Goal: Information Seeking & Learning: Learn about a topic

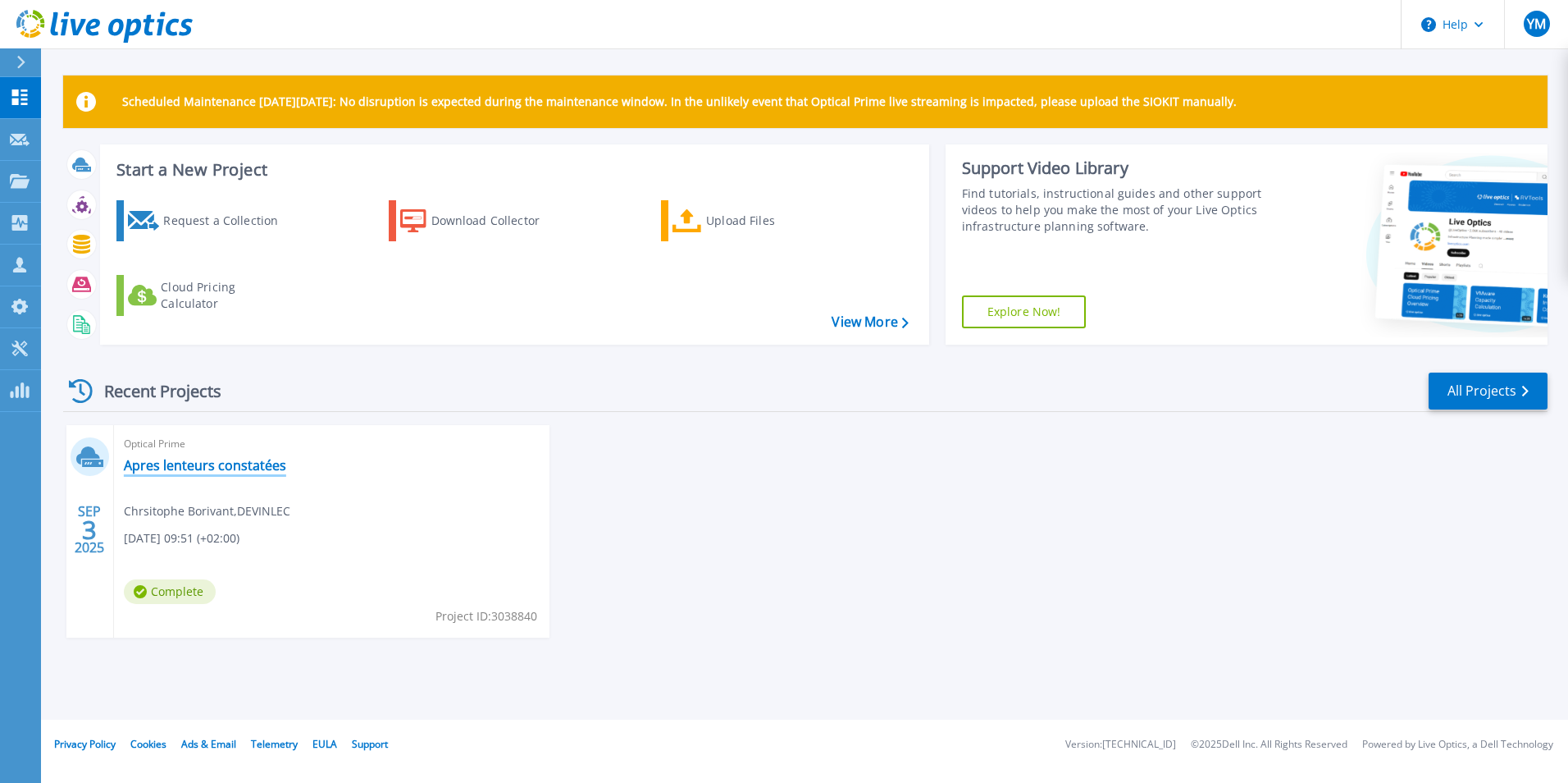
click at [184, 467] on link "Apres lenteurs constatées" at bounding box center [204, 465] width 163 height 17
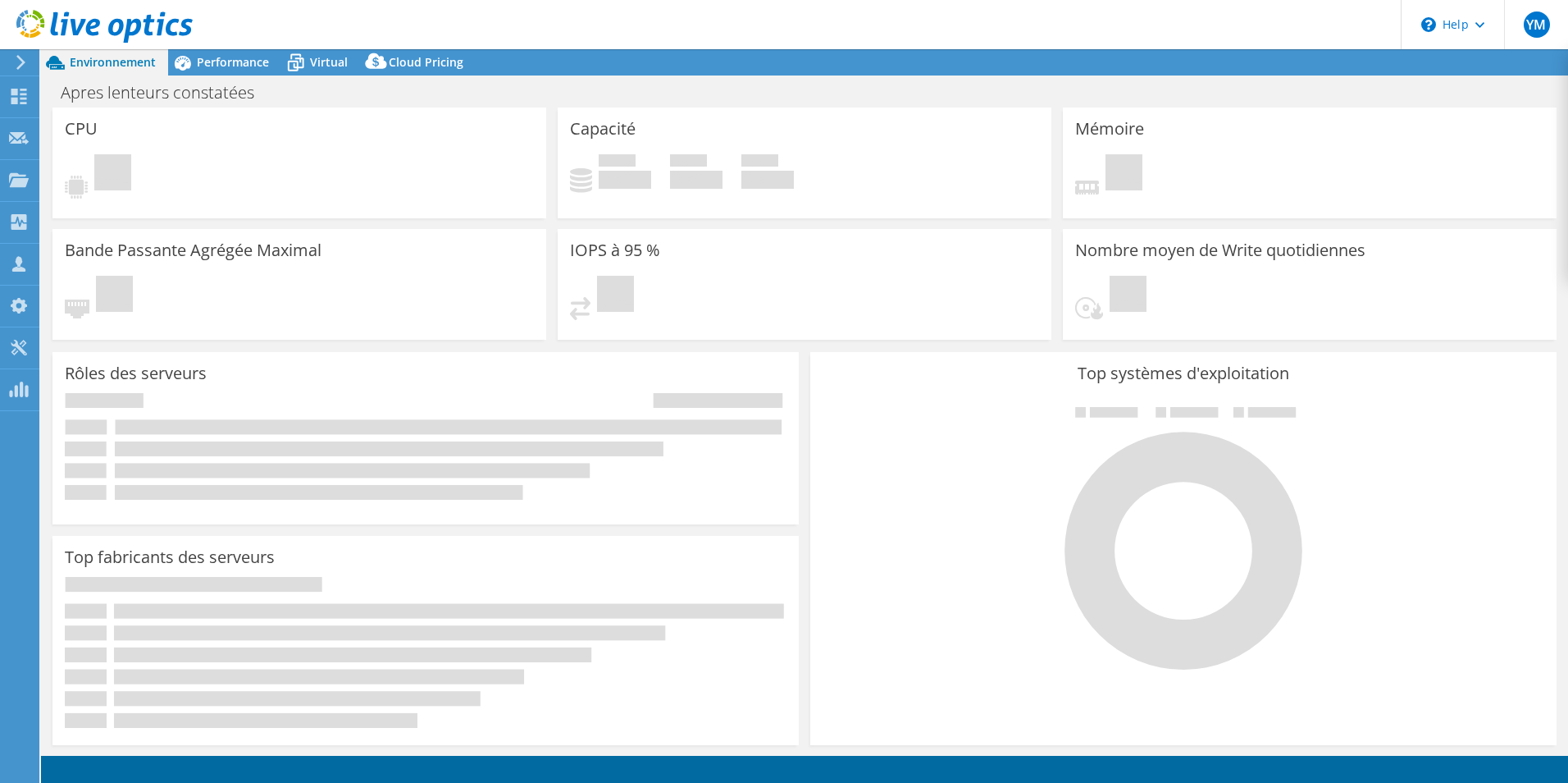
select select "USD"
select select "EUFrankfurt"
select select "EUR"
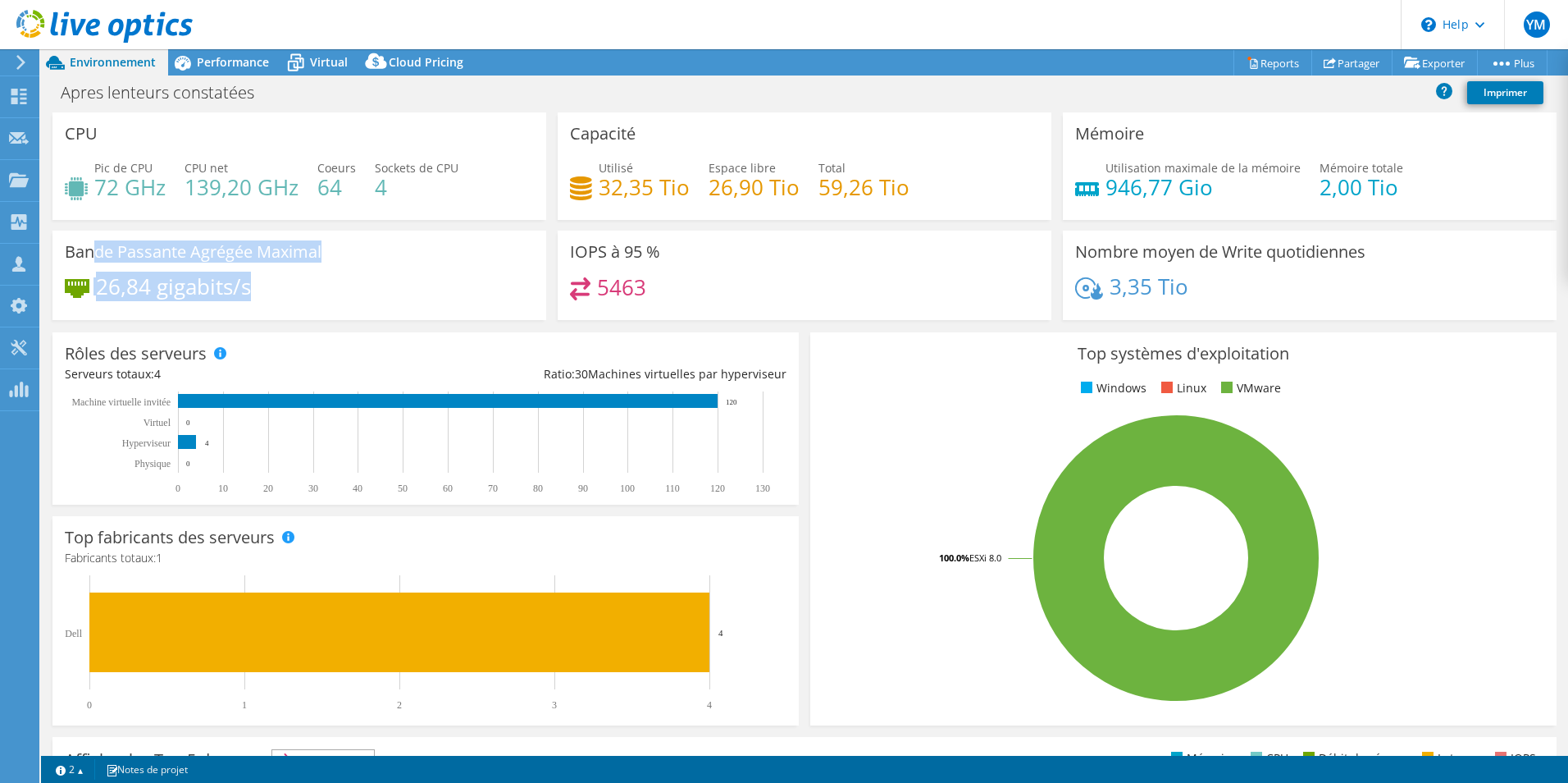
drag, startPoint x: 264, startPoint y: 283, endPoint x: 98, endPoint y: 232, distance: 173.7
click at [98, 234] on div "Bande Passante Agrégée Maximal 26,84 gigabits/s" at bounding box center [300, 275] width 494 height 89
click at [1246, 61] on link "Reports" at bounding box center [1273, 63] width 78 height 25
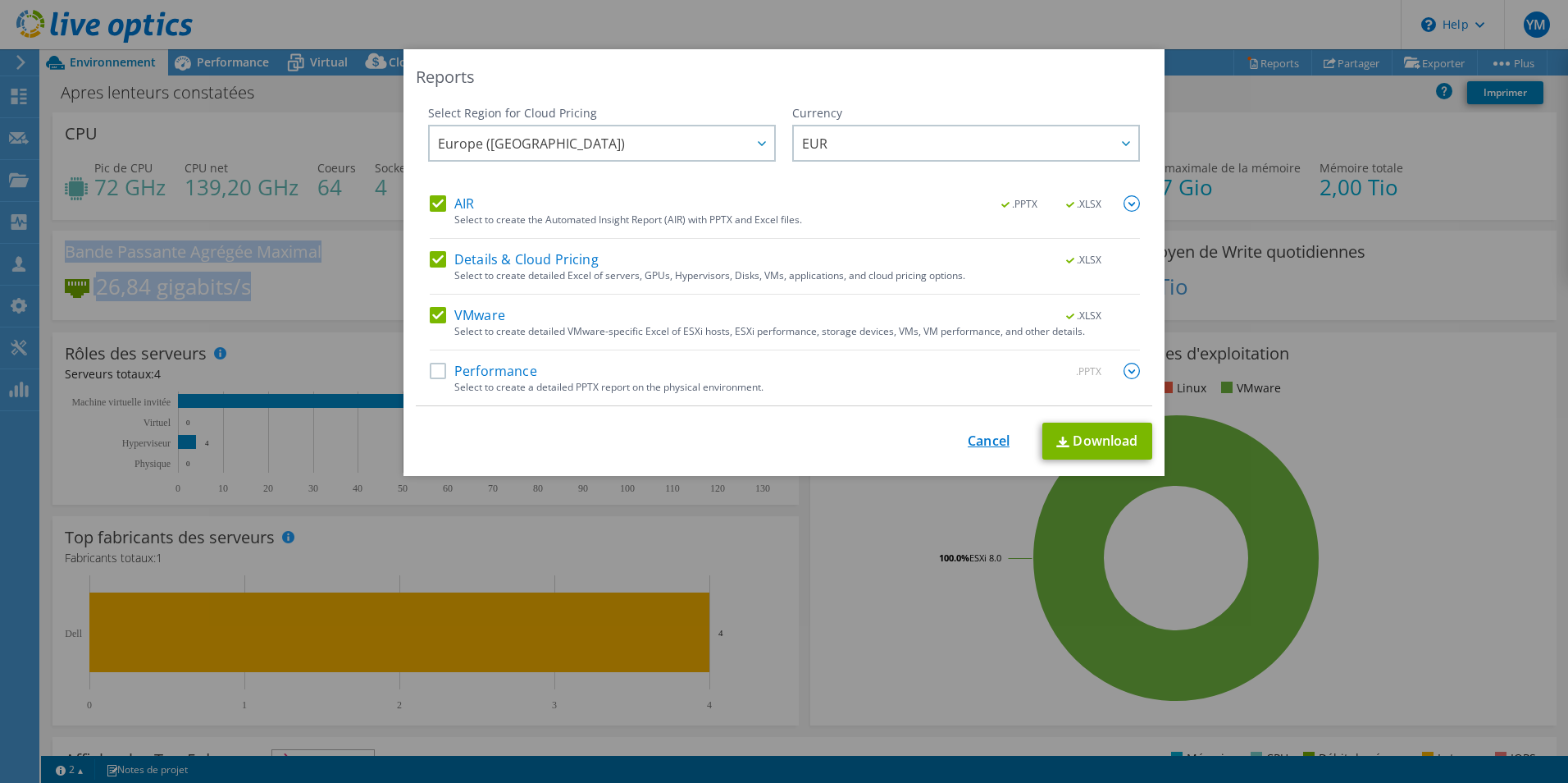
click at [982, 442] on link "Cancel" at bounding box center [989, 441] width 42 height 16
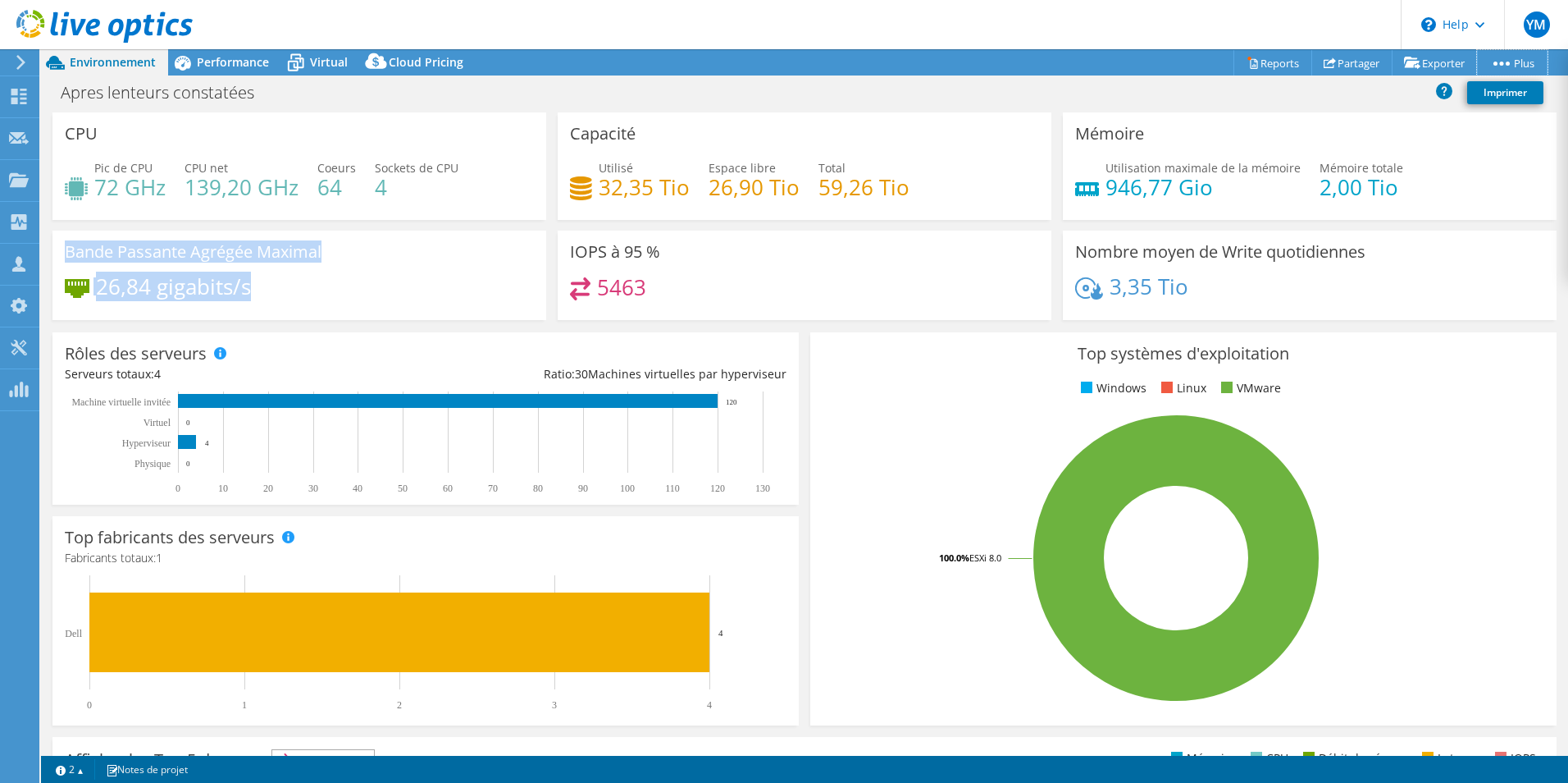
click at [1503, 62] on icon at bounding box center [1502, 63] width 17 height 4
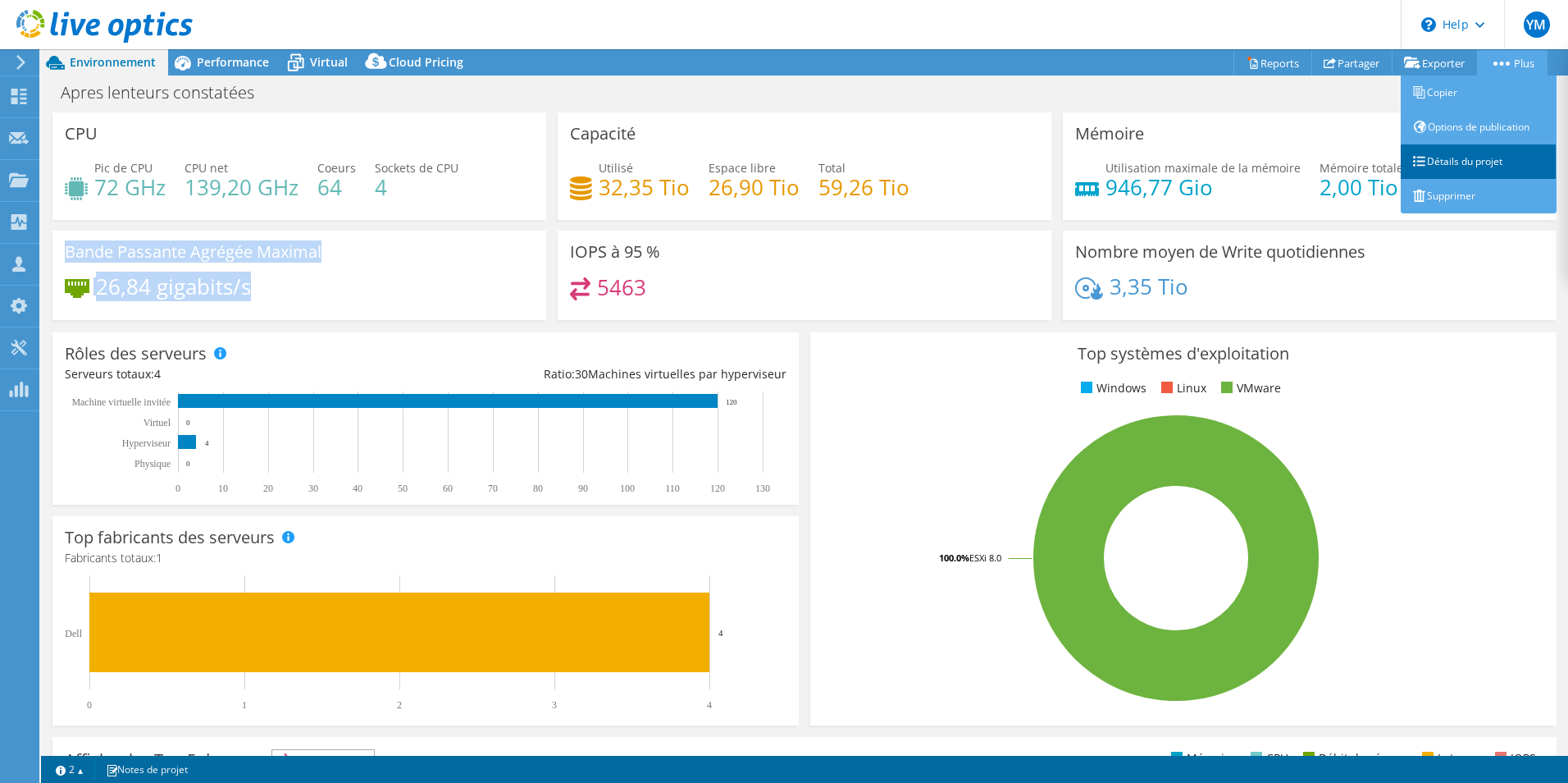
click at [1465, 164] on link "Détails du projet" at bounding box center [1479, 161] width 156 height 34
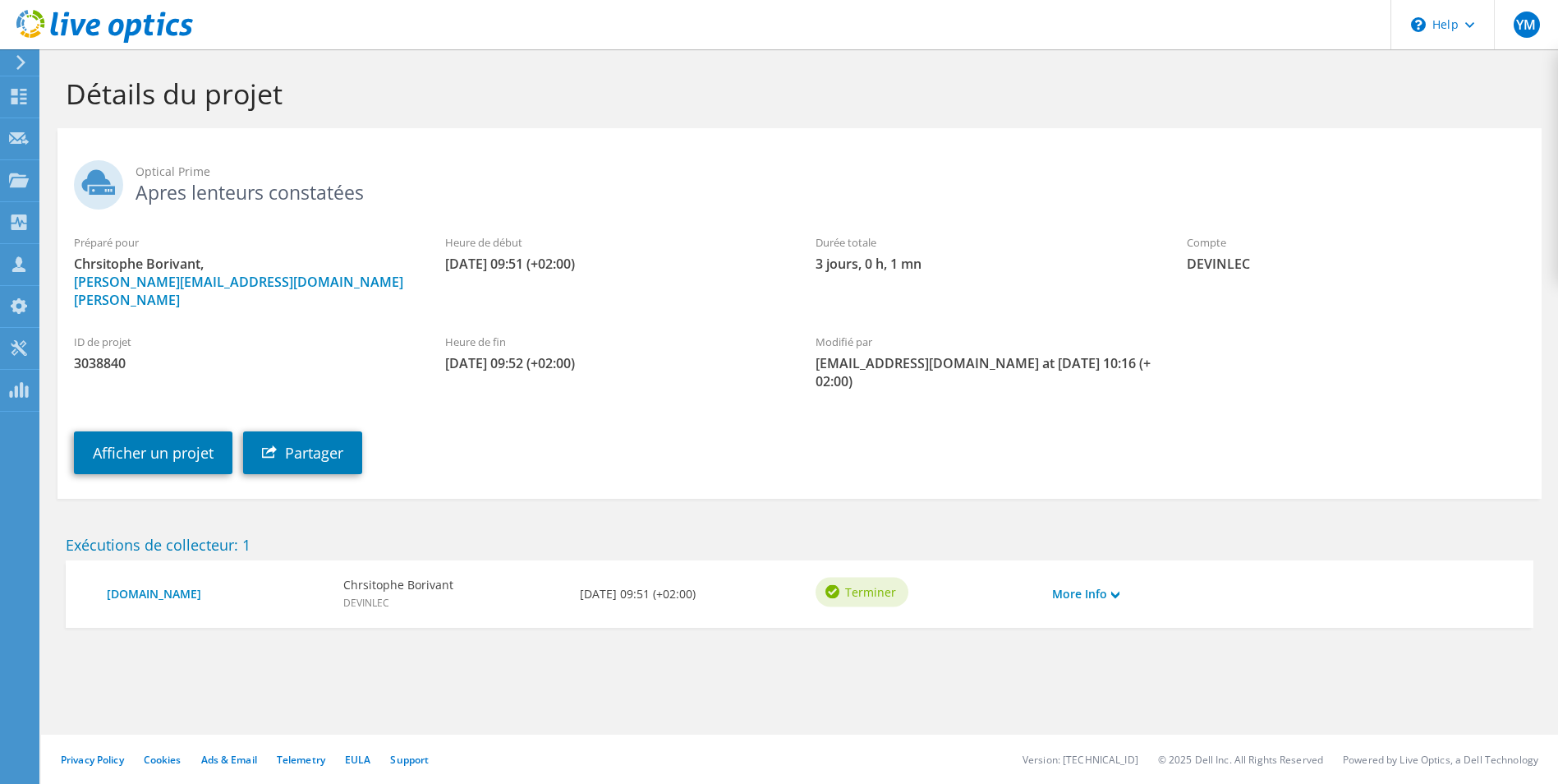
click at [103, 354] on span "3038840" at bounding box center [242, 364] width 339 height 18
copy span "3038840"
click at [1112, 585] on link "More Info" at bounding box center [1086, 594] width 68 height 18
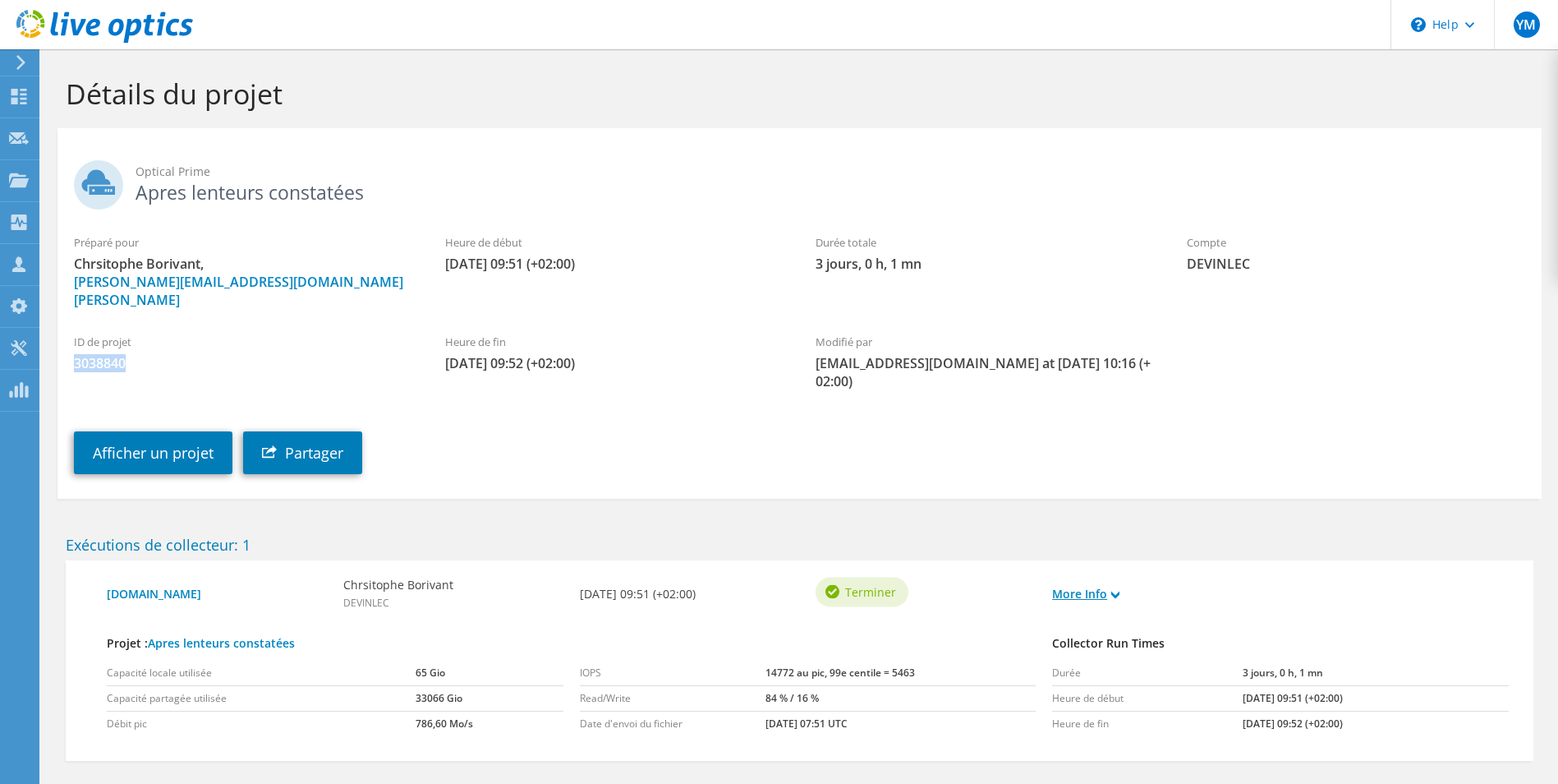
click at [1112, 585] on link "More Info" at bounding box center [1086, 594] width 68 height 18
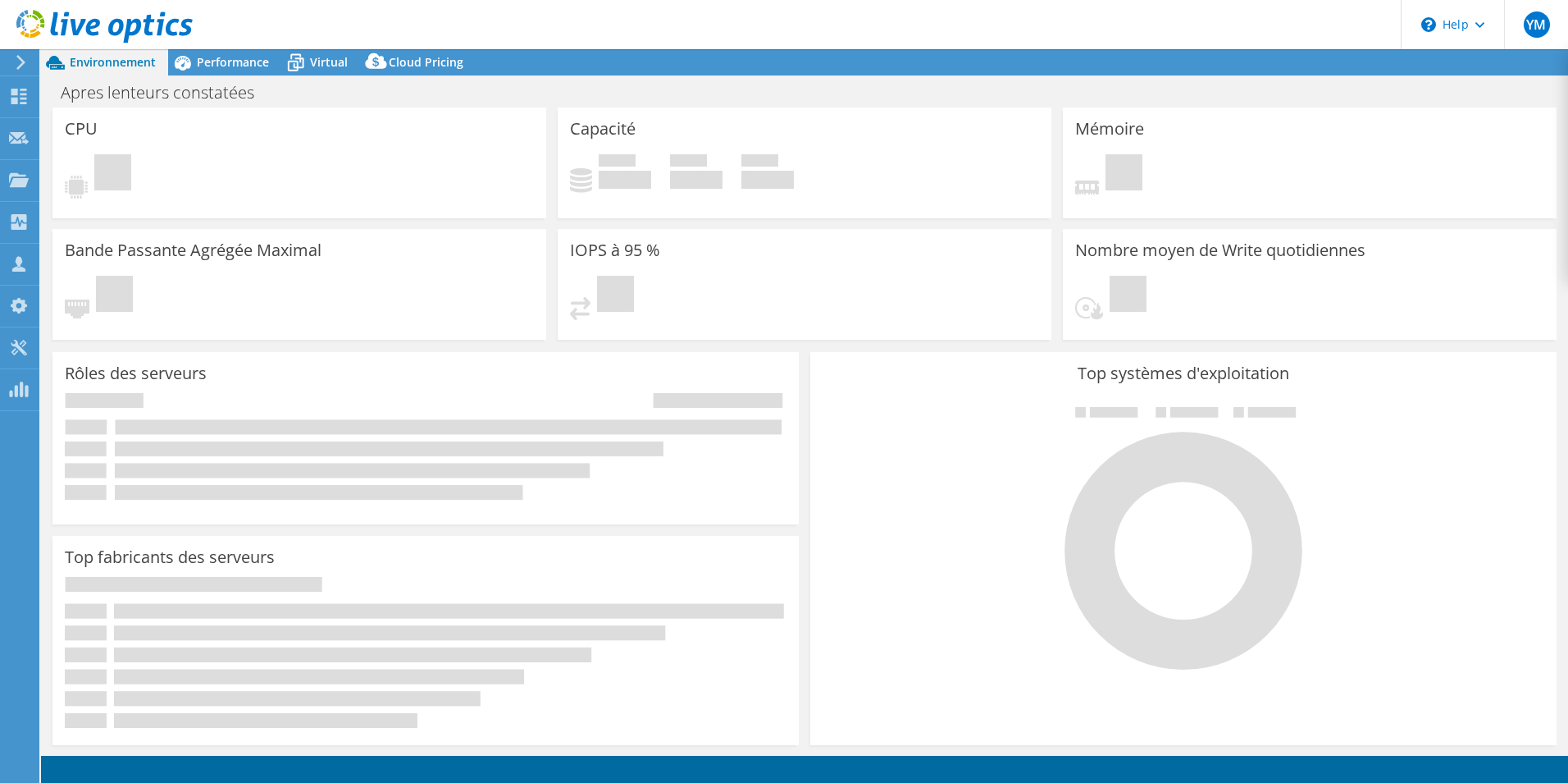
select select "EUFrankfurt"
select select "EUR"
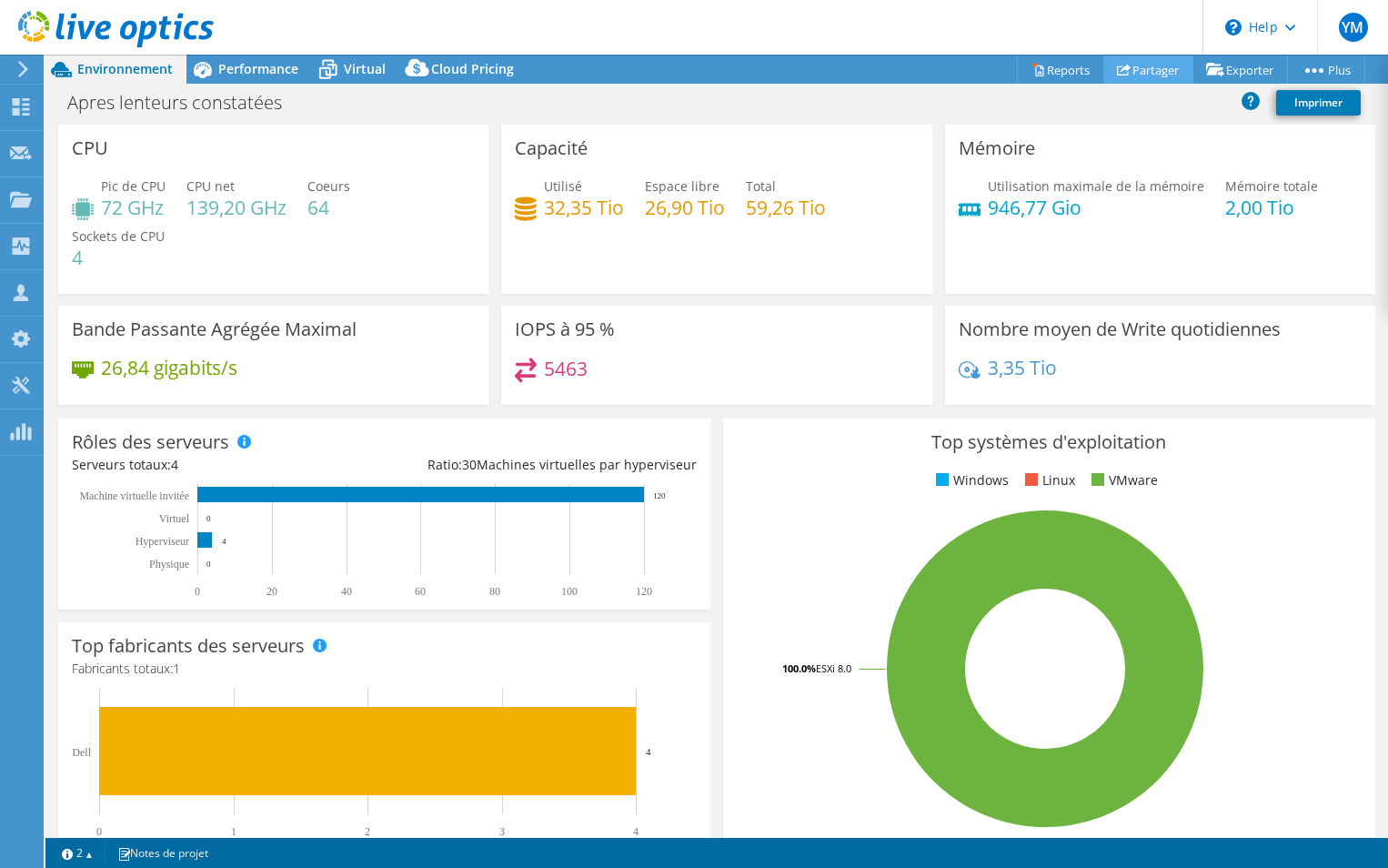
click at [1148, 68] on link "Partager" at bounding box center [1147, 69] width 90 height 28
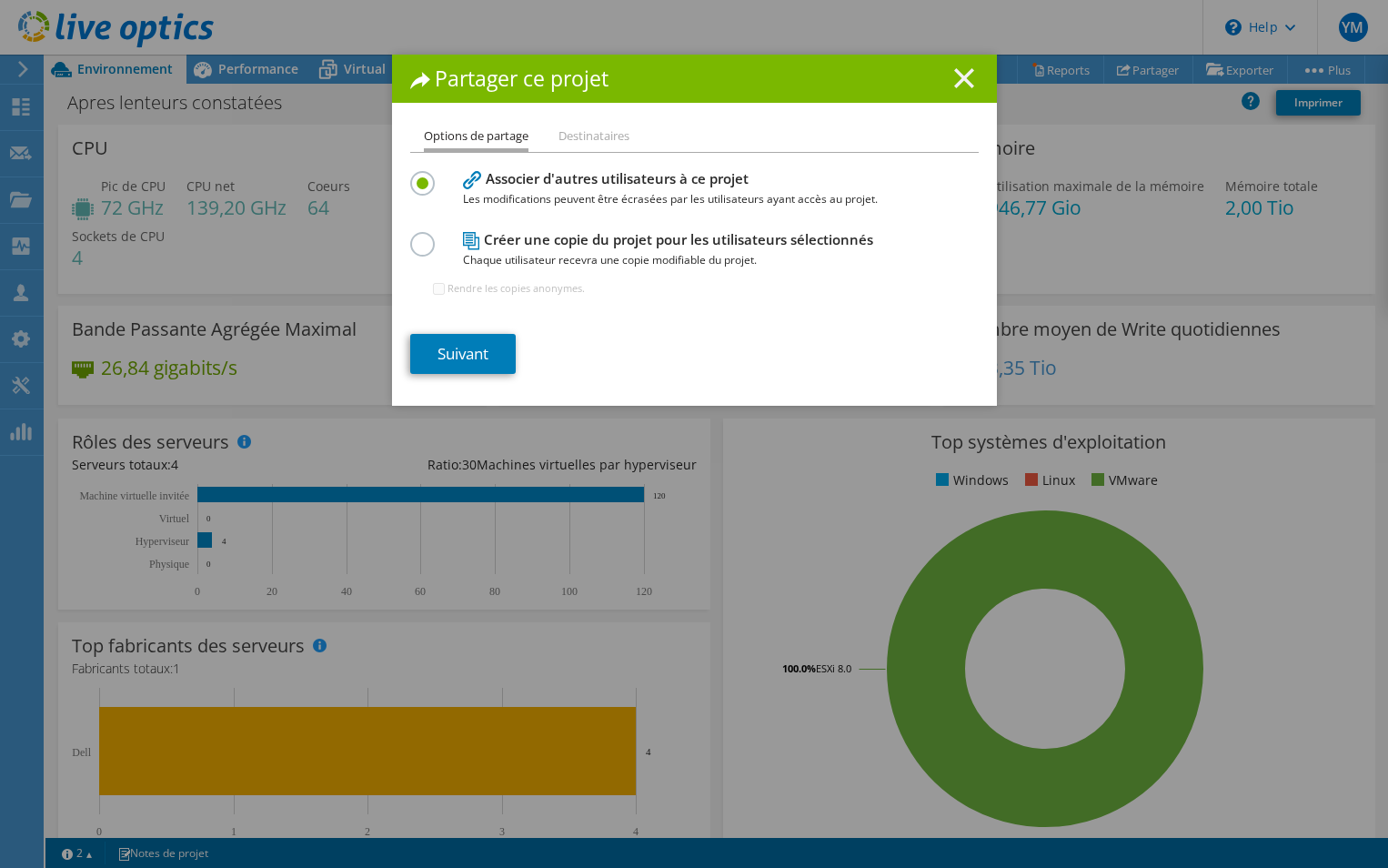
click at [956, 76] on line at bounding box center [964, 79] width 19 height 19
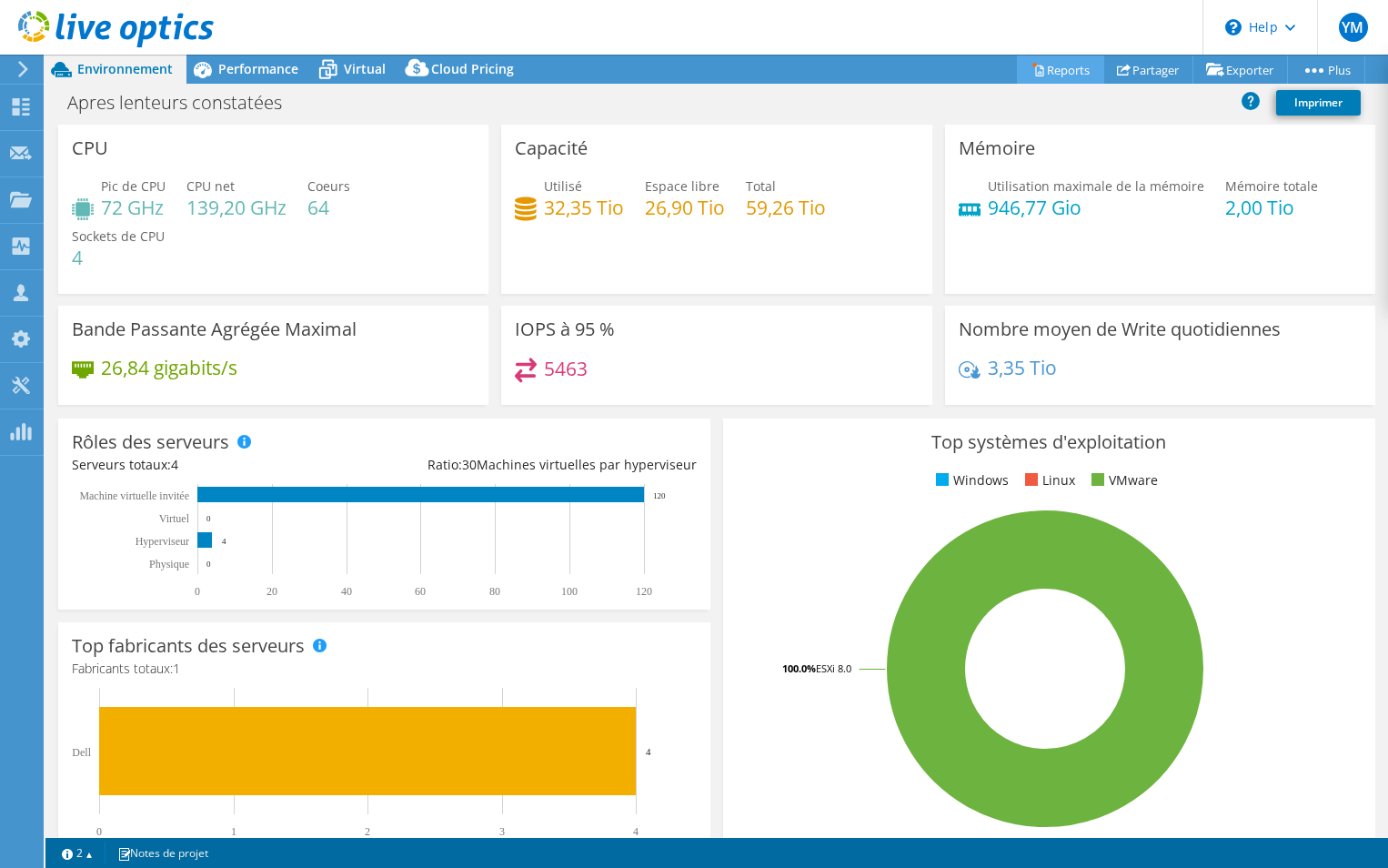
click at [1042, 69] on link "Reports" at bounding box center [1060, 69] width 87 height 28
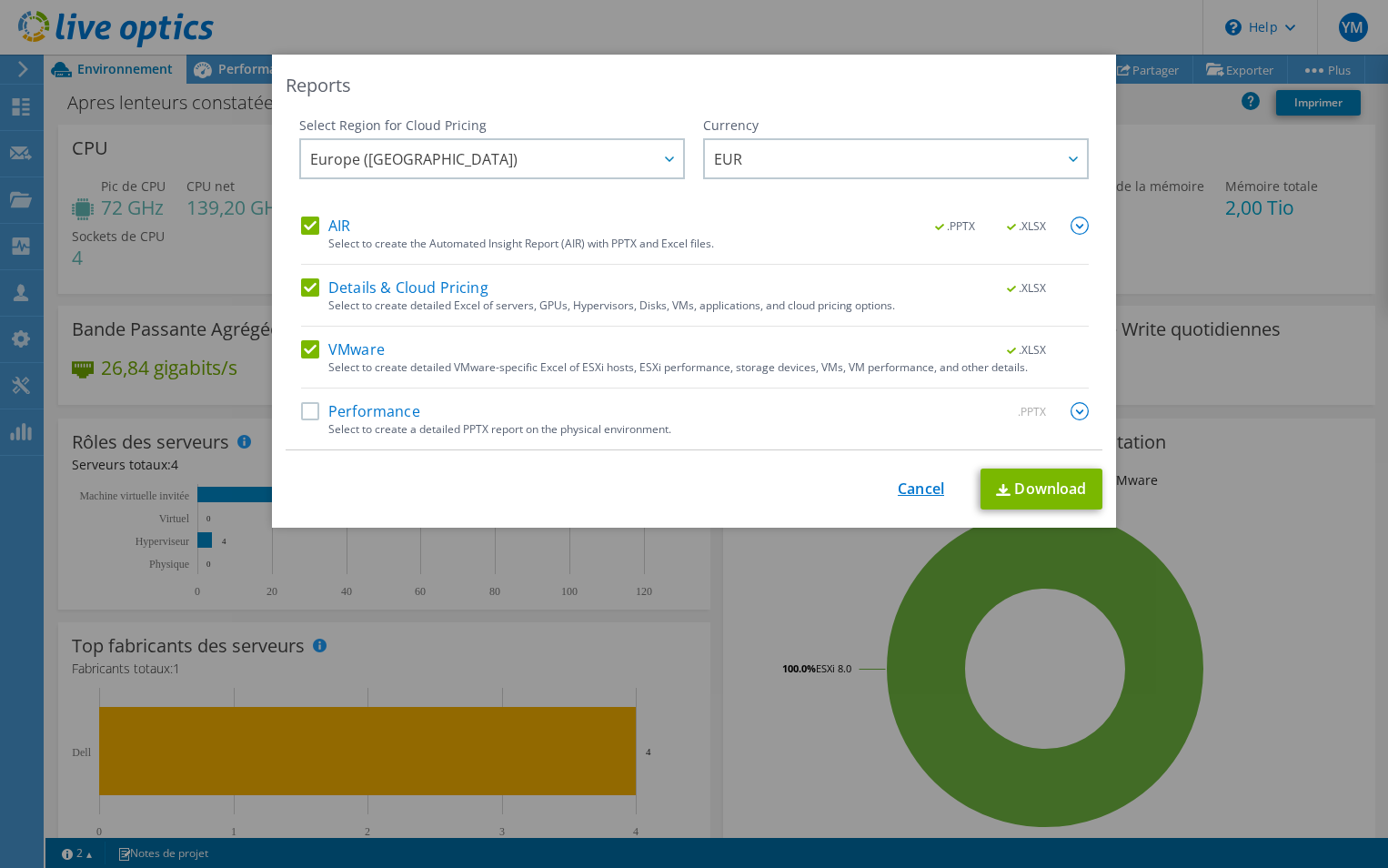
click at [911, 494] on link "Cancel" at bounding box center [921, 489] width 46 height 18
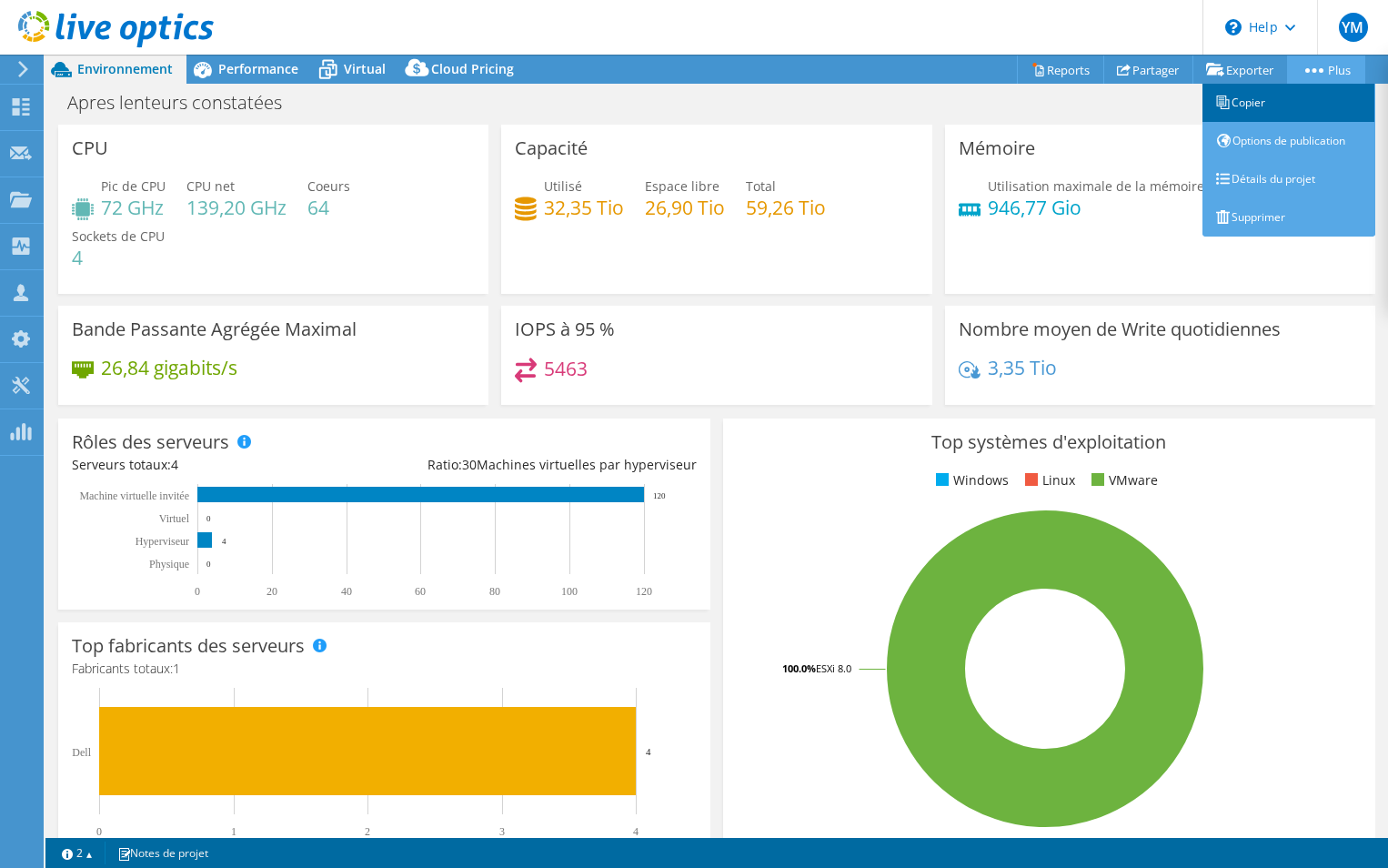
click at [1277, 100] on link "Copier" at bounding box center [1288, 102] width 173 height 38
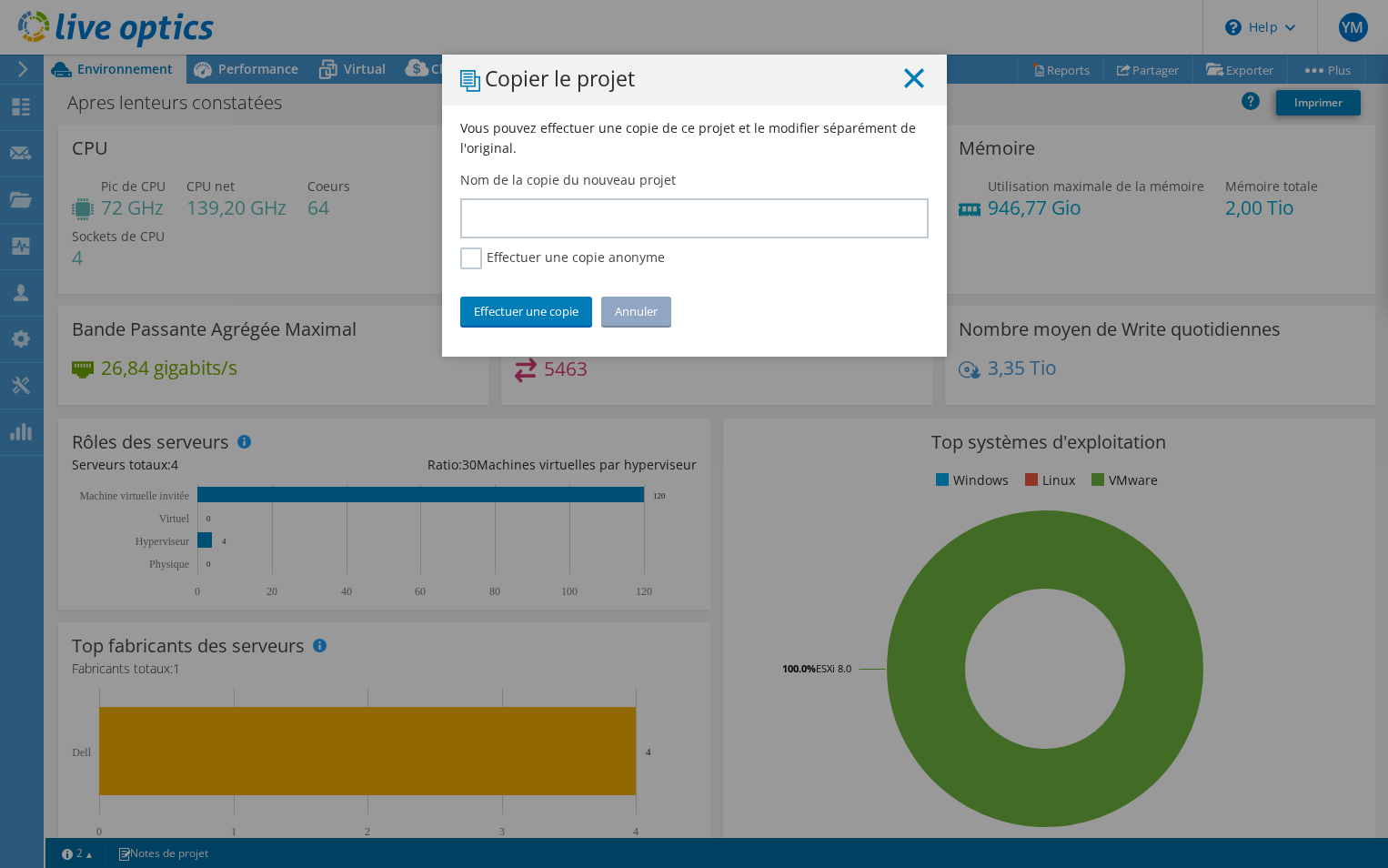
click at [906, 76] on line at bounding box center [914, 79] width 19 height 19
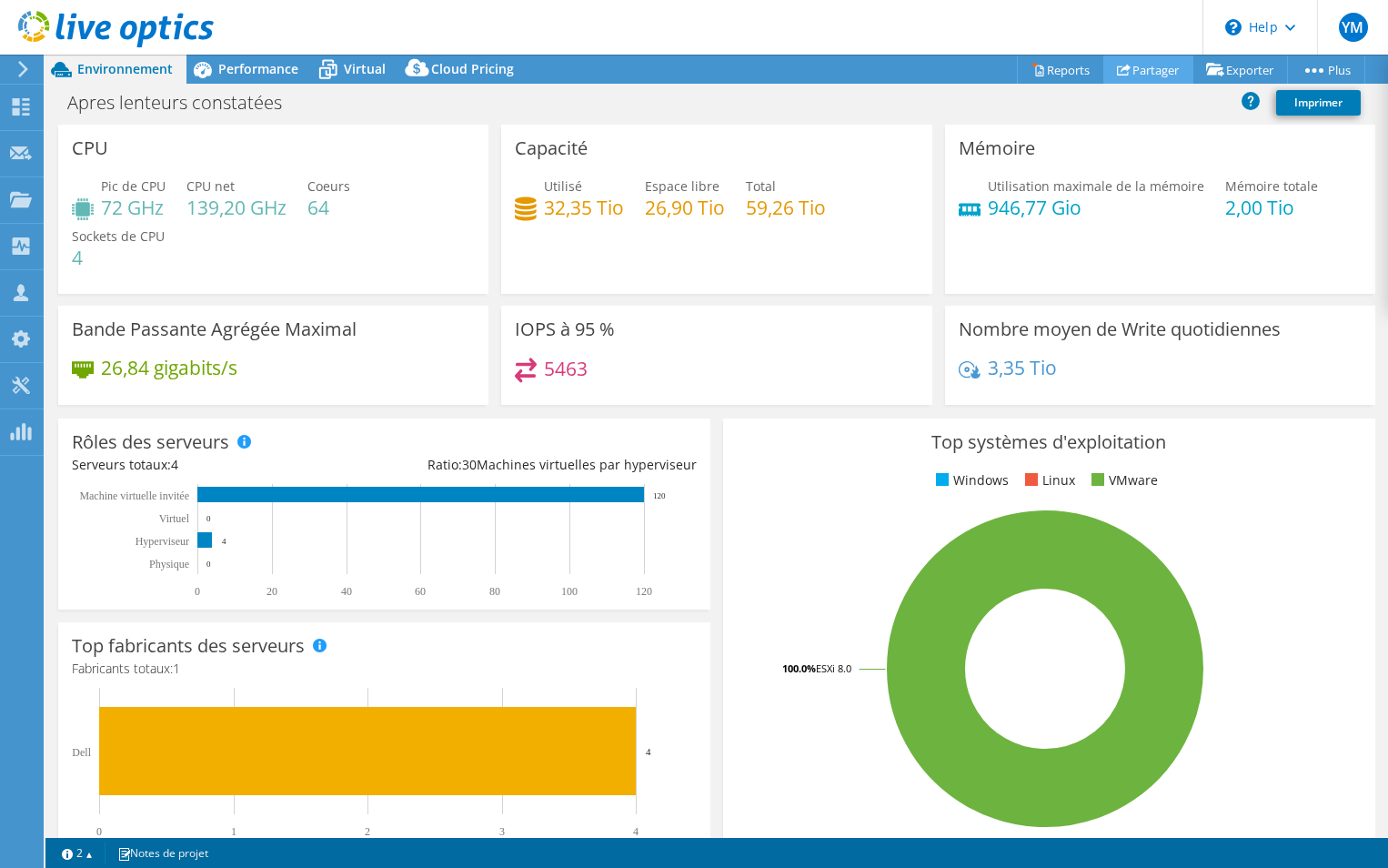
click at [1119, 68] on use at bounding box center [1123, 69] width 14 height 12
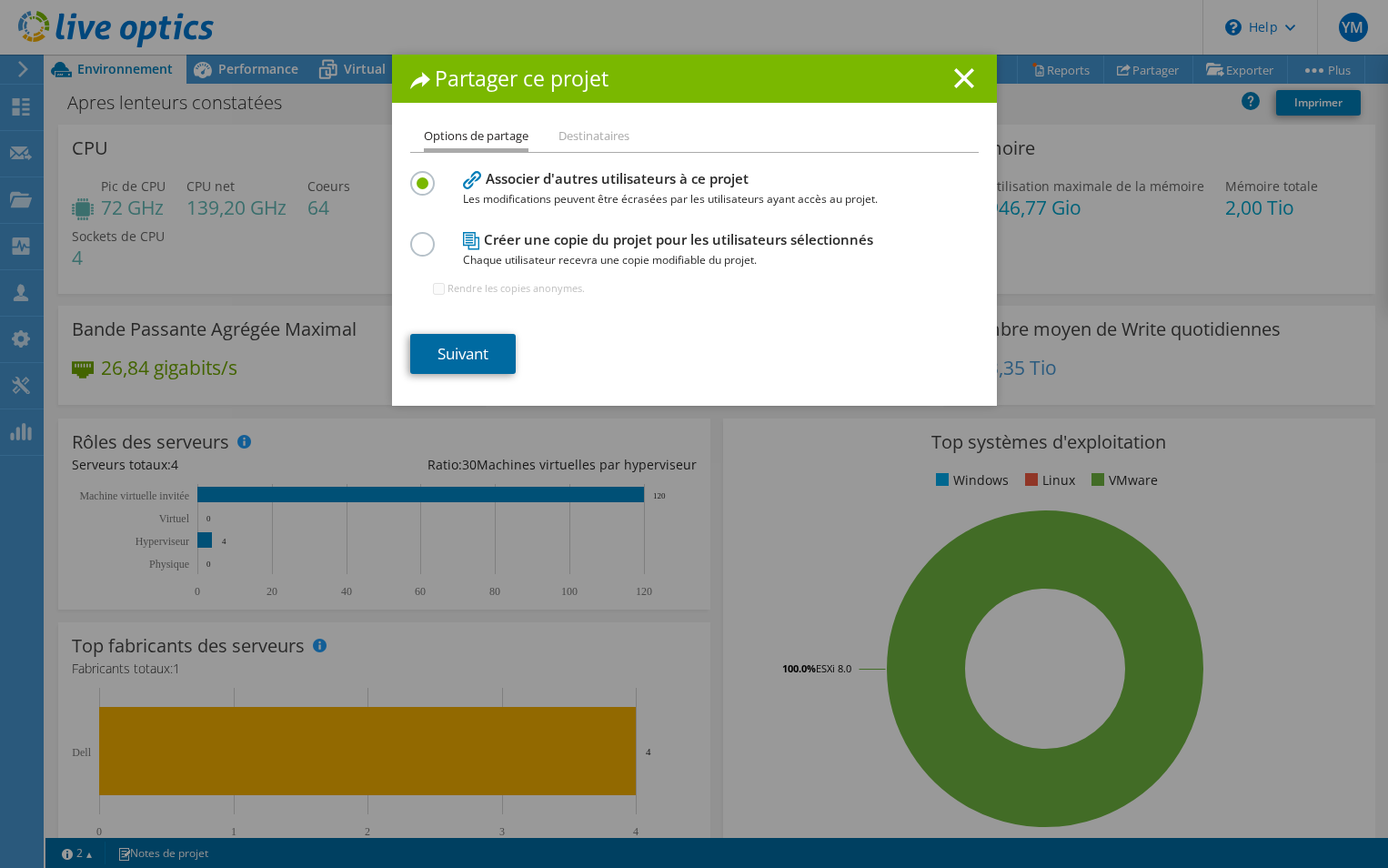
click at [457, 347] on link "Suivant" at bounding box center [463, 353] width 105 height 40
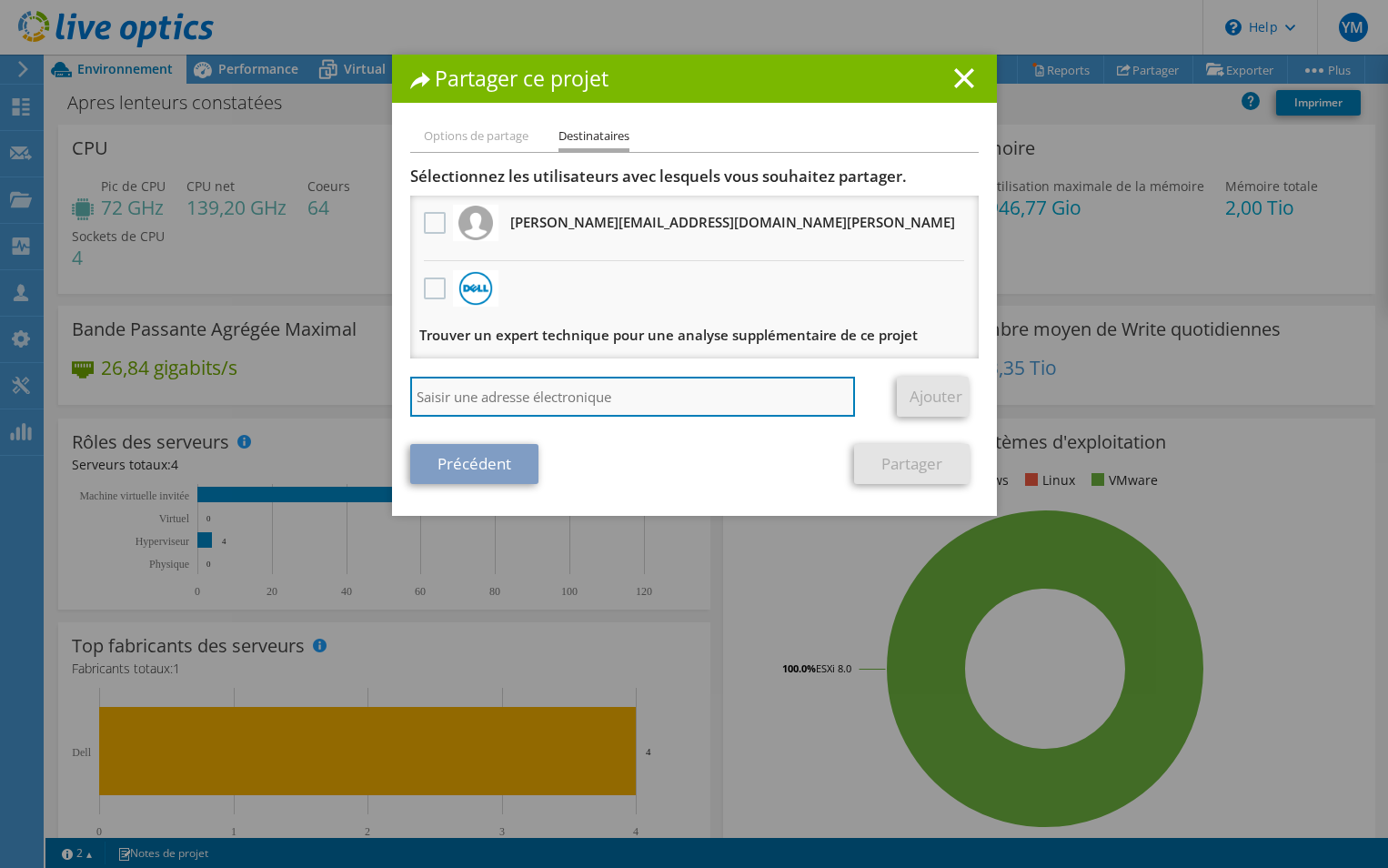
click at [531, 387] on input "search" at bounding box center [633, 396] width 446 height 40
paste input "vxrail_papi_client@liveoptics.com"
type input "vxrail_papi_client@liveoptics.com"
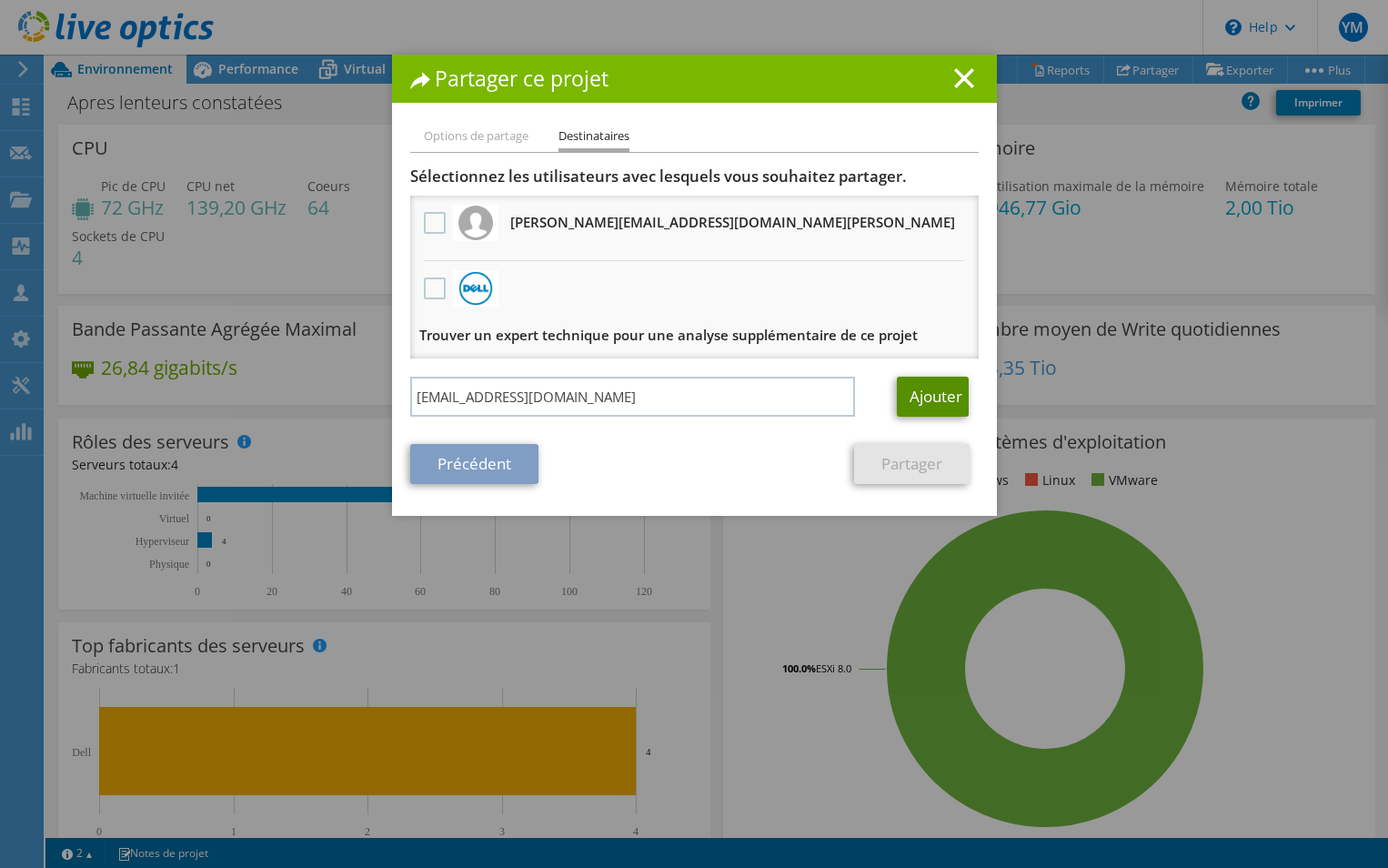
click at [931, 391] on link "Ajouter" at bounding box center [933, 396] width 72 height 40
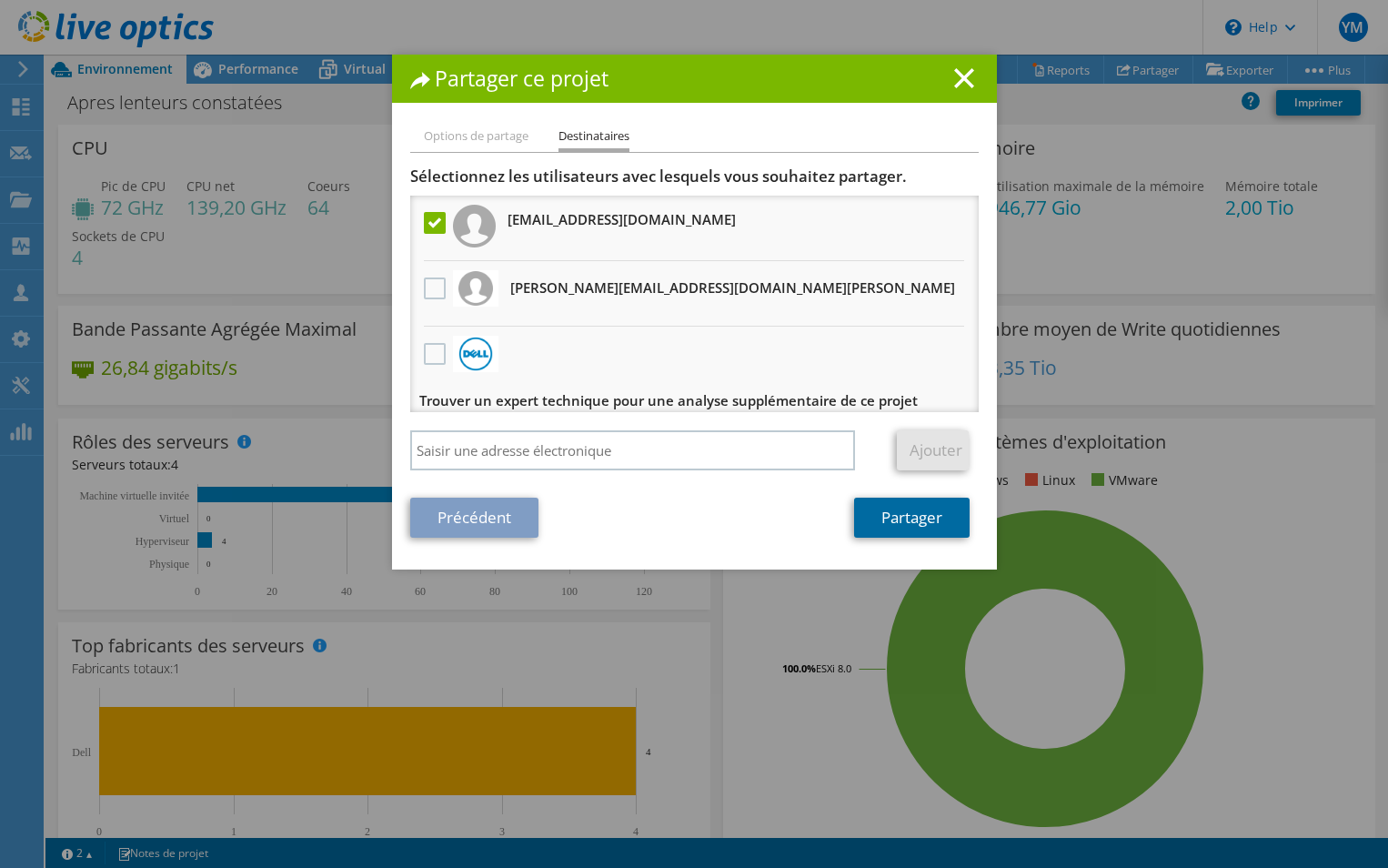
click at [928, 519] on link "Partager" at bounding box center [911, 517] width 116 height 40
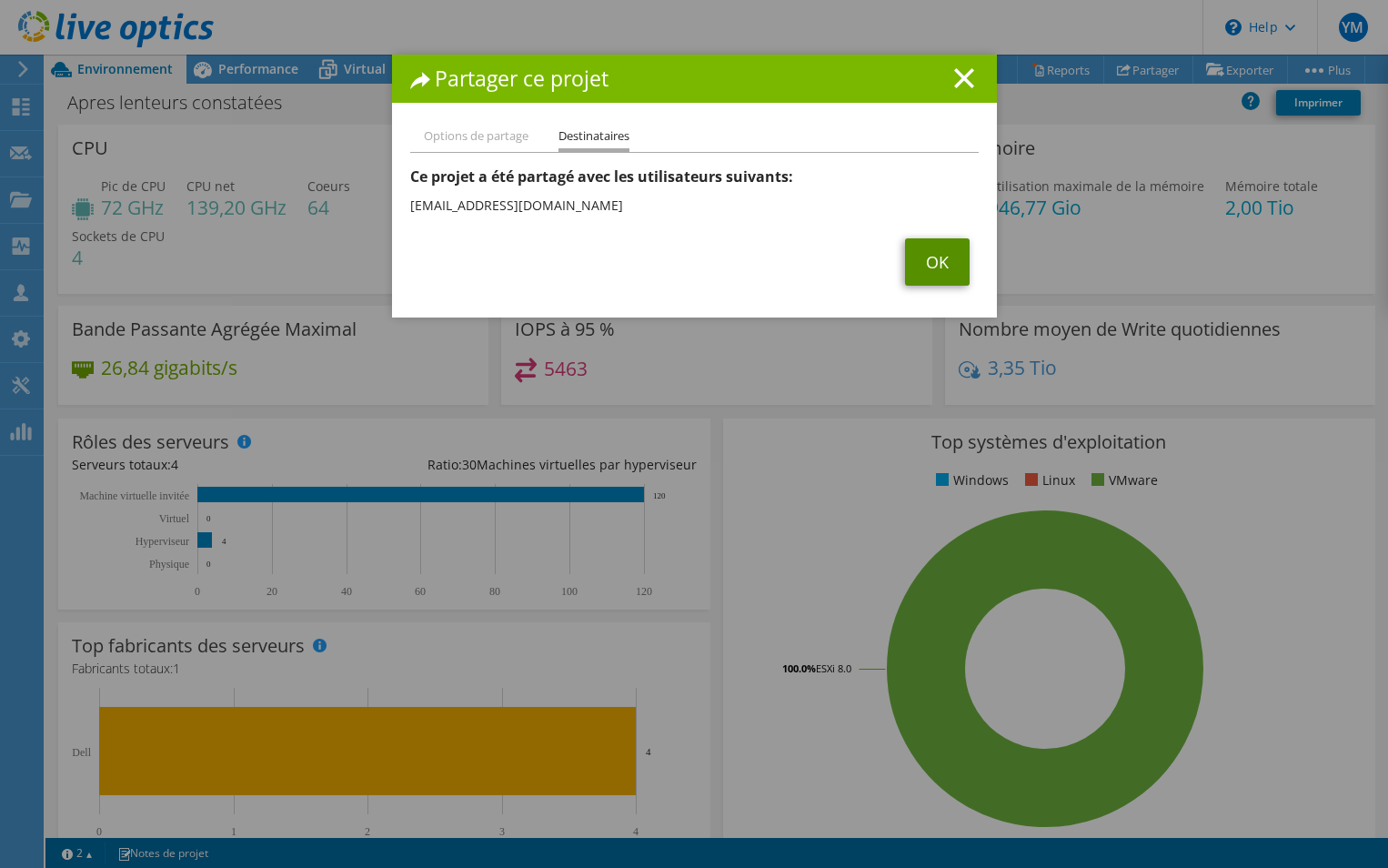
click at [915, 258] on link "OK" at bounding box center [937, 261] width 65 height 47
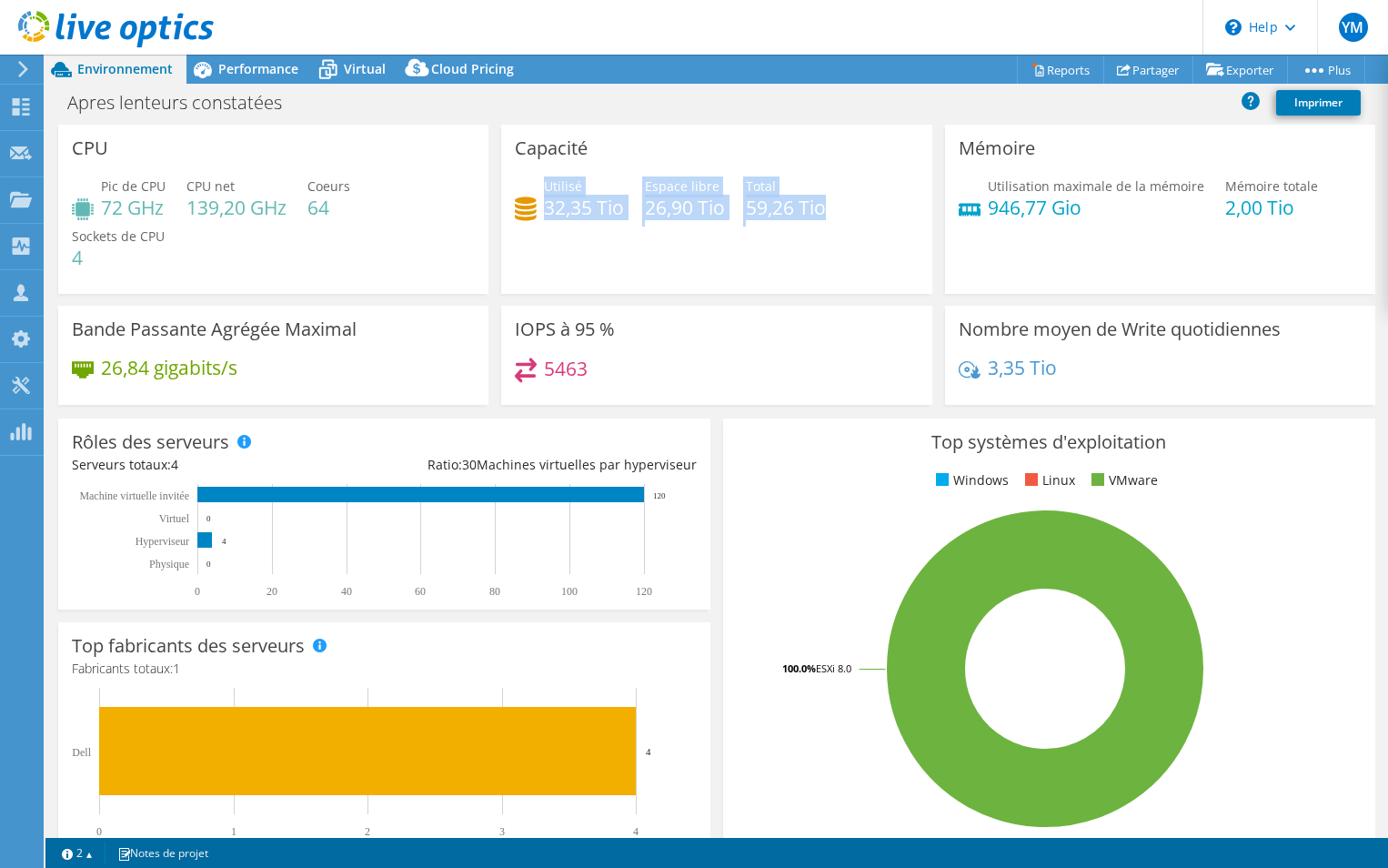
drag, startPoint x: 541, startPoint y: 178, endPoint x: 825, endPoint y: 227, distance: 288.2
click at [822, 227] on div "Utilisé 32,35 Tio Espace libre 26,90 Tio Total 59,26 Tio" at bounding box center [715, 206] width 403 height 59
drag, startPoint x: 825, startPoint y: 227, endPoint x: 861, endPoint y: 228, distance: 36.0
click at [861, 228] on div "Utilisé 32,35 Tio Espace libre 26,90 Tio Total 59,26 Tio" at bounding box center [715, 206] width 403 height 59
drag, startPoint x: 852, startPoint y: 202, endPoint x: 553, endPoint y: 147, distance: 304.0
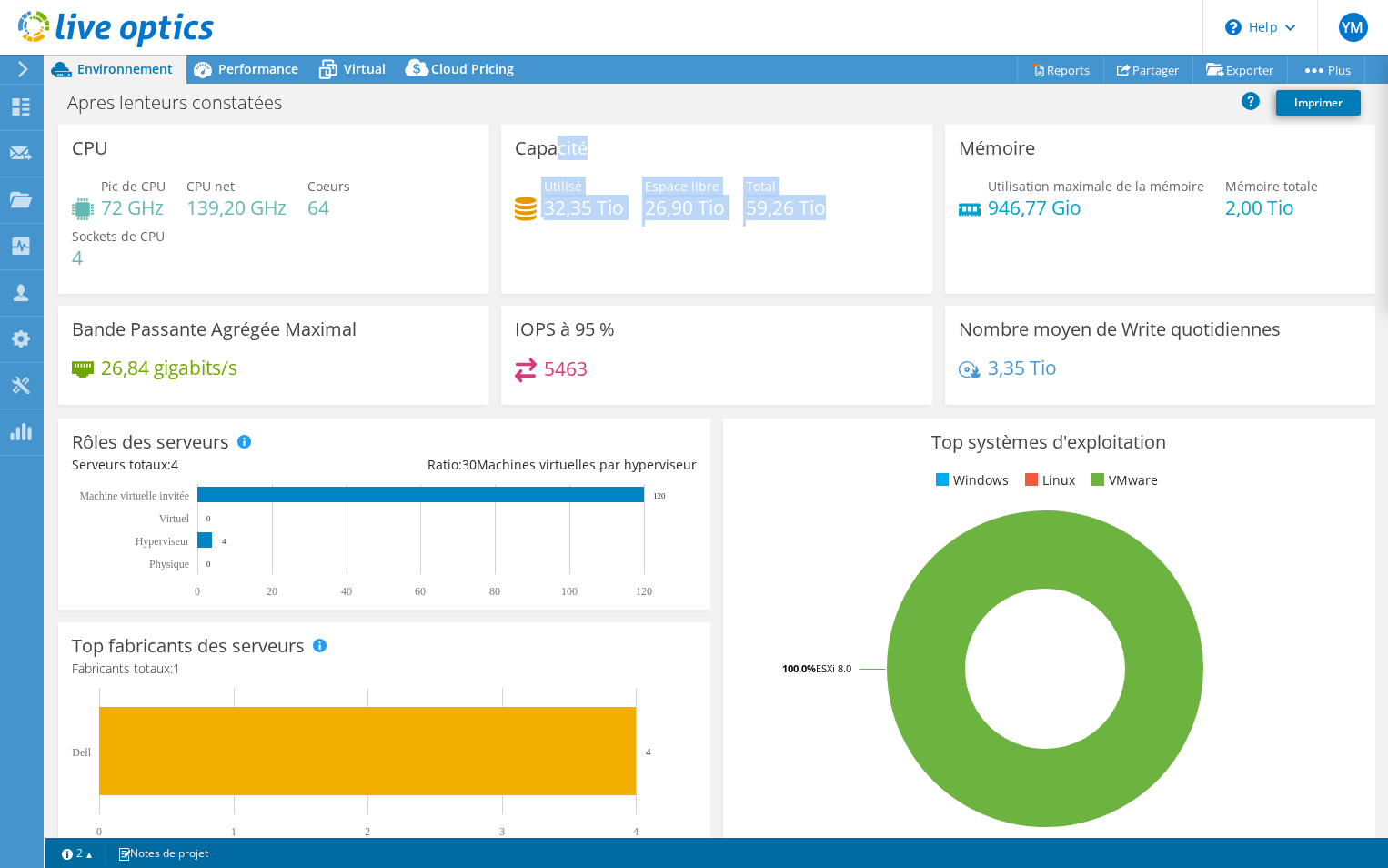
click at [553, 147] on div "Capacité Utilisé 32,35 Tio Espace libre 26,90 Tio Total 59,26 Tio" at bounding box center [716, 209] width 430 height 169
click at [638, 209] on div "Utilisé 32,35 Tio Espace libre 26,90 Tio Total 59,26 Tio" at bounding box center [715, 206] width 403 height 59
drag, startPoint x: 634, startPoint y: 201, endPoint x: 736, endPoint y: 199, distance: 102.0
click at [736, 199] on div "Utilisé 32,35 Tio Espace libre 26,90 Tio Total 59,26 Tio" at bounding box center [715, 206] width 403 height 59
click at [579, 203] on h4 "32,35 Tio" at bounding box center [584, 207] width 80 height 20
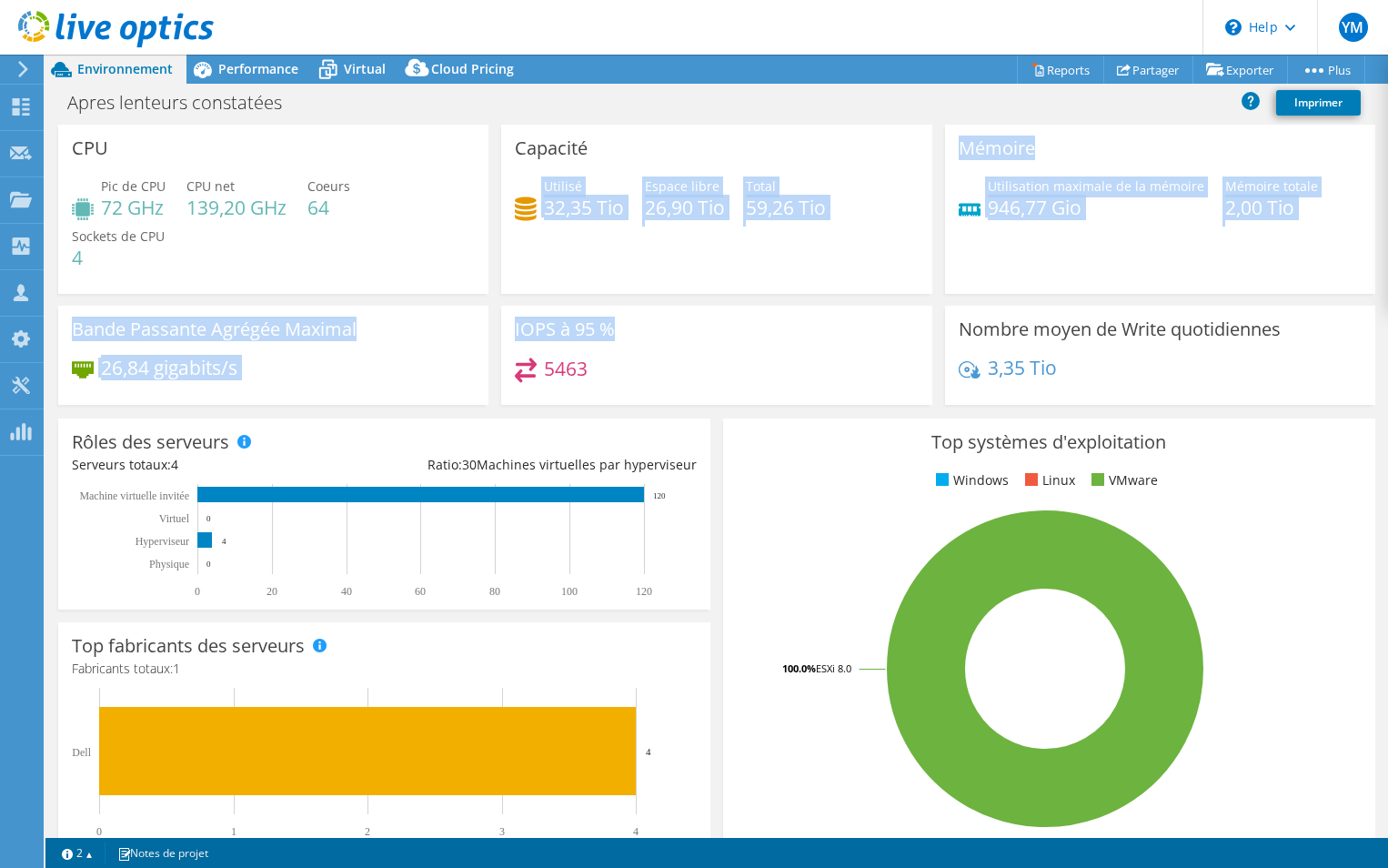
drag, startPoint x: 537, startPoint y: 207, endPoint x: 746, endPoint y: 343, distance: 249.4
click at [746, 343] on div "CPU Pic de CPU 72 GHz CPU net 139,20 GHz Coeurs 64 Sockets de CPU 4 Capacité Ut…" at bounding box center [716, 270] width 1330 height 291
drag, startPoint x: 746, startPoint y: 343, endPoint x: 987, endPoint y: 262, distance: 254.2
click at [987, 262] on div "Mémoire Utilisation maximale de la mémoire 946,77 Gio Mémoire totale 2,00 Tio" at bounding box center [1159, 209] width 430 height 169
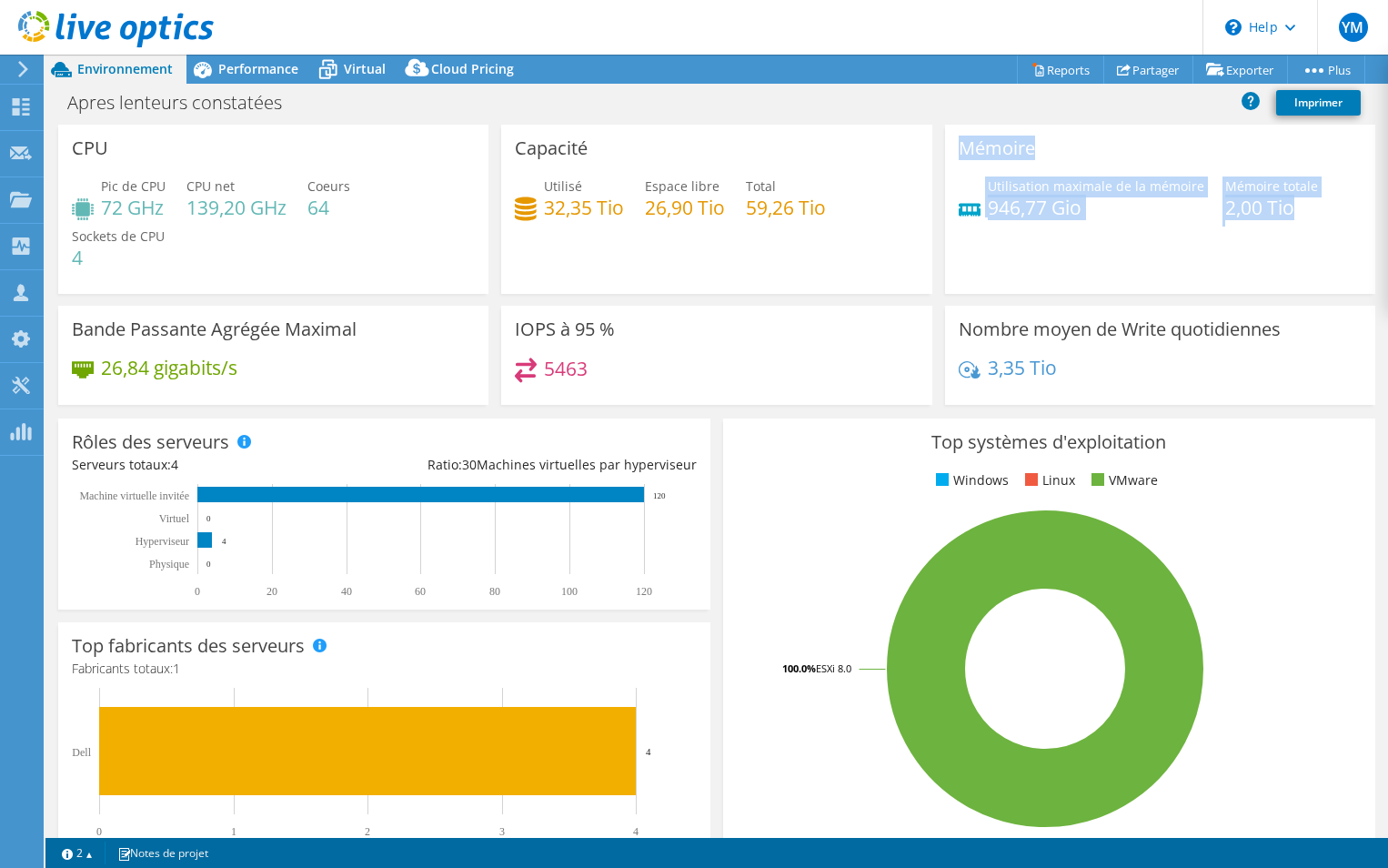
drag, startPoint x: 1258, startPoint y: 233, endPoint x: 943, endPoint y: 160, distance: 323.3
click at [945, 160] on div "Mémoire Utilisation maximale de la mémoire 946,77 Gio Mémoire totale 2,00 Tio" at bounding box center [1159, 209] width 430 height 169
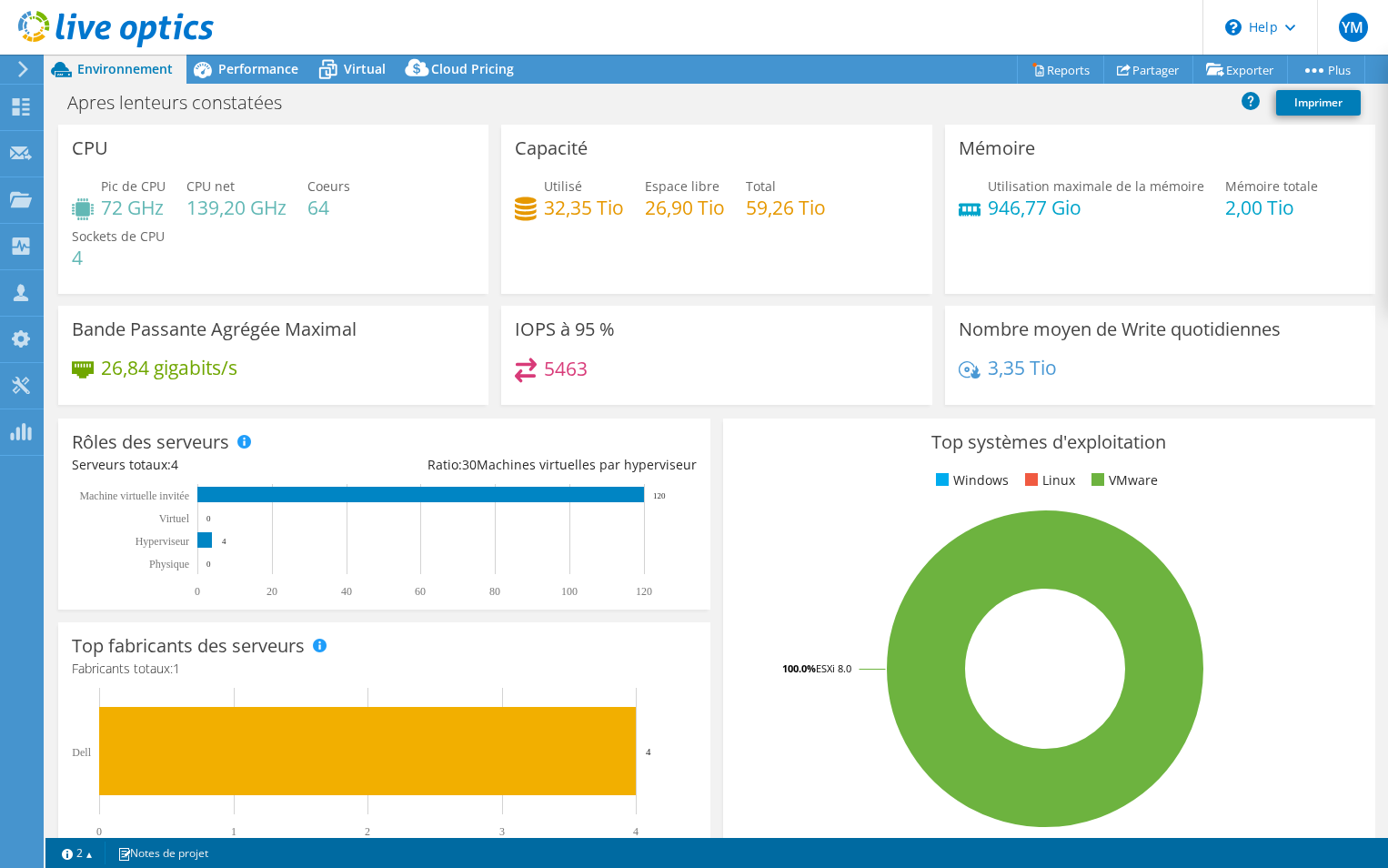
click at [567, 199] on h4 "32,35 Tio" at bounding box center [584, 207] width 80 height 20
click at [278, 61] on span "Performance" at bounding box center [258, 68] width 80 height 18
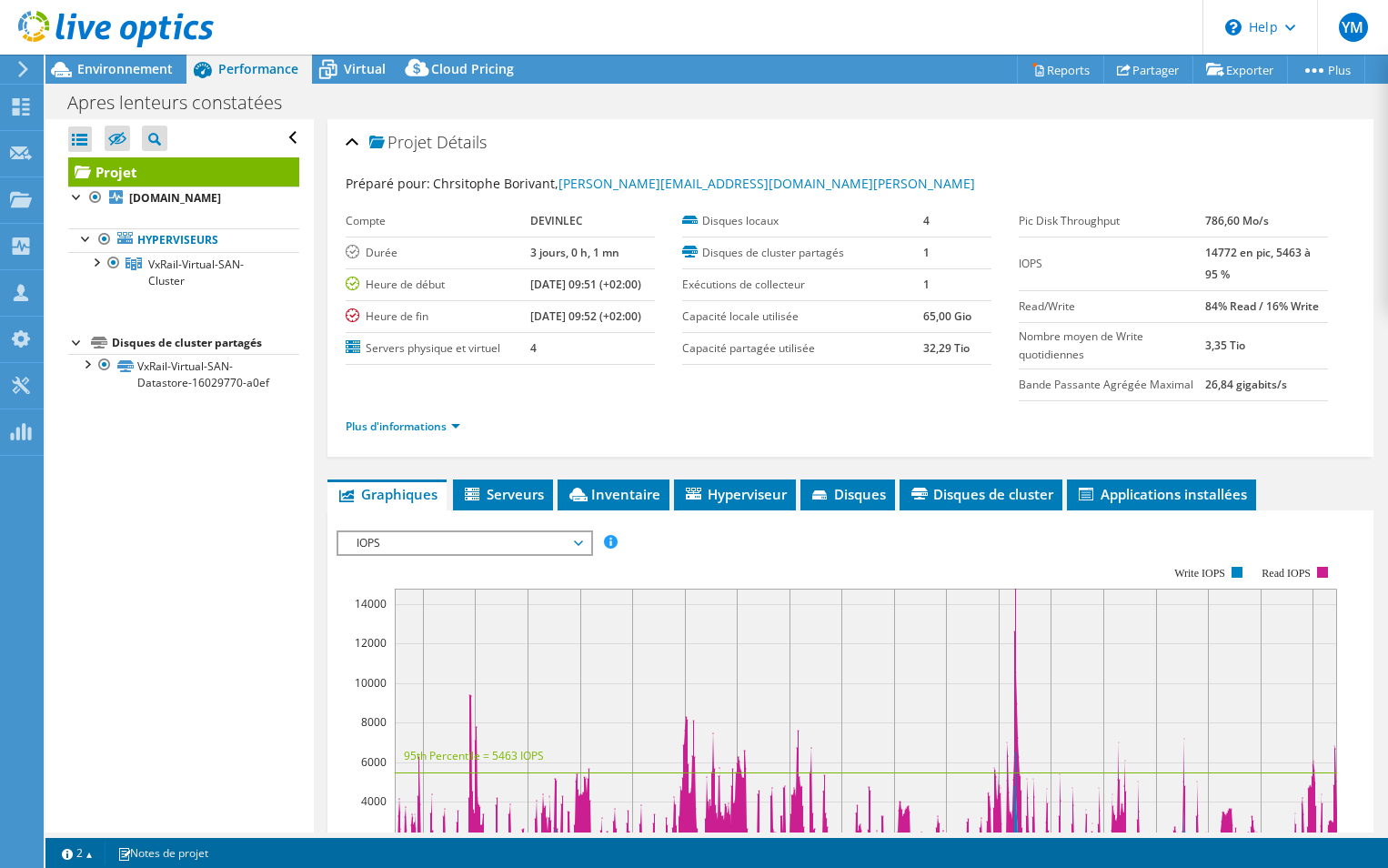
drag, startPoint x: 1227, startPoint y: 226, endPoint x: 1252, endPoint y: 333, distance: 109.9
click at [1252, 333] on tbody "Pic Disk Throughput 786,60 Mo/s IOPS 14772 en pic, 5463 à 95 % Read/Write 84% R…" at bounding box center [1173, 303] width 309 height 195
drag, startPoint x: 1252, startPoint y: 333, endPoint x: 1271, endPoint y: 347, distance: 23.6
click at [1271, 347] on td "3,35 Tio" at bounding box center [1266, 345] width 123 height 46
drag, startPoint x: 911, startPoint y: 312, endPoint x: 944, endPoint y: 380, distance: 75.6
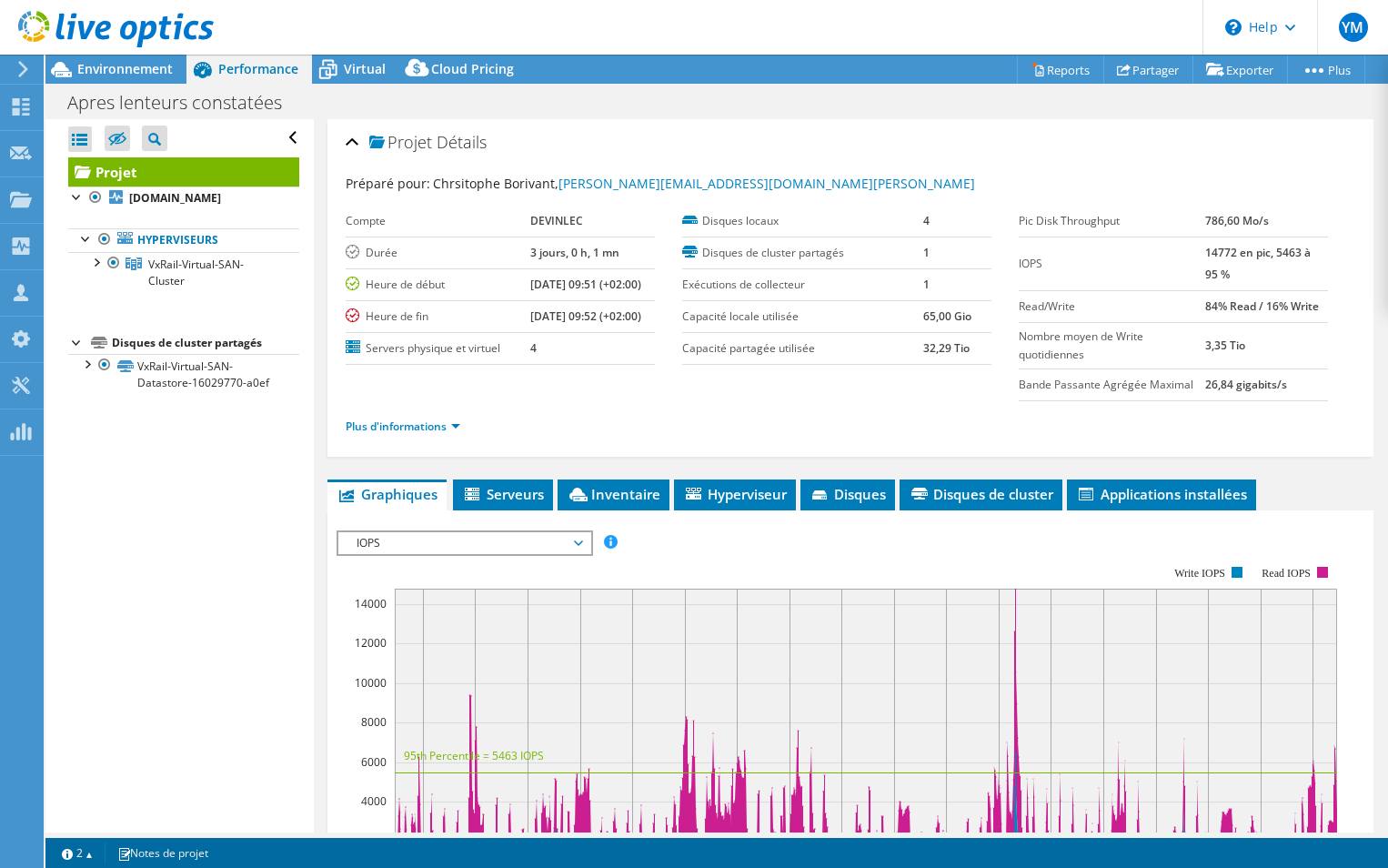
click at [944, 380] on section "Préparé pour: Chrsitophe Borivant, christophe.borivant@devinlec.leclerc Compte …" at bounding box center [849, 313] width 1010 height 279
drag, startPoint x: 944, startPoint y: 380, endPoint x: 918, endPoint y: 399, distance: 32.2
click at [918, 399] on section "Préparé pour: Chrsitophe Borivant, christophe.borivant@devinlec.leclerc Compte …" at bounding box center [849, 313] width 1010 height 279
click at [408, 426] on link "Plus d'informations" at bounding box center [403, 426] width 115 height 16
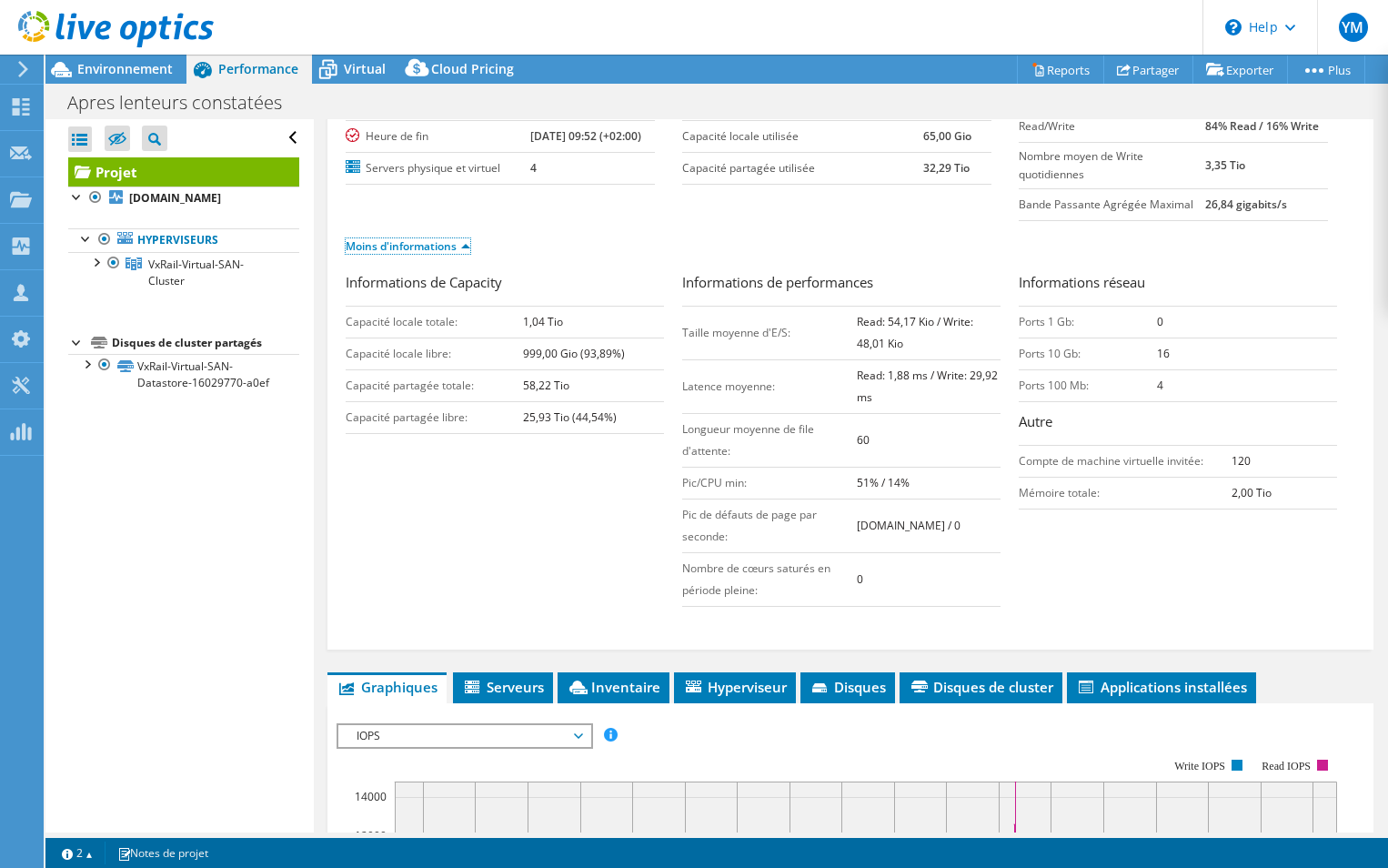
scroll to position [182, 0]
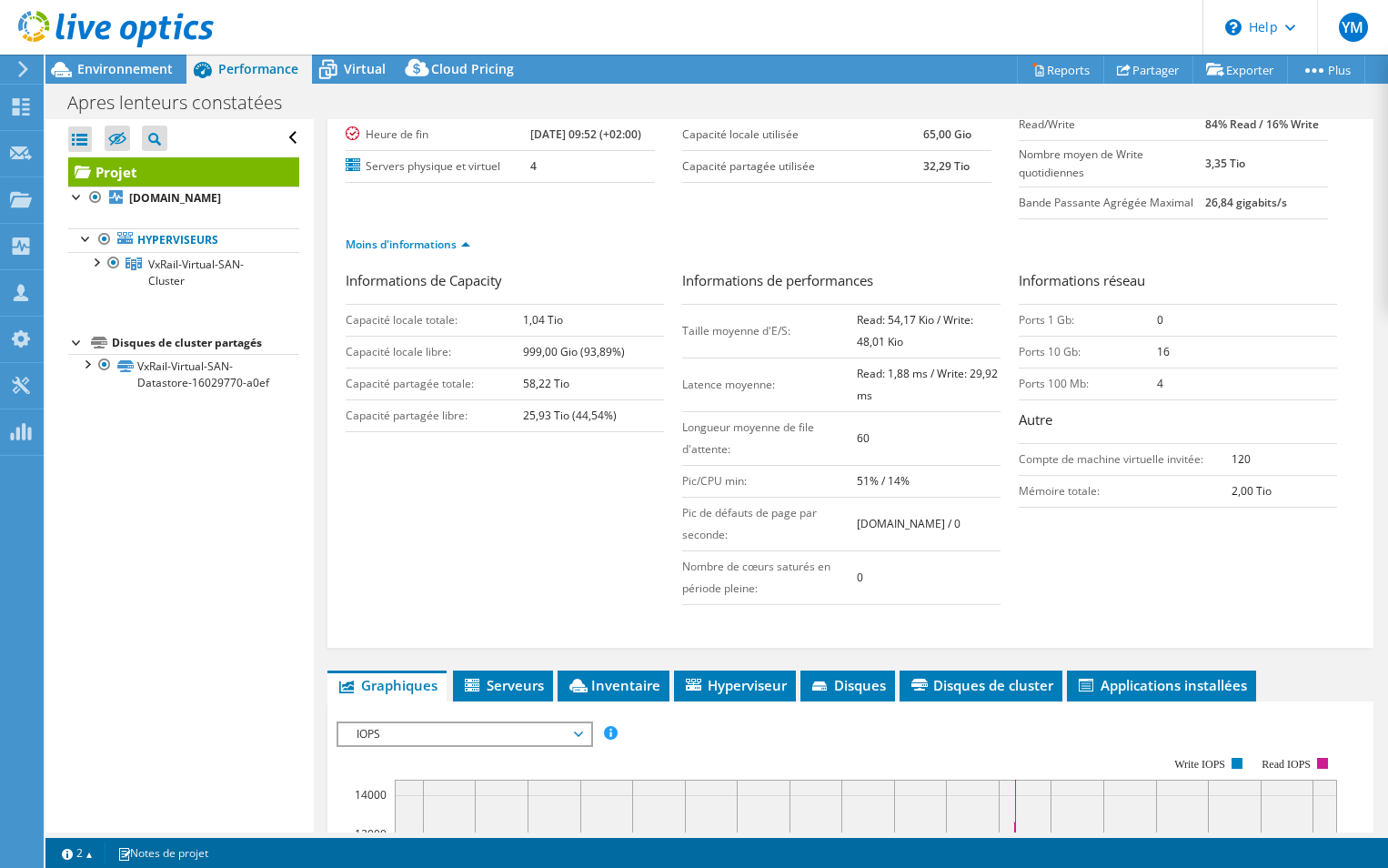
drag, startPoint x: 509, startPoint y: 412, endPoint x: 671, endPoint y: 370, distance: 167.4
click at [671, 370] on div "Informations de Capacity Capacité locale totale: 1,04 Tio Capacité locale libre…" at bounding box center [514, 351] width 337 height 162
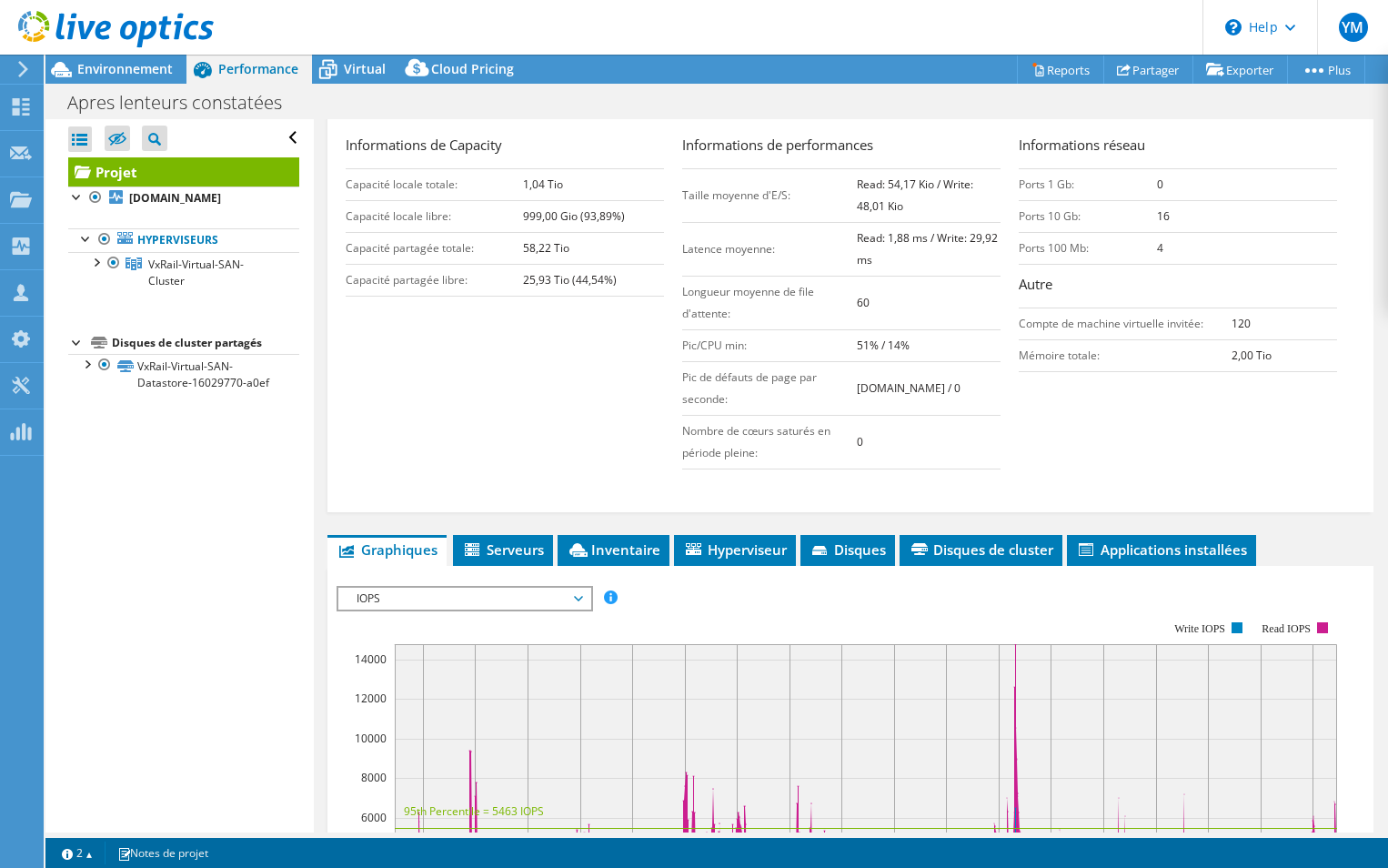
scroll to position [454, 0]
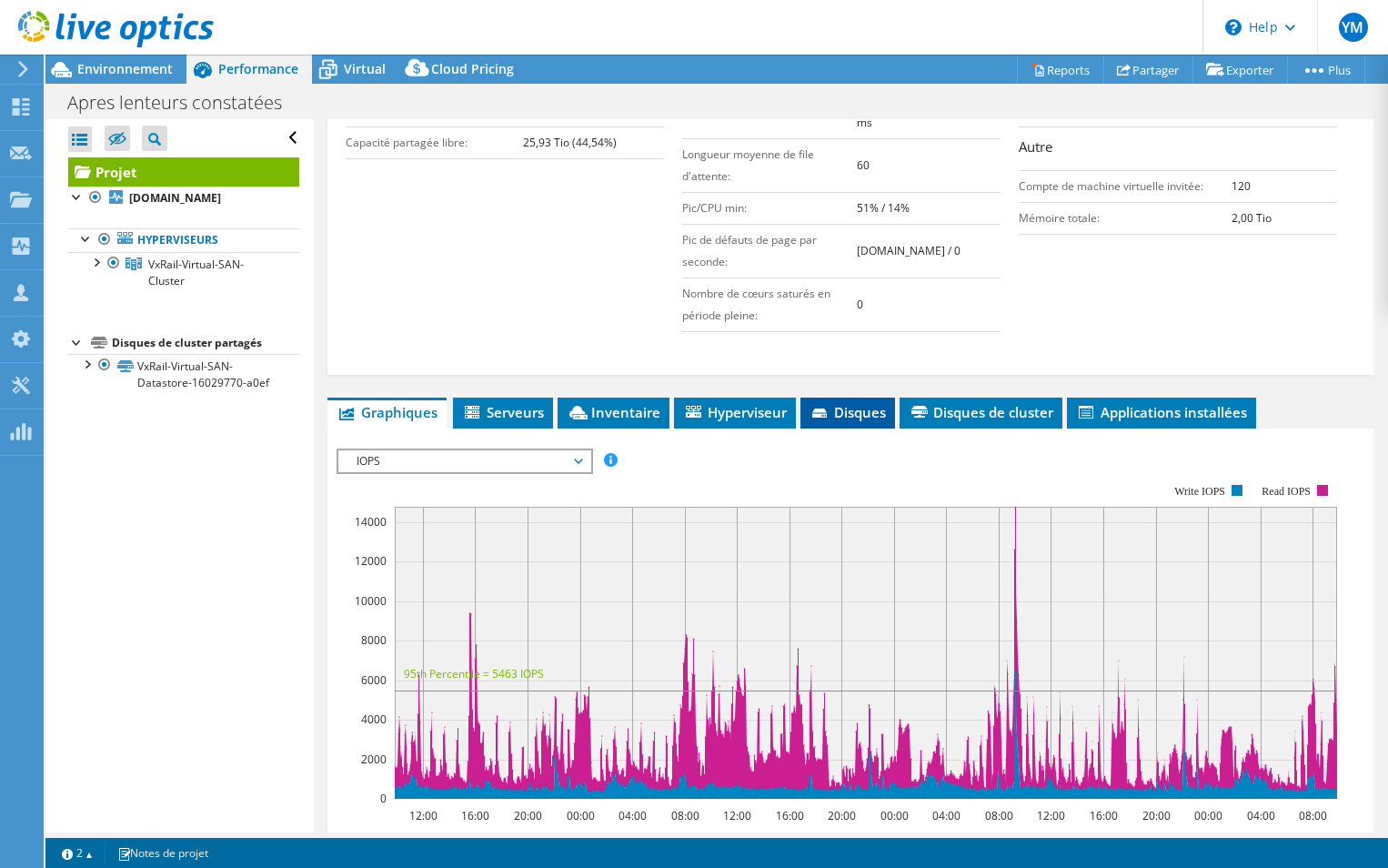
click at [886, 397] on li "Disques" at bounding box center [848, 412] width 94 height 31
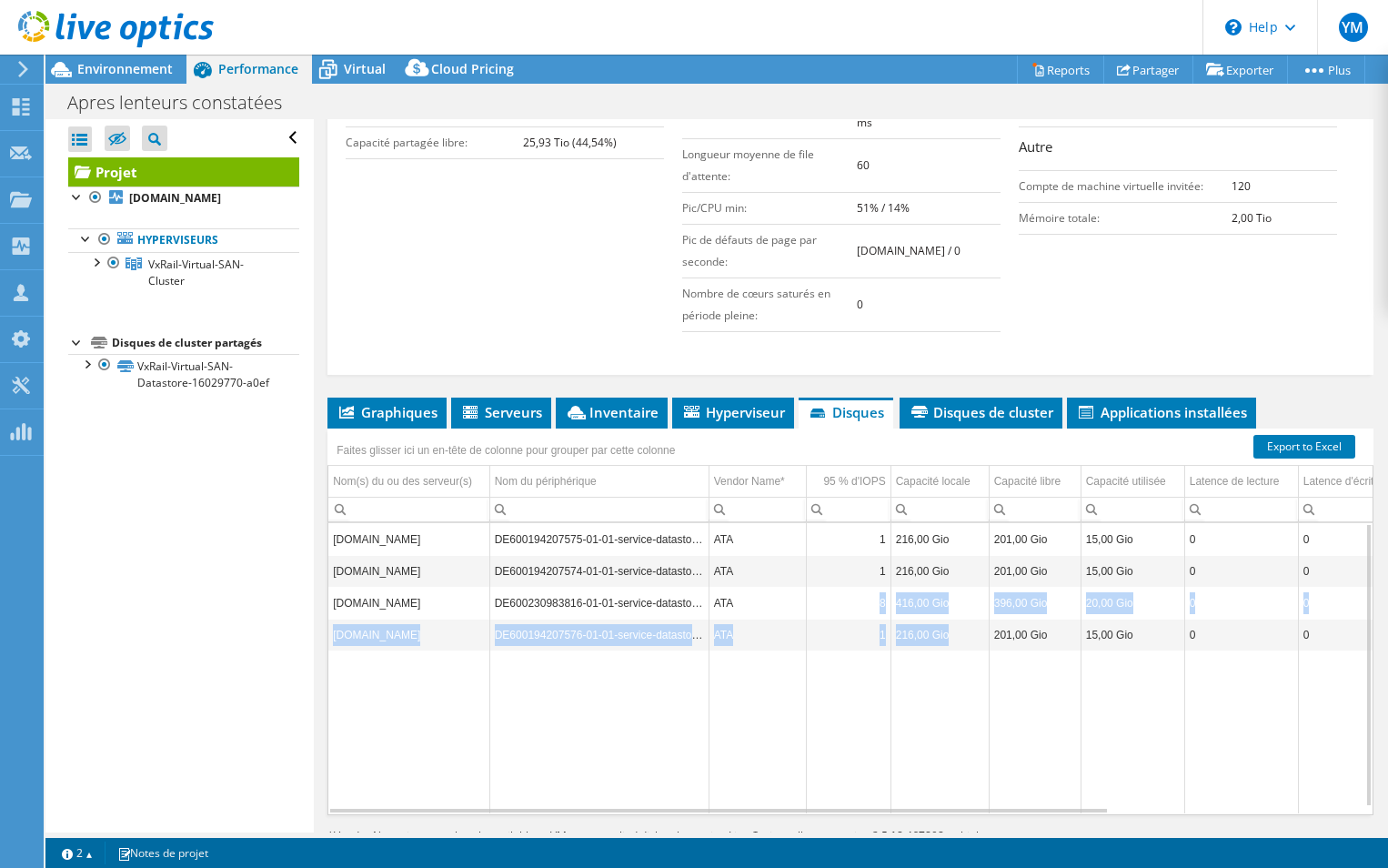
drag, startPoint x: 955, startPoint y: 610, endPoint x: 737, endPoint y: 581, distance: 219.9
click at [737, 581] on tbody "srv-vxrail02.devinlecleclerc.com DE600194207575-01-01-service-datastore1 ATA 1 …" at bounding box center [1009, 668] width 1361 height 291
drag, startPoint x: 737, startPoint y: 581, endPoint x: 817, endPoint y: 565, distance: 81.6
click at [817, 587] on td "8" at bounding box center [848, 602] width 84 height 31
drag, startPoint x: 895, startPoint y: 578, endPoint x: 964, endPoint y: 580, distance: 69.0
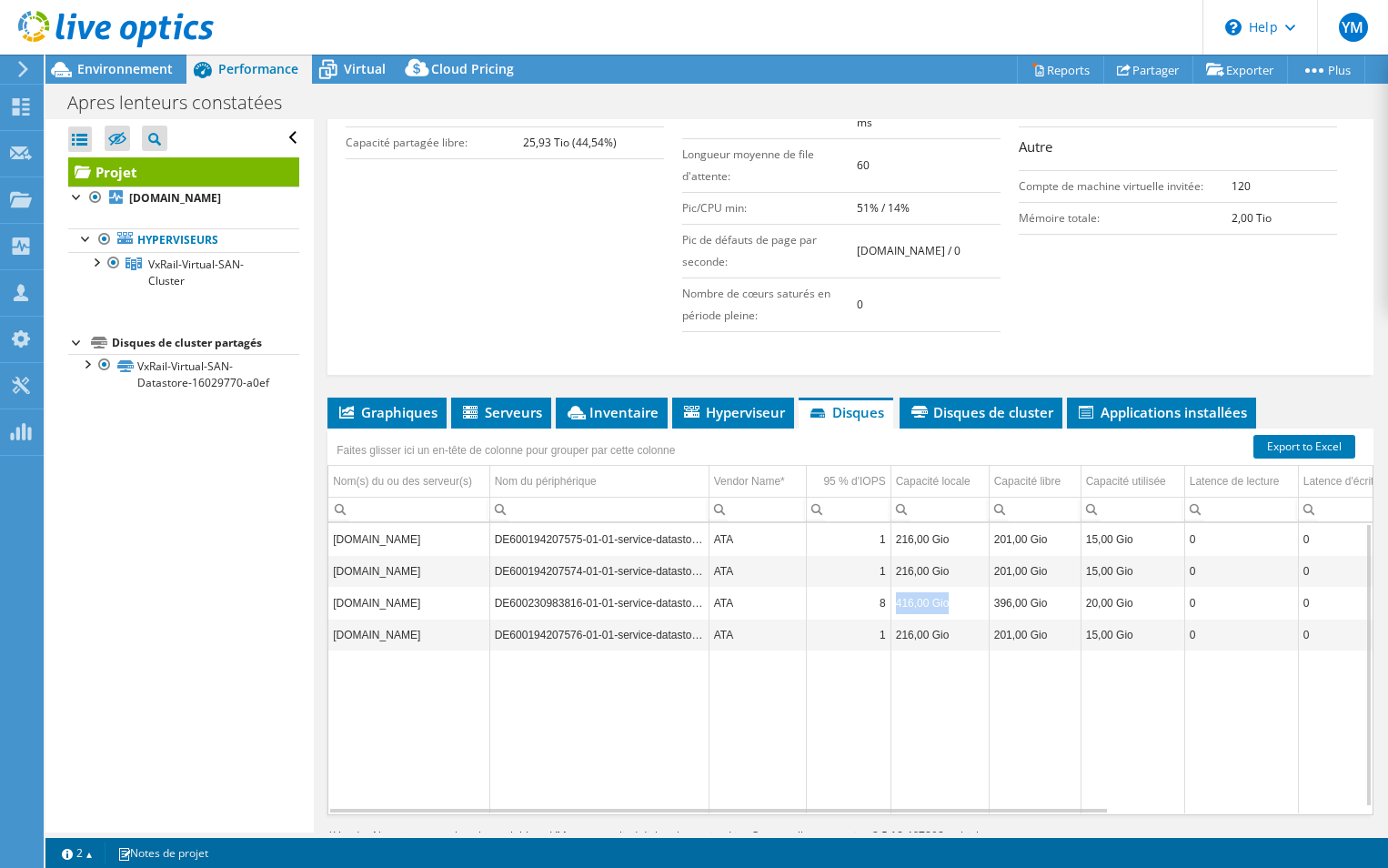
click at [964, 587] on td "416,00 Gio" at bounding box center [939, 602] width 98 height 31
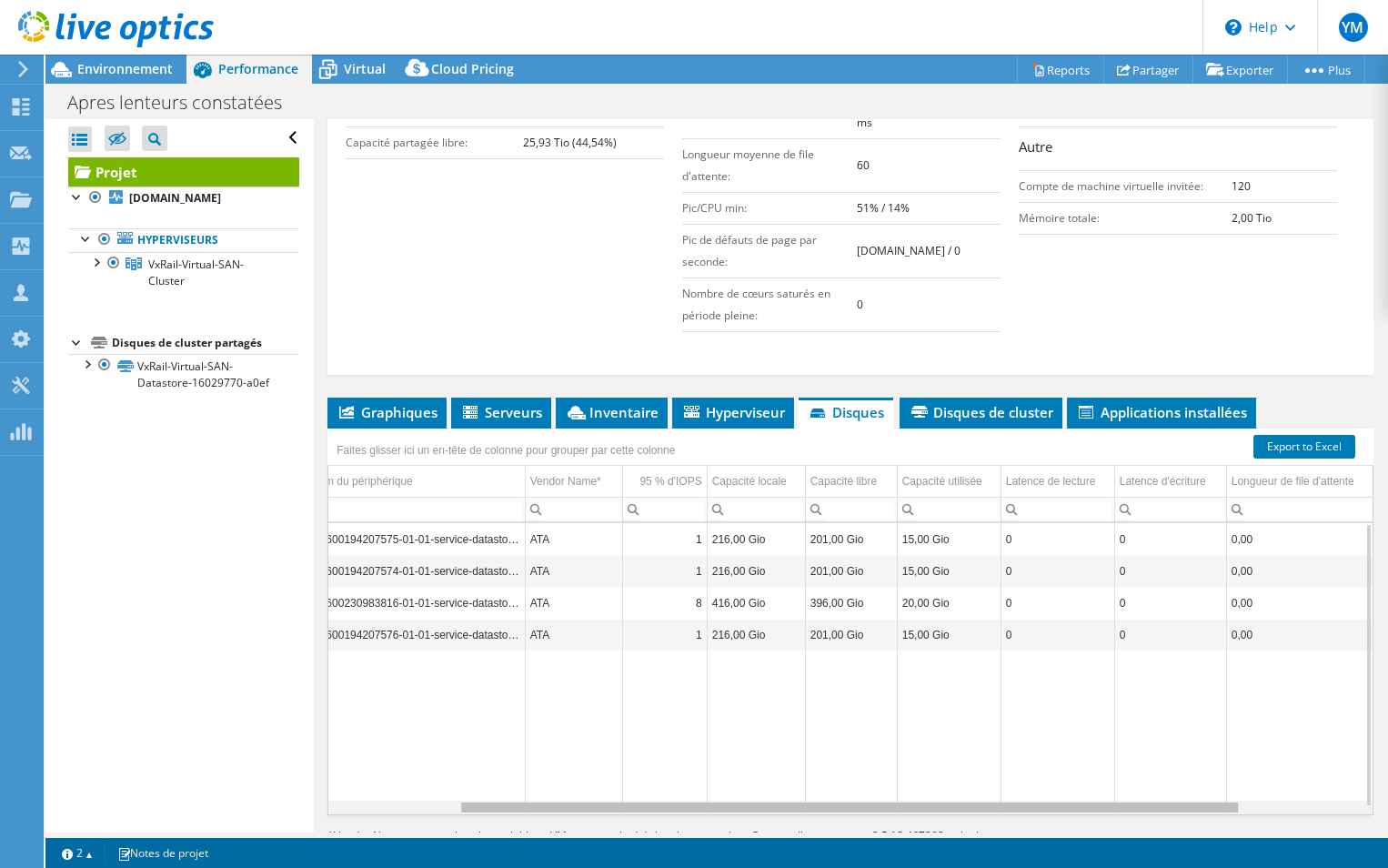
scroll to position [0, 185]
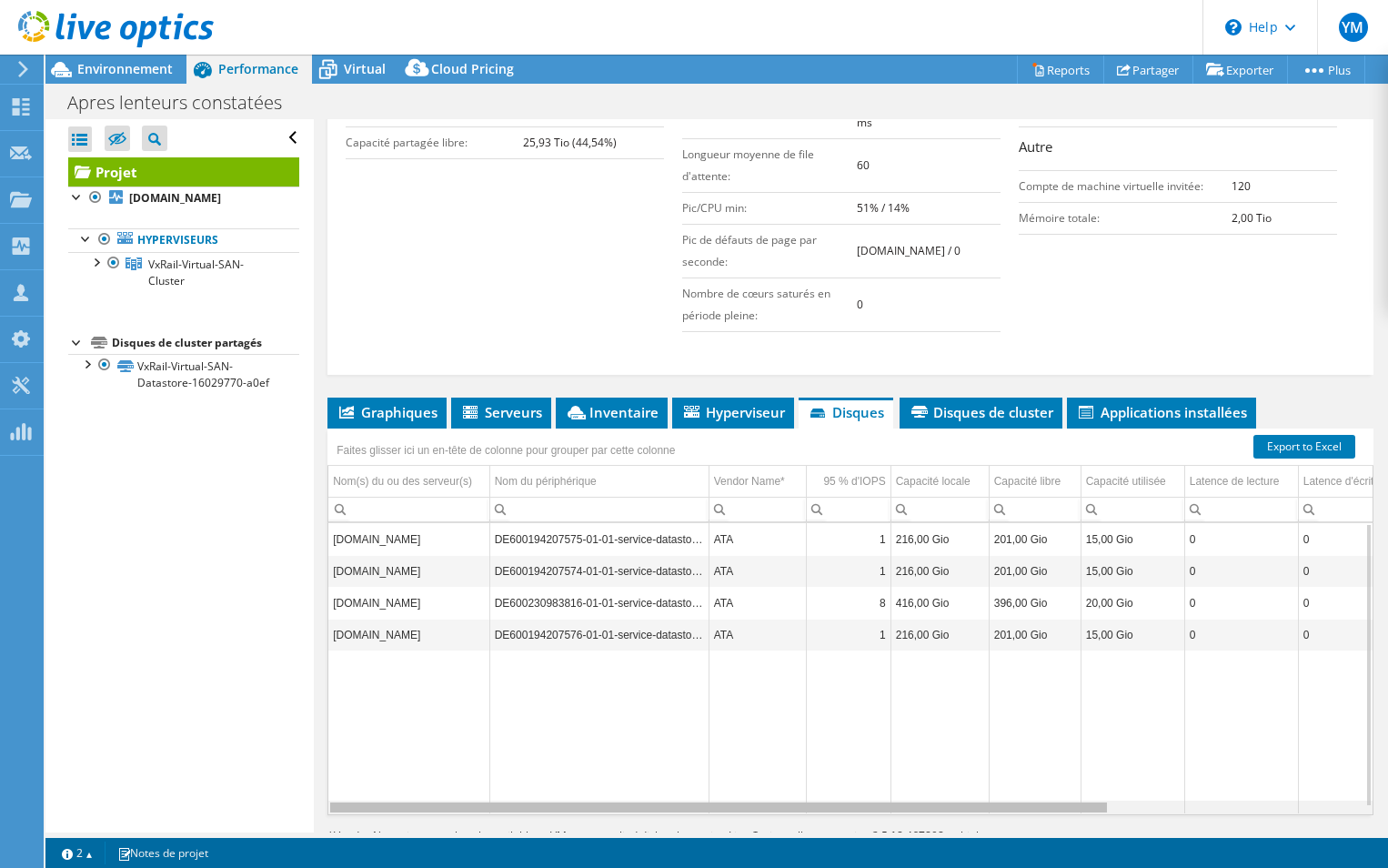
drag, startPoint x: 1066, startPoint y: 789, endPoint x: 681, endPoint y: 752, distance: 386.8
click at [681, 756] on body "YM Partenaire Yann Mouret yann.mouret@sys1.fr SYS 1 My Profile Log Out \n Help …" at bounding box center [694, 434] width 1388 height 868
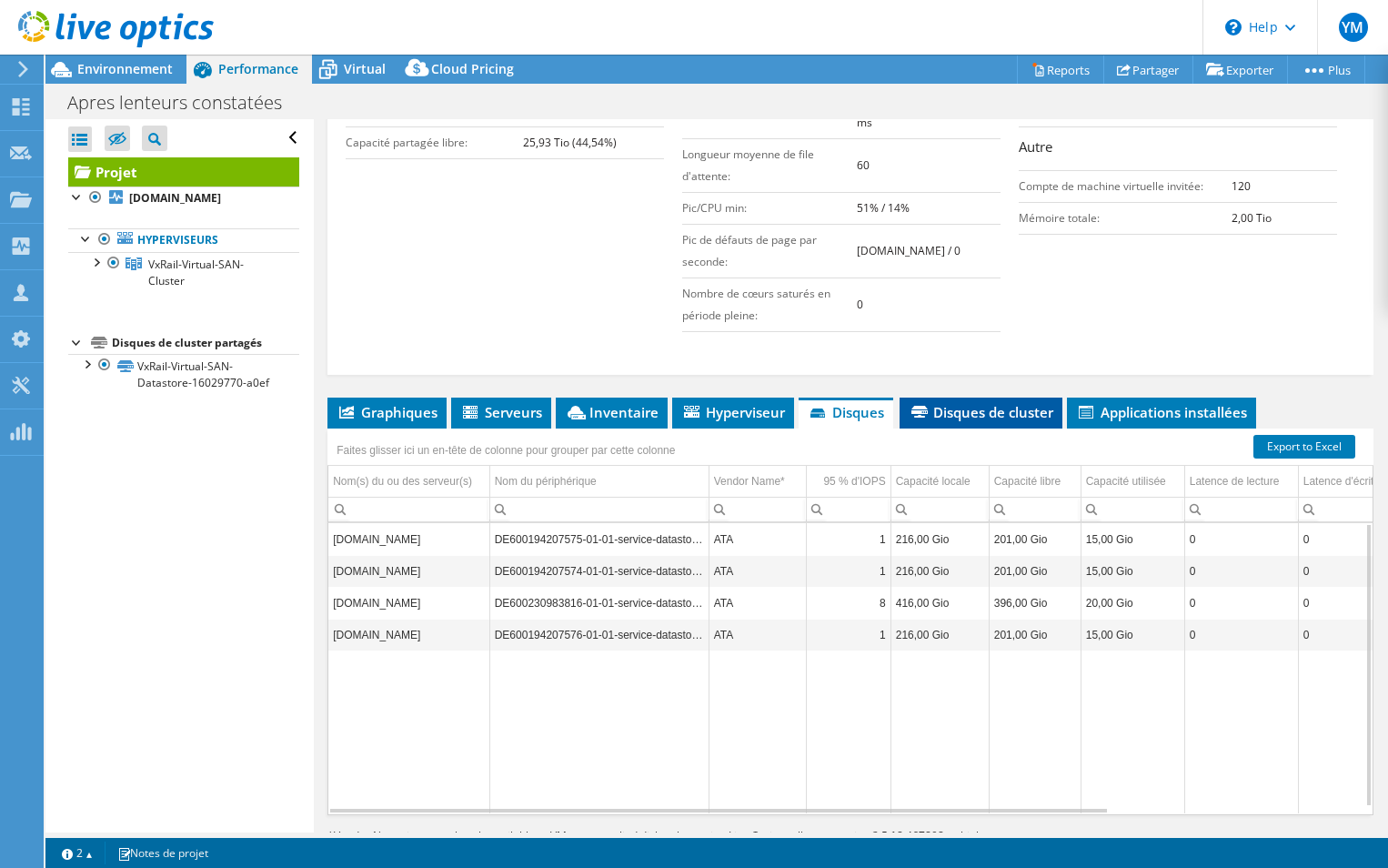
click at [992, 403] on li "Disques de cluster" at bounding box center [981, 412] width 163 height 31
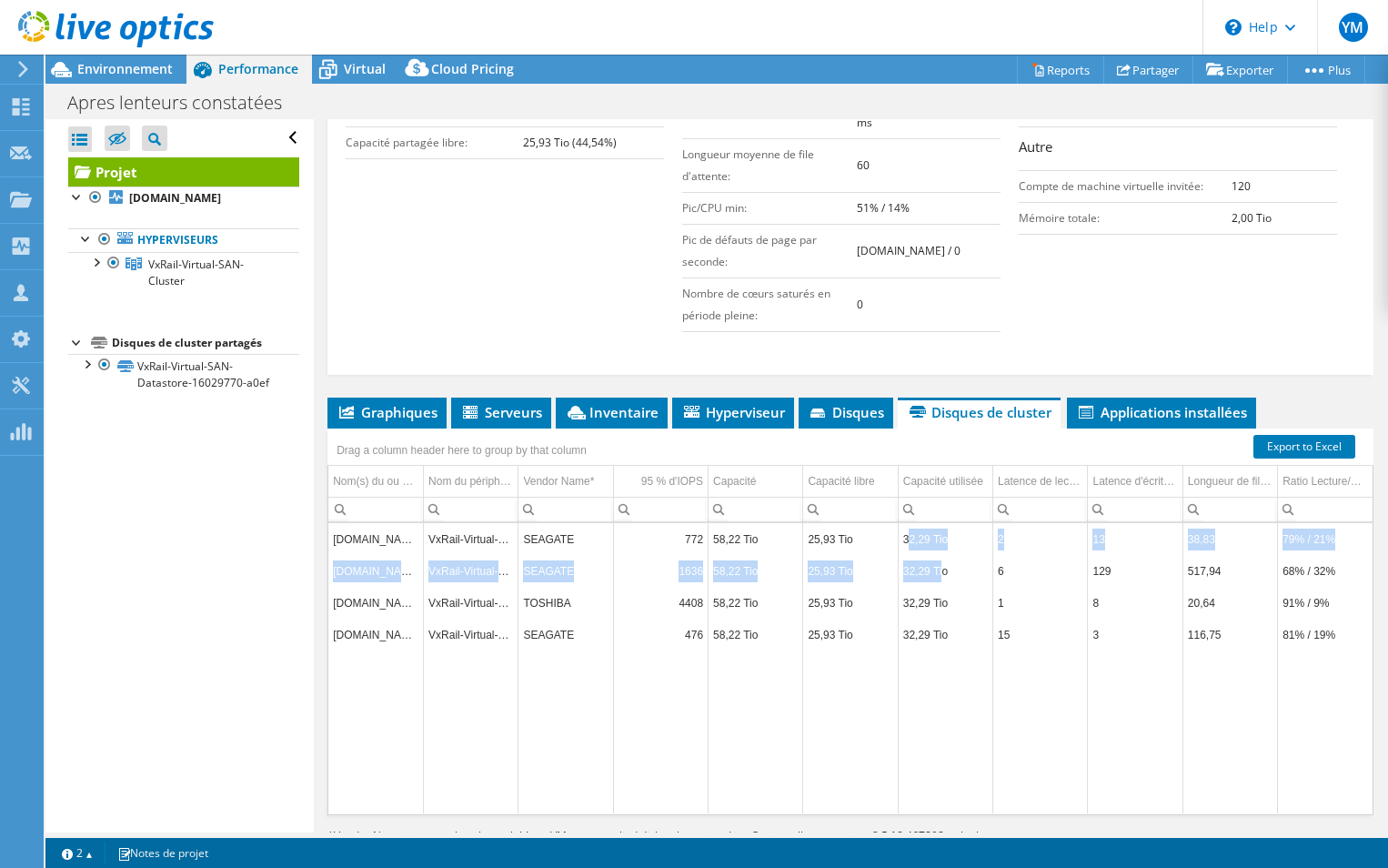
drag, startPoint x: 901, startPoint y: 512, endPoint x: 935, endPoint y: 548, distance: 49.5
click at [933, 551] on tbody "srv-vxrail02.devinlecleclerc.com VxRail-Virtual-SAN-Datastore-16029770-a0ef SEA…" at bounding box center [850, 668] width 1044 height 291
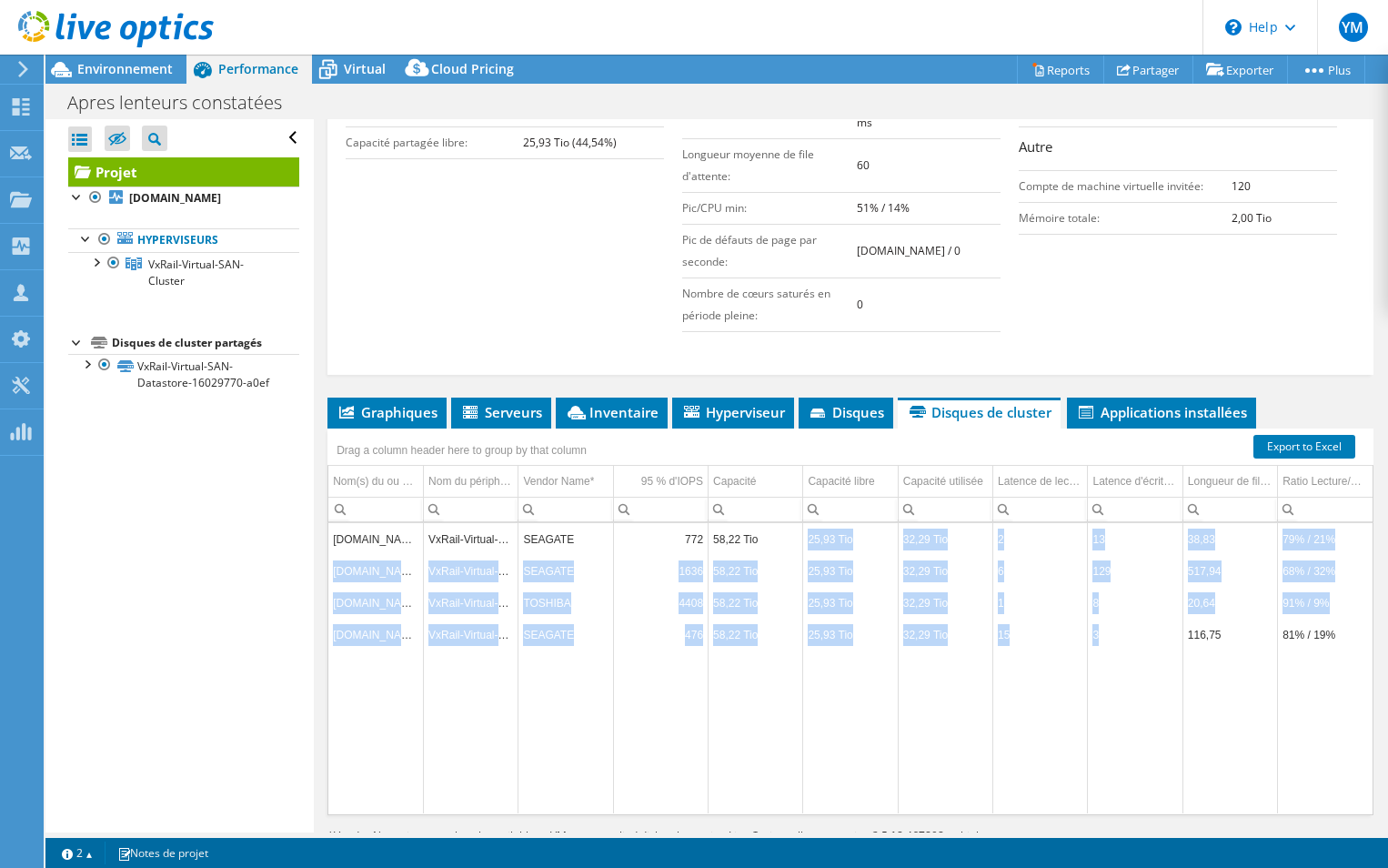
drag, startPoint x: 935, startPoint y: 548, endPoint x: 775, endPoint y: 516, distance: 163.2
click at [775, 523] on tbody "srv-vxrail02.devinlecleclerc.com VxRail-Virtual-SAN-Datastore-16029770-a0ef SEA…" at bounding box center [850, 668] width 1044 height 291
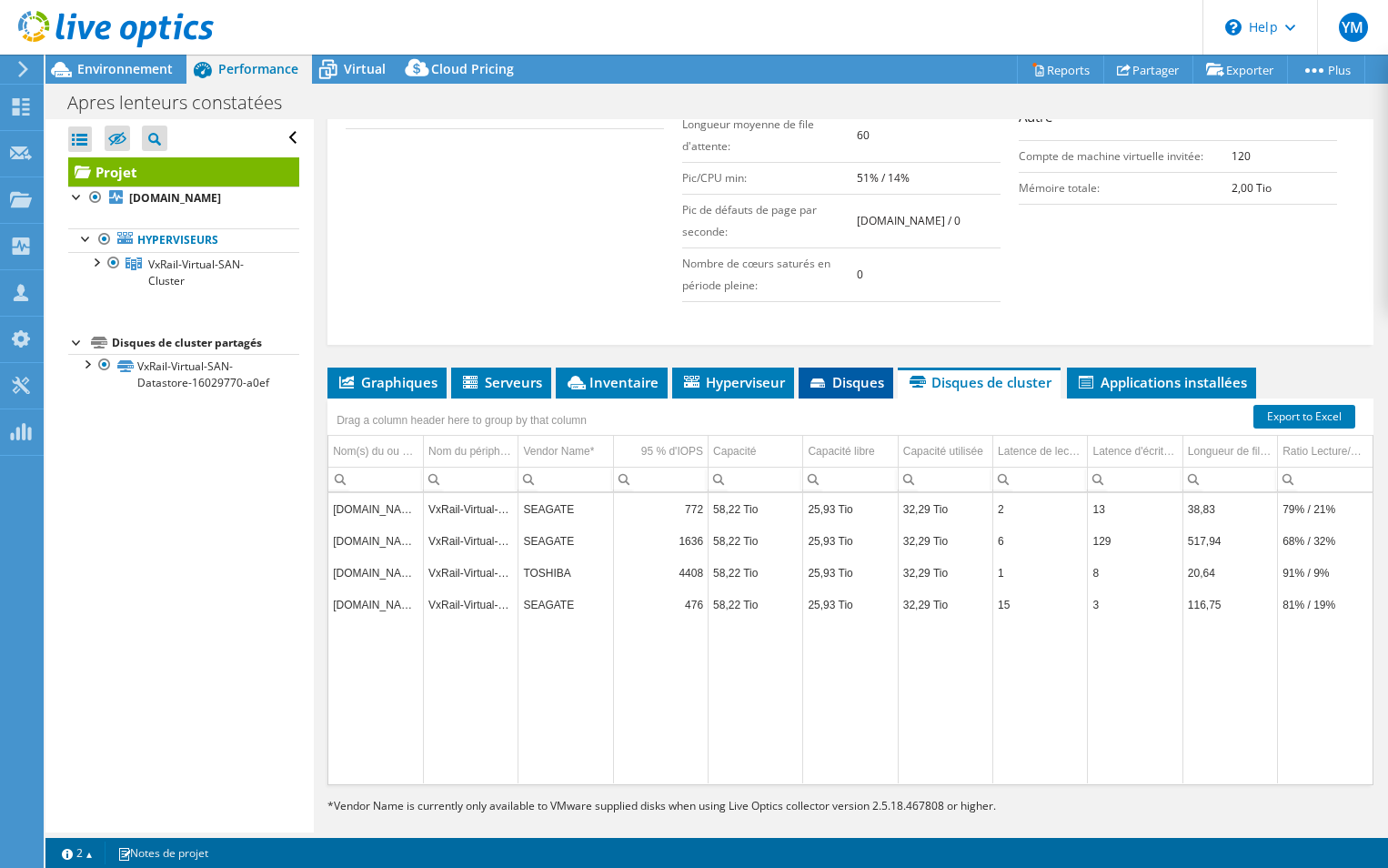
click at [864, 373] on span "Disques" at bounding box center [846, 382] width 77 height 19
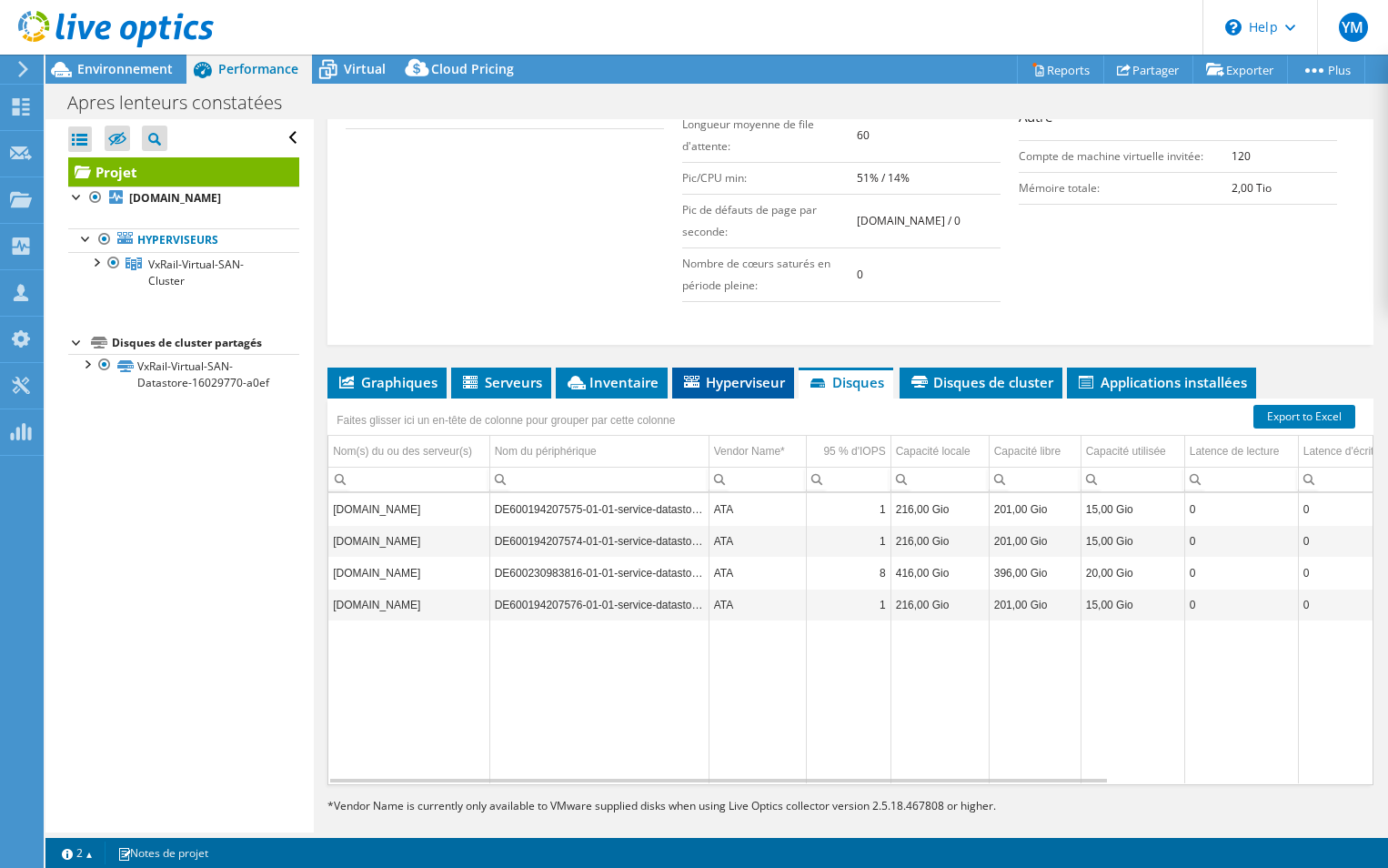
click at [731, 373] on span "Hyperviseur" at bounding box center [733, 382] width 104 height 19
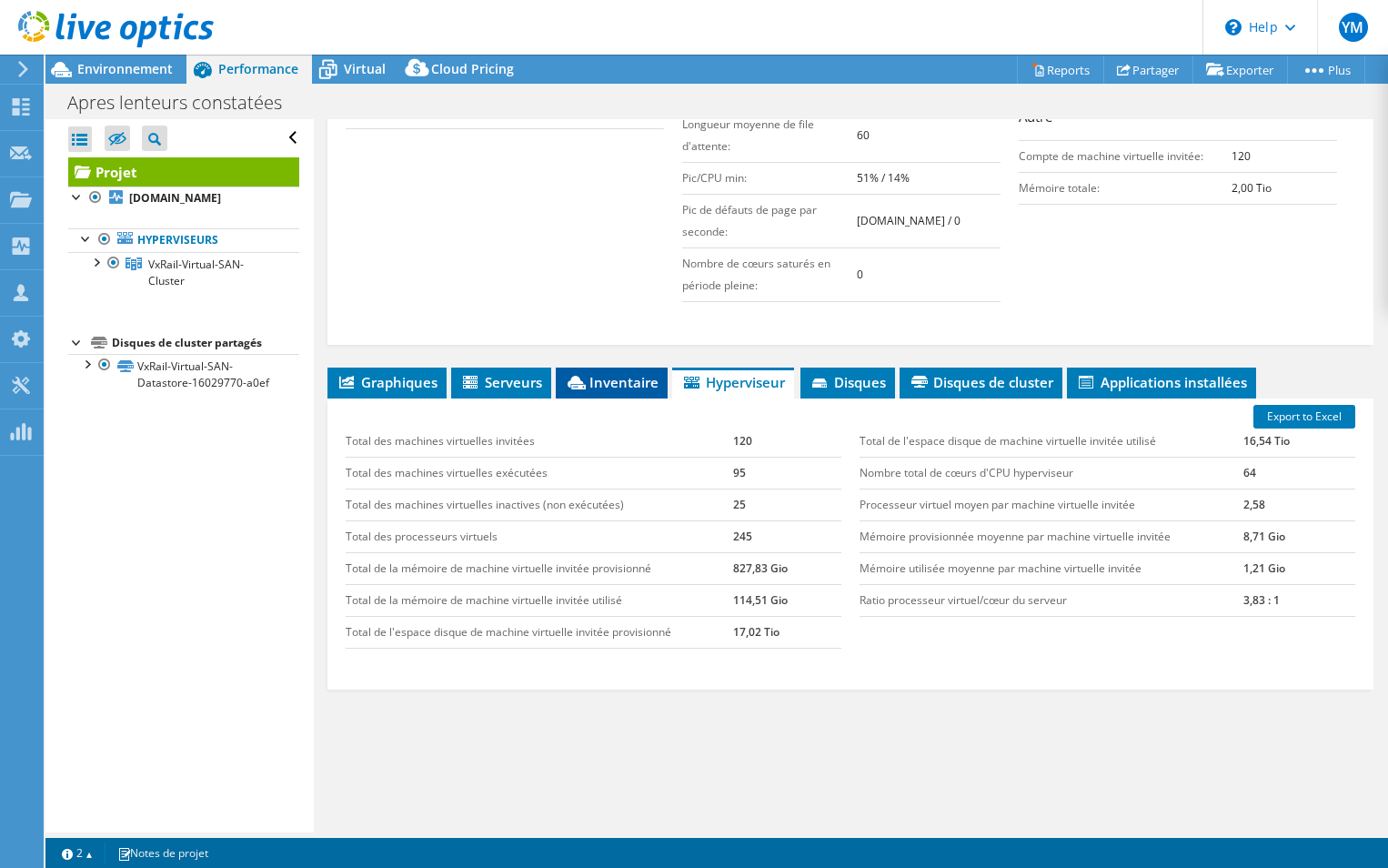
click at [611, 373] on span "Inventaire" at bounding box center [611, 382] width 93 height 19
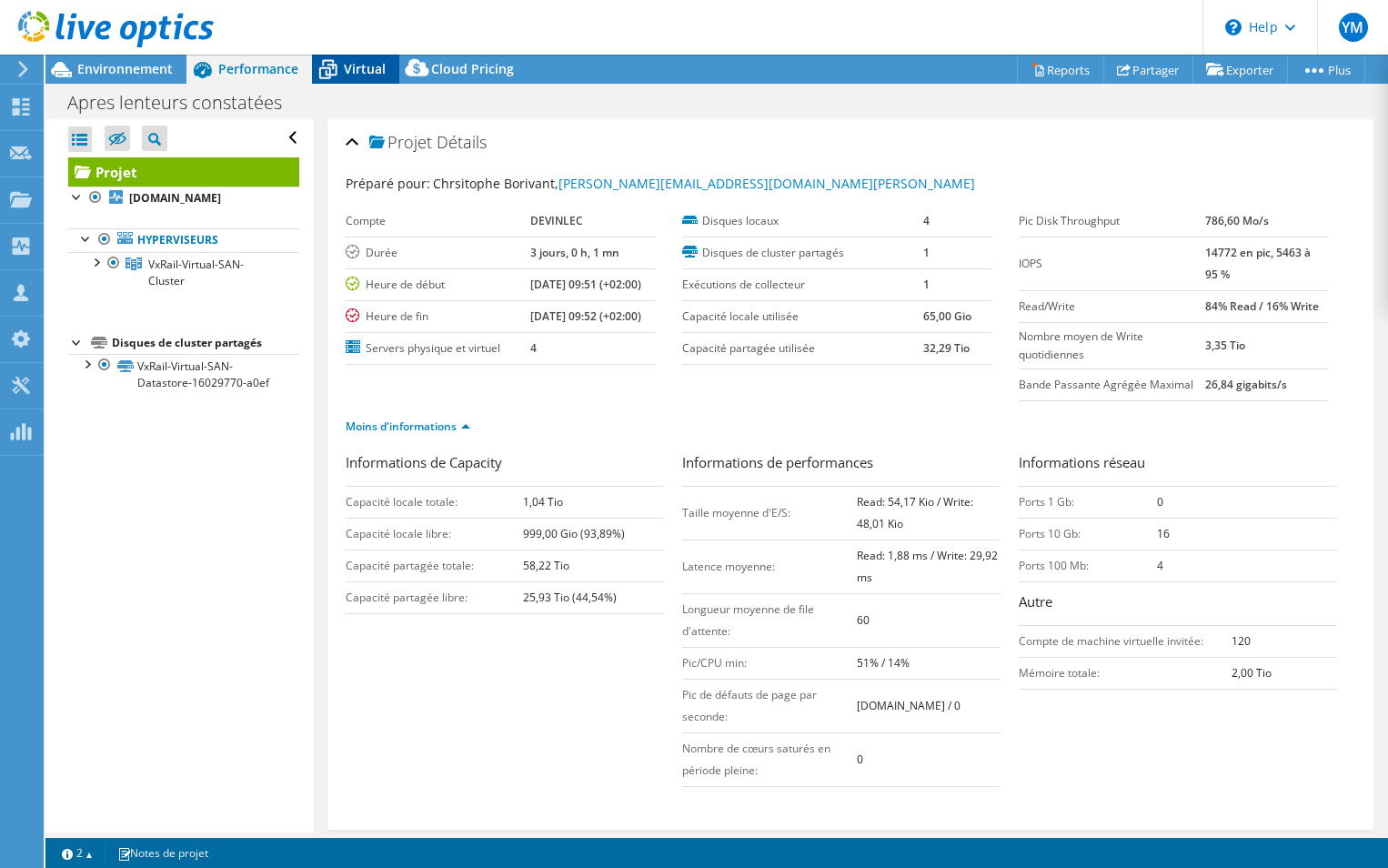
click at [346, 66] on span "Virtual" at bounding box center [364, 68] width 42 height 18
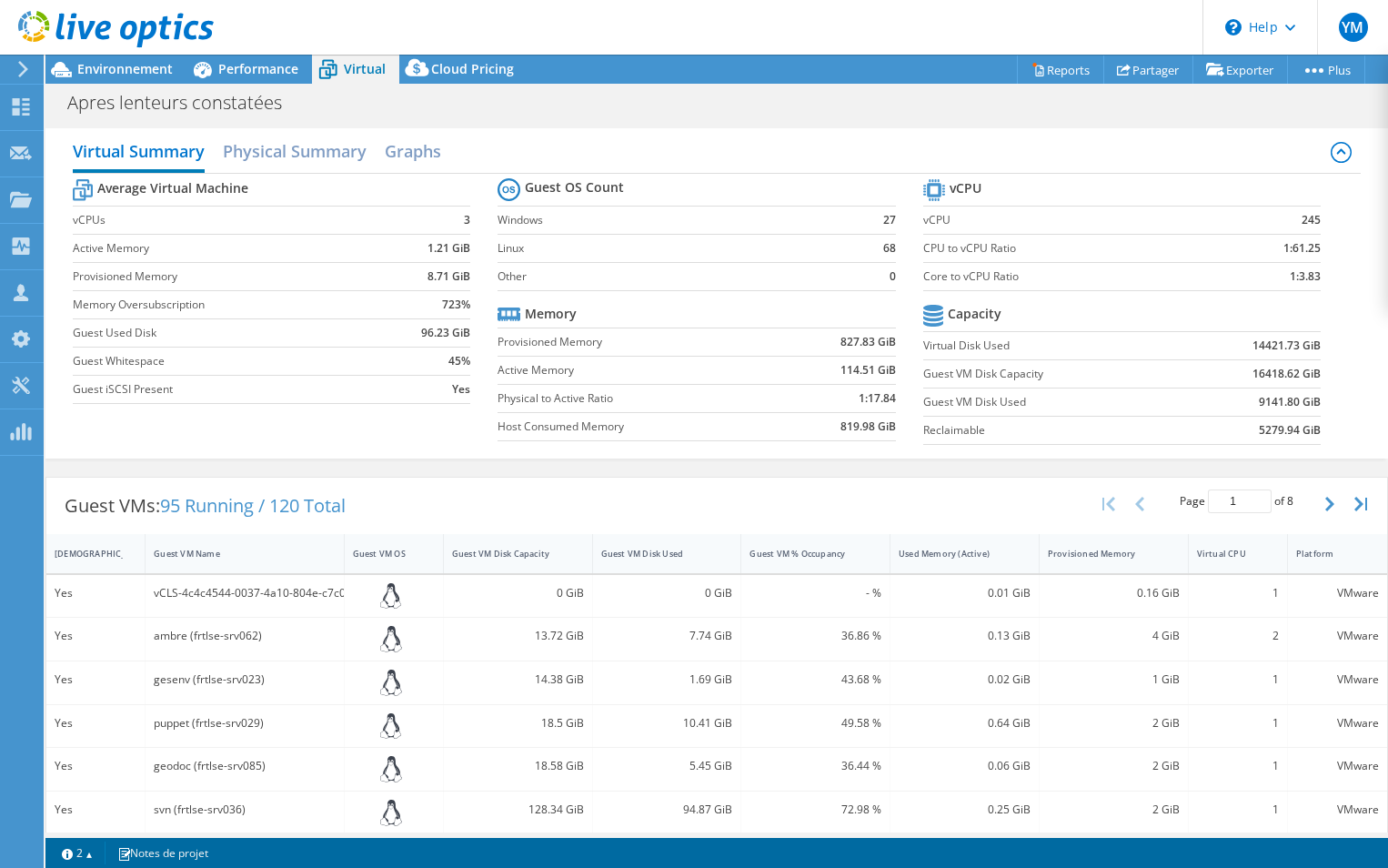
click at [399, 248] on td "1.21 GiB" at bounding box center [428, 248] width 87 height 28
drag, startPoint x: 1228, startPoint y: 342, endPoint x: 1309, endPoint y: 352, distance: 81.6
click at [1309, 352] on section "vCPU vCPU 245 CPU to vCPU Ratio 1:61.25 Core to vCPU Ratio 1:3.83 Capacity Virt…" at bounding box center [1136, 315] width 426 height 279
drag, startPoint x: 1309, startPoint y: 352, endPoint x: 1227, endPoint y: 380, distance: 86.6
click at [1227, 380] on td "16418.62 GiB" at bounding box center [1252, 373] width 137 height 28
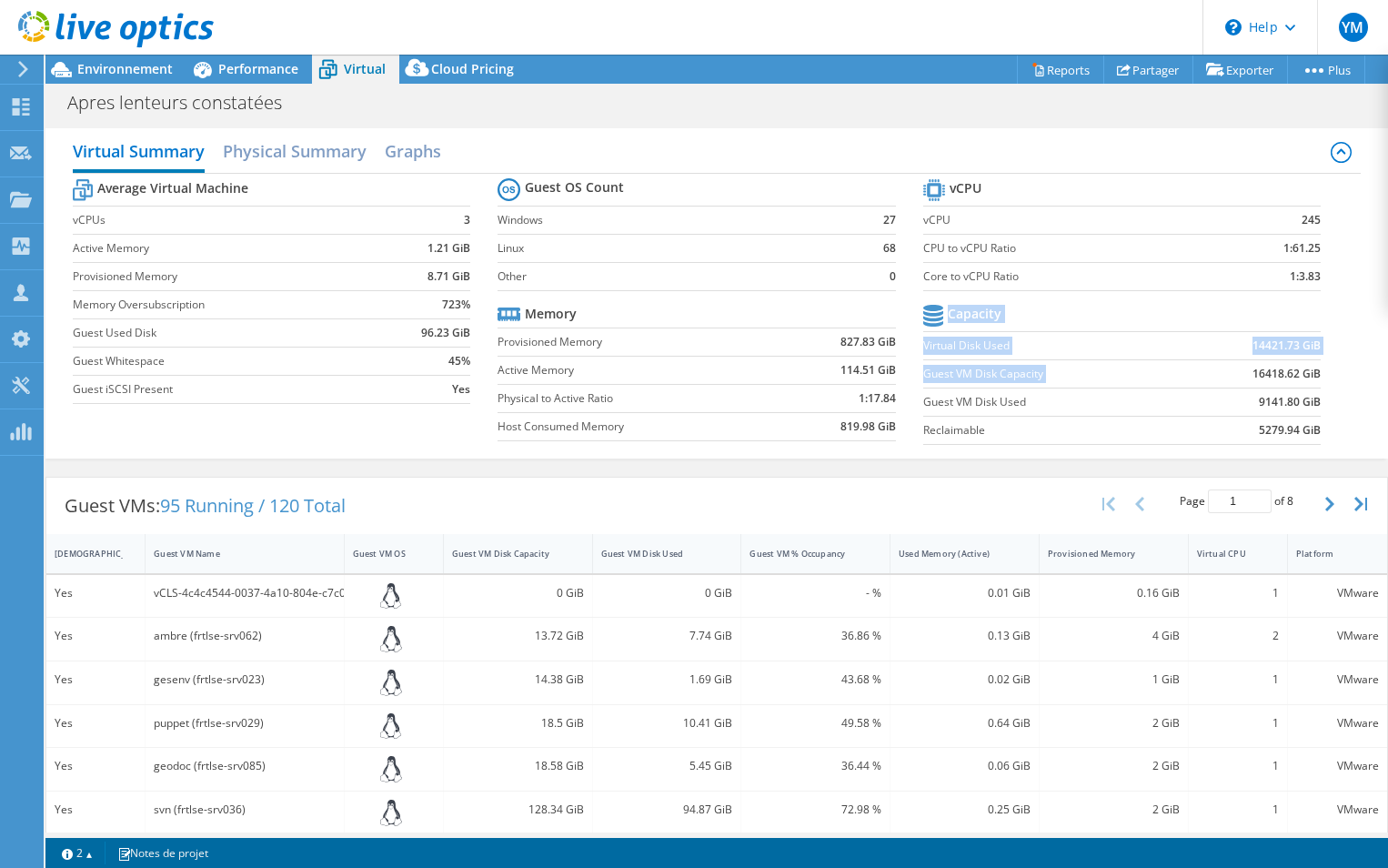
drag, startPoint x: 1244, startPoint y: 369, endPoint x: 1309, endPoint y: 374, distance: 65.2
click at [1309, 374] on section "vCPU vCPU 245 CPU to vCPU Ratio 1:61.25 Core to vCPU Ratio 1:3.83 Capacity Virt…" at bounding box center [1136, 315] width 426 height 279
drag, startPoint x: 1309, startPoint y: 374, endPoint x: 1257, endPoint y: 395, distance: 56.1
click at [1258, 395] on b "9141.80 GiB" at bounding box center [1289, 403] width 62 height 19
drag, startPoint x: 1245, startPoint y: 398, endPoint x: 1303, endPoint y: 392, distance: 58.3
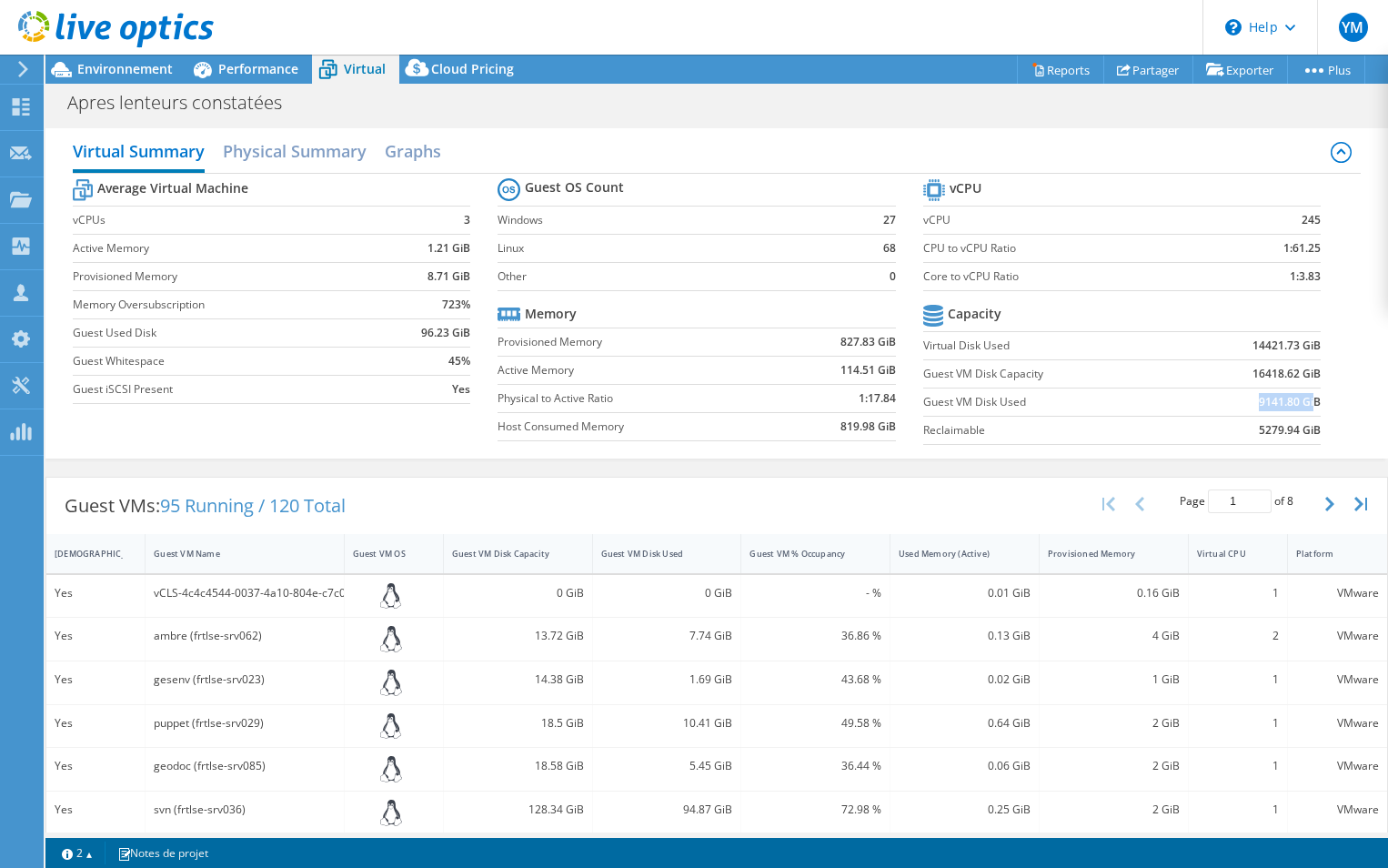
click at [1303, 393] on b "9141.80 GiB" at bounding box center [1289, 403] width 62 height 19
drag, startPoint x: 1040, startPoint y: 341, endPoint x: 943, endPoint y: 340, distance: 97.0
click at [931, 343] on label "Virtual Disk Used" at bounding box center [1053, 346] width 260 height 19
drag, startPoint x: 1234, startPoint y: 343, endPoint x: 1291, endPoint y: 345, distance: 57.0
click at [1291, 345] on td "14421.73 GiB" at bounding box center [1252, 345] width 137 height 28
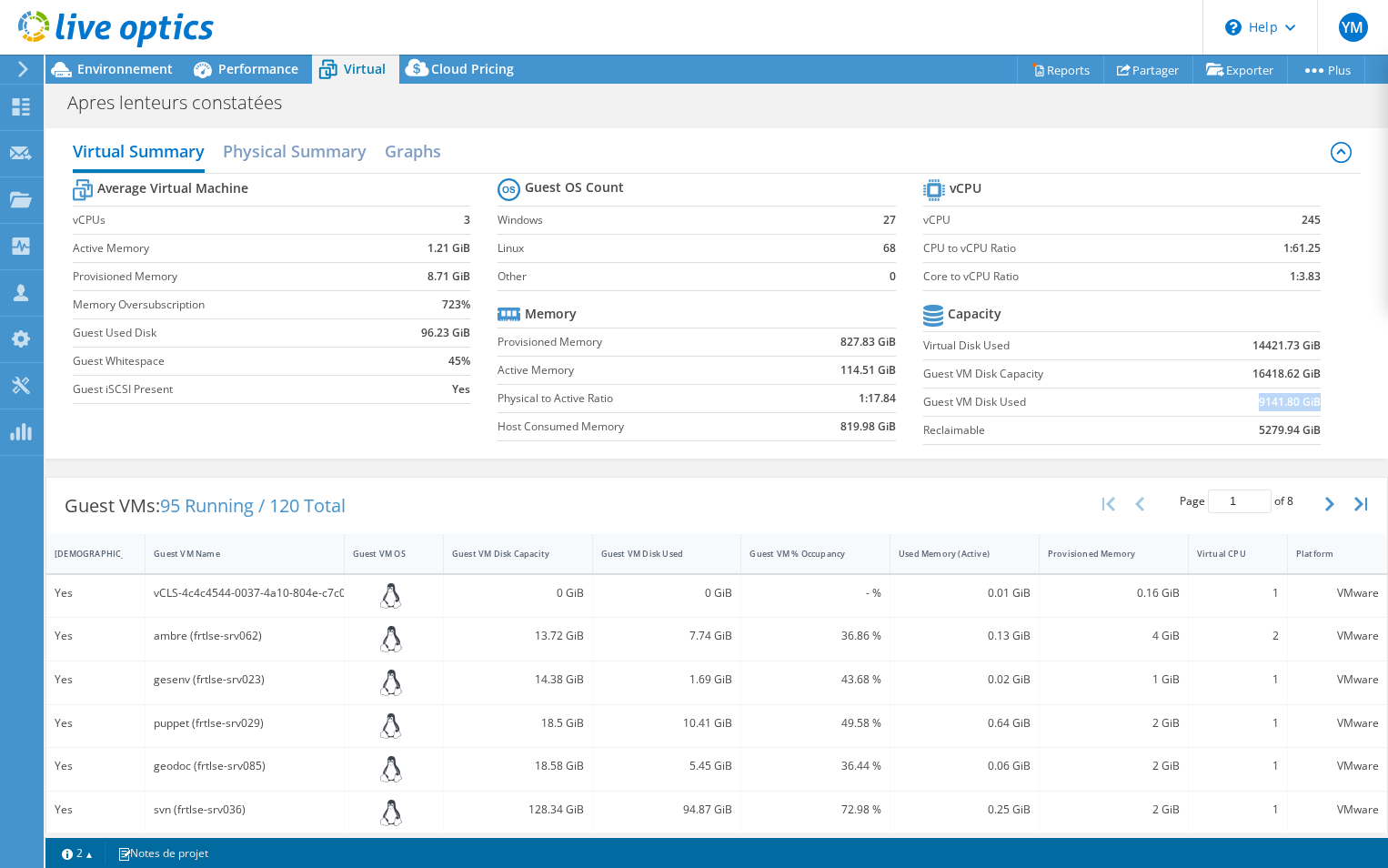
drag, startPoint x: 1291, startPoint y: 345, endPoint x: 1307, endPoint y: 395, distance: 52.5
click at [1307, 395] on td "9141.80 GiB" at bounding box center [1252, 402] width 137 height 28
drag, startPoint x: 1307, startPoint y: 395, endPoint x: 1333, endPoint y: 421, distance: 36.8
click at [1333, 421] on section "vCPU vCPU 245 CPU to vCPU Ratio 1:61.25 Core to vCPU Ratio 1:3.83 Capacity Virt…" at bounding box center [1136, 315] width 426 height 279
drag, startPoint x: 1225, startPoint y: 340, endPoint x: 1314, endPoint y: 353, distance: 89.9
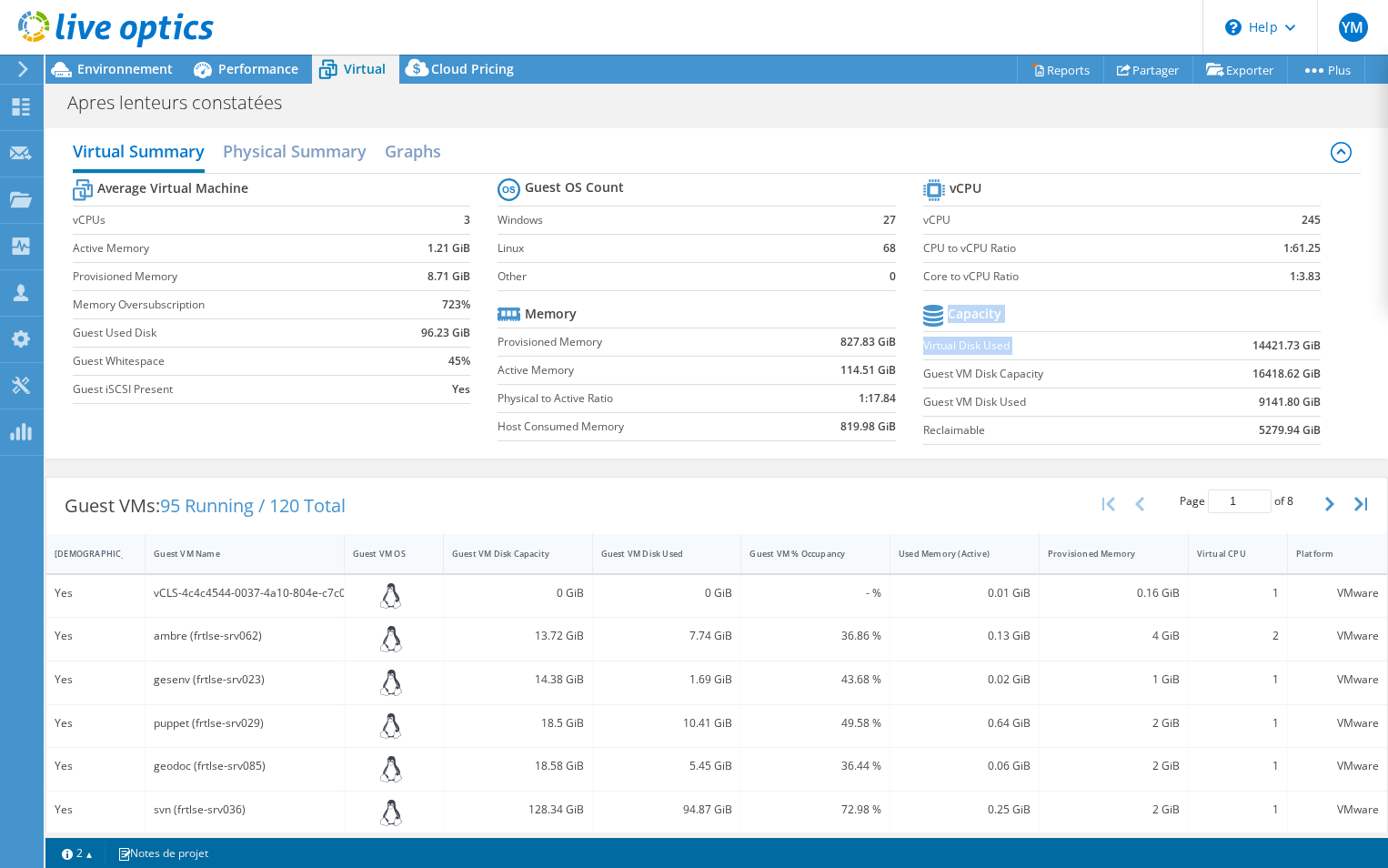
click at [1312, 358] on section "vCPU vCPU 245 CPU to vCPU Ratio 1:61.25 Core to vCPU Ratio 1:3.83 Capacity Virt…" at bounding box center [1136, 315] width 426 height 279
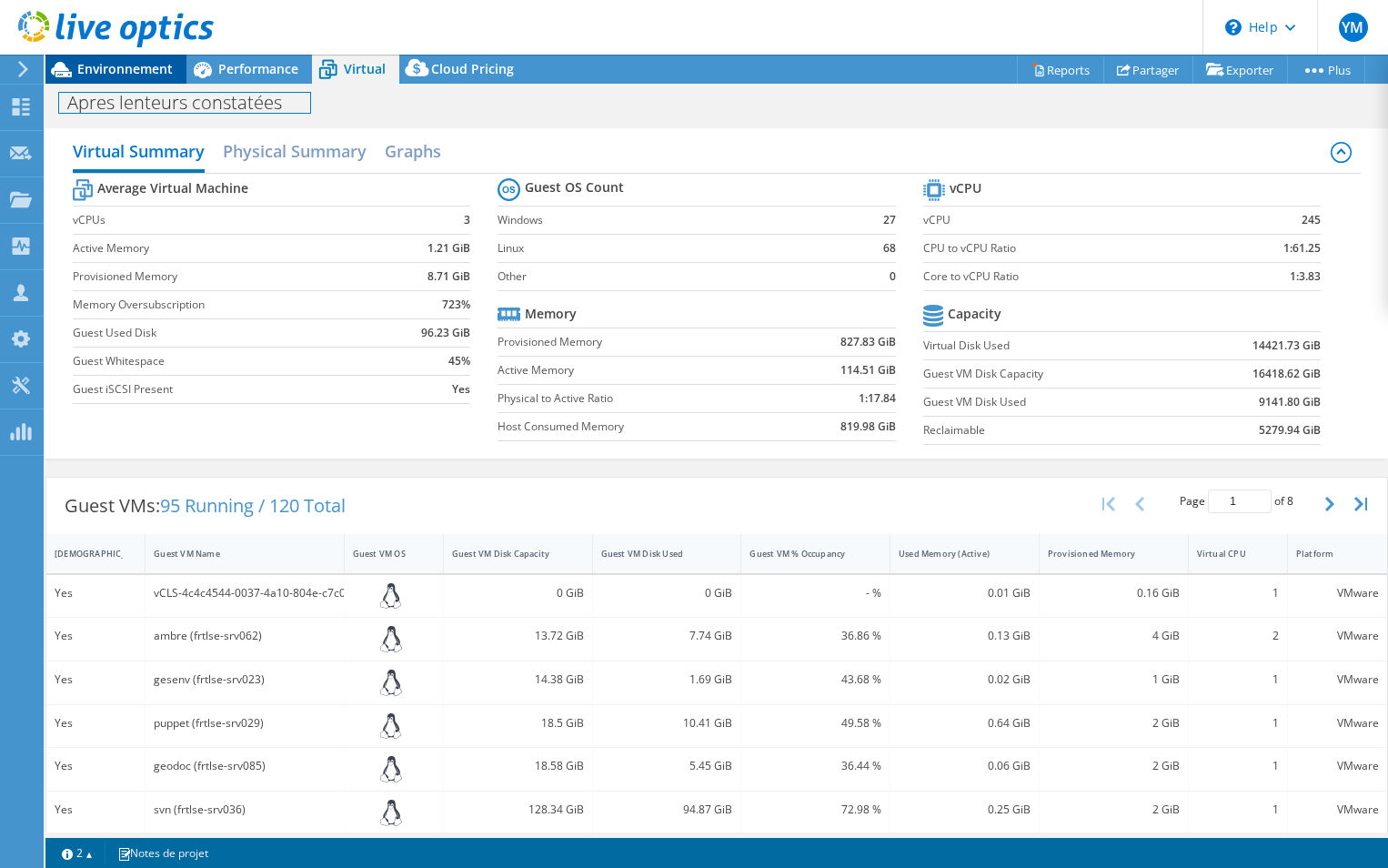
drag, startPoint x: 131, startPoint y: 83, endPoint x: 132, endPoint y: 63, distance: 20.0
click at [132, 65] on div "Actions de projet Actions de projet Reports Partager Exporter vSAN ReadyNode Si…" at bounding box center [716, 461] width 1343 height 813
click at [132, 59] on div at bounding box center [106, 31] width 214 height 61
click at [133, 62] on span "Environnement" at bounding box center [125, 68] width 95 height 18
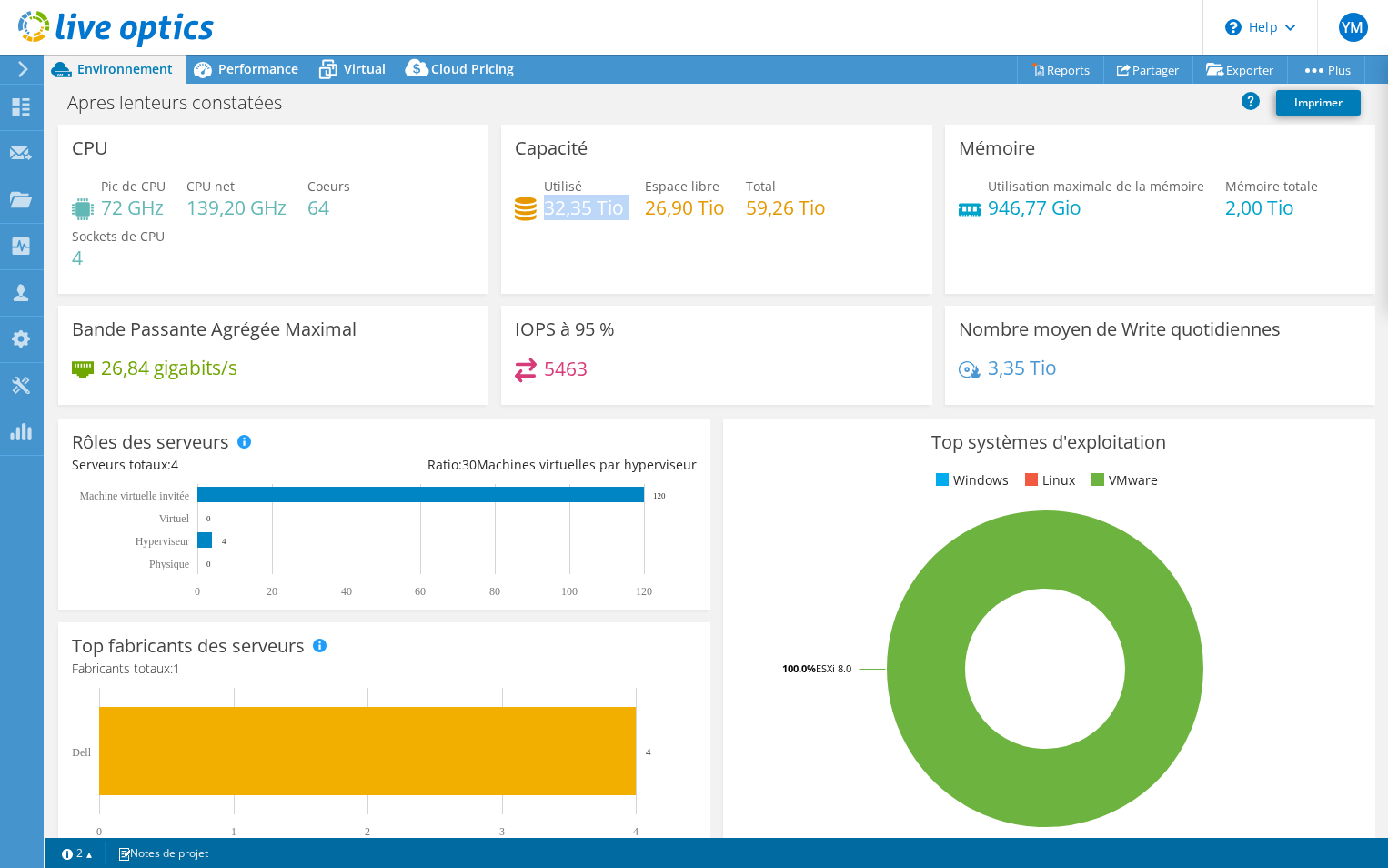
drag, startPoint x: 540, startPoint y: 211, endPoint x: 621, endPoint y: 198, distance: 82.0
click at [621, 198] on div "Utilisé 32,35 Tio Espace libre 26,90 Tio Total 59,26 Tio" at bounding box center [715, 206] width 403 height 59
drag, startPoint x: 621, startPoint y: 198, endPoint x: 673, endPoint y: 205, distance: 52.5
click at [673, 205] on h4 "26,90 Tio" at bounding box center [685, 207] width 80 height 20
drag, startPoint x: 743, startPoint y: 181, endPoint x: 813, endPoint y: 234, distance: 87.8
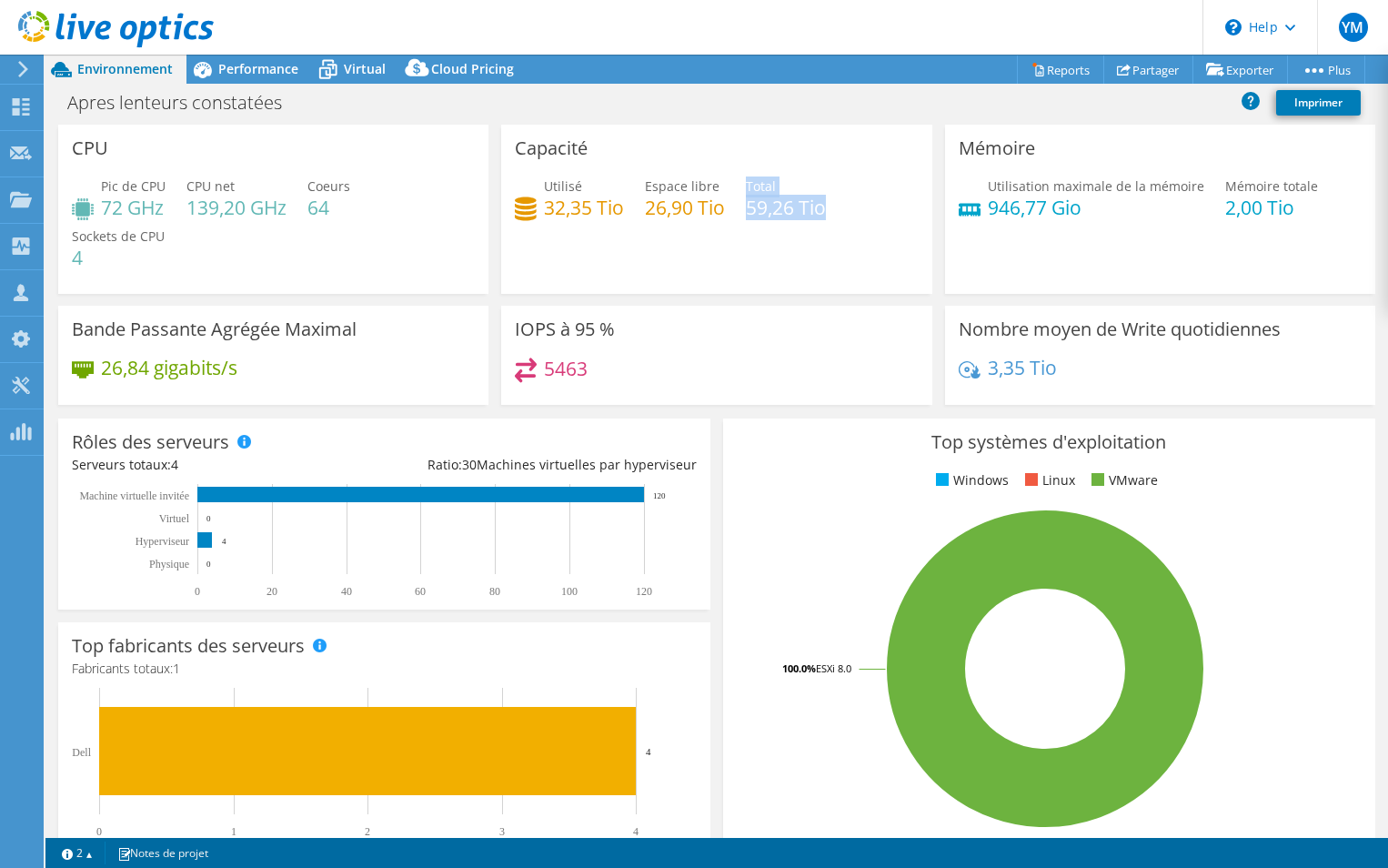
click at [813, 234] on div "Utilisé 32,35 Tio Espace libre 26,90 Tio Total 59,26 Tio" at bounding box center [715, 206] width 403 height 59
click at [350, 63] on span "Virtual" at bounding box center [364, 68] width 42 height 18
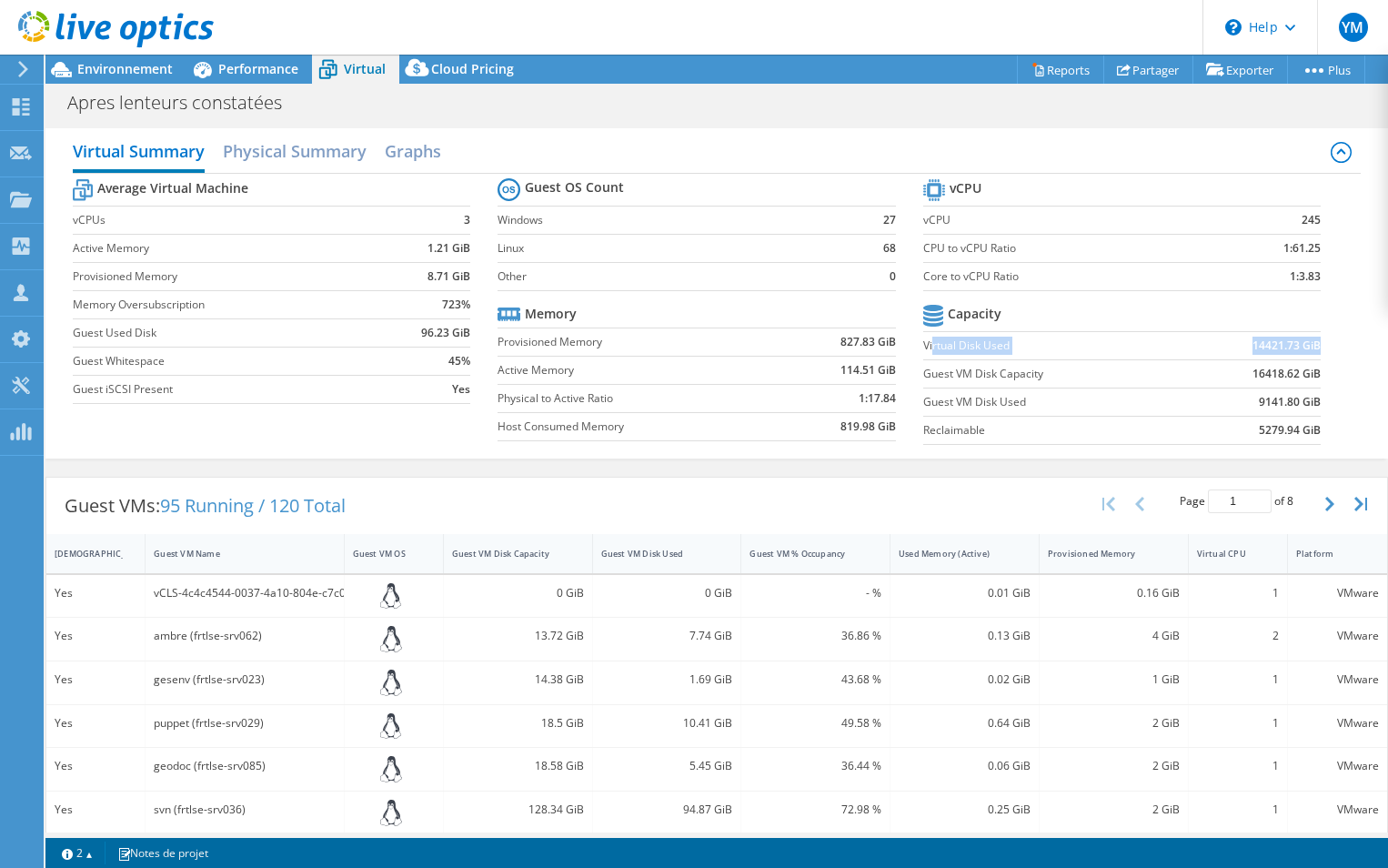
drag, startPoint x: 924, startPoint y: 343, endPoint x: 1307, endPoint y: 339, distance: 383.0
click at [1307, 339] on tr "Virtual Disk Used 14421.73 GiB" at bounding box center [1122, 345] width 398 height 28
drag, startPoint x: 1307, startPoint y: 339, endPoint x: 1279, endPoint y: 401, distance: 68.0
click at [1279, 401] on section "vCPU vCPU 245 CPU to vCPU Ratio 1:61.25 Core to vCPU Ratio 1:3.83 Capacity Virt…" at bounding box center [1136, 315] width 426 height 279
drag, startPoint x: 1279, startPoint y: 401, endPoint x: 1205, endPoint y: 347, distance: 91.6
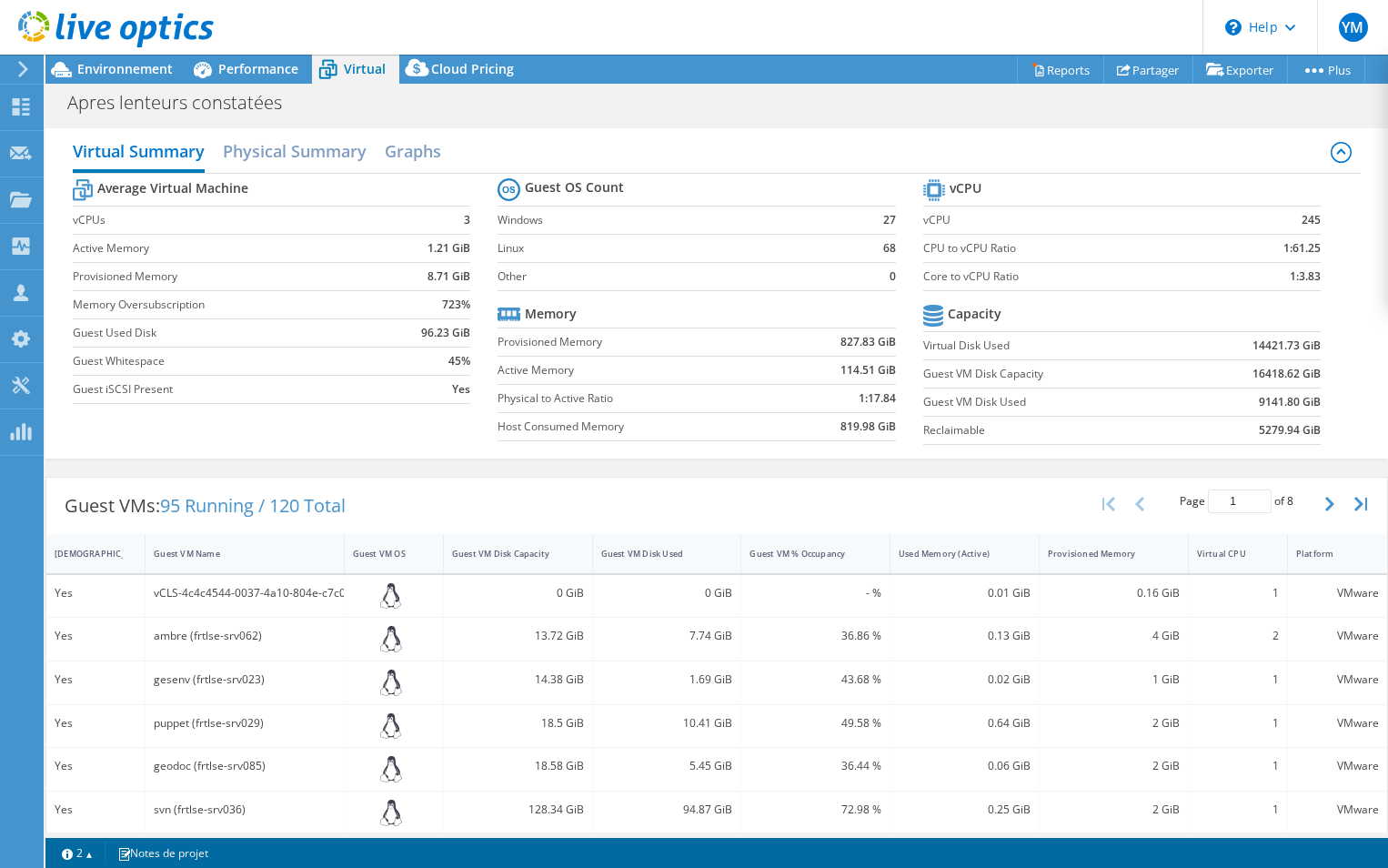
click at [1205, 347] on td "14421.73 GiB" at bounding box center [1252, 345] width 137 height 28
drag, startPoint x: 1205, startPoint y: 346, endPoint x: 1300, endPoint y: 337, distance: 95.4
click at [1300, 337] on td "14421.73 GiB" at bounding box center [1252, 345] width 137 height 28
drag, startPoint x: 1300, startPoint y: 337, endPoint x: 1221, endPoint y: 344, distance: 79.3
click at [1221, 344] on td "14421.73 GiB" at bounding box center [1252, 345] width 137 height 28
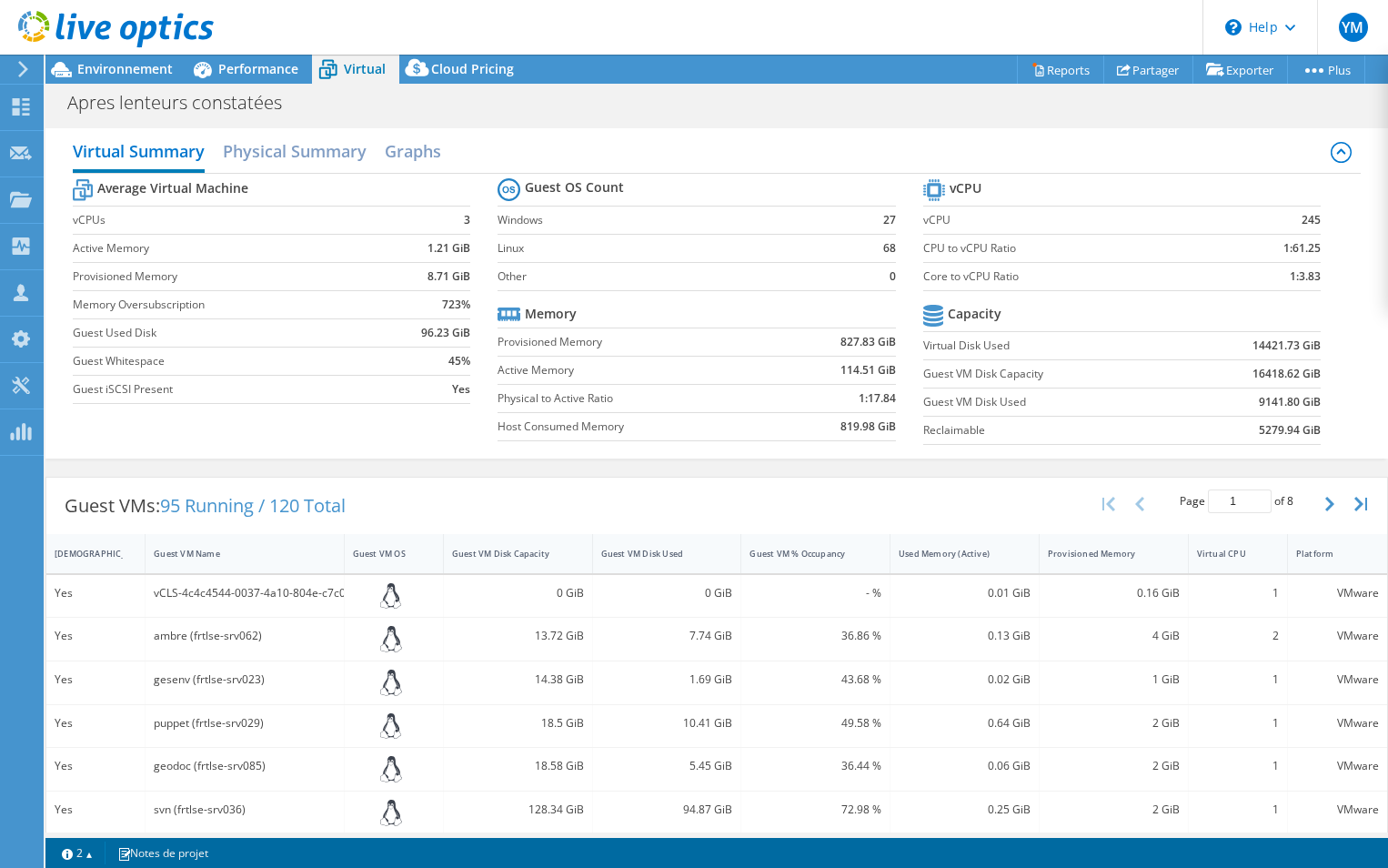
click at [911, 396] on section "Guest OS Count Windows 27 Linux 68 Other 0 Memory Provisioned Memory 827.83 GiB…" at bounding box center [711, 312] width 426 height 277
drag, startPoint x: 1236, startPoint y: 396, endPoint x: 1312, endPoint y: 399, distance: 76.1
click at [1312, 399] on section "vCPU vCPU 245 CPU to vCPU Ratio 1:61.25 Core to vCPU Ratio 1:3.83 Capacity Virt…" at bounding box center [1136, 315] width 426 height 279
click at [141, 67] on span "Environnement" at bounding box center [125, 68] width 95 height 18
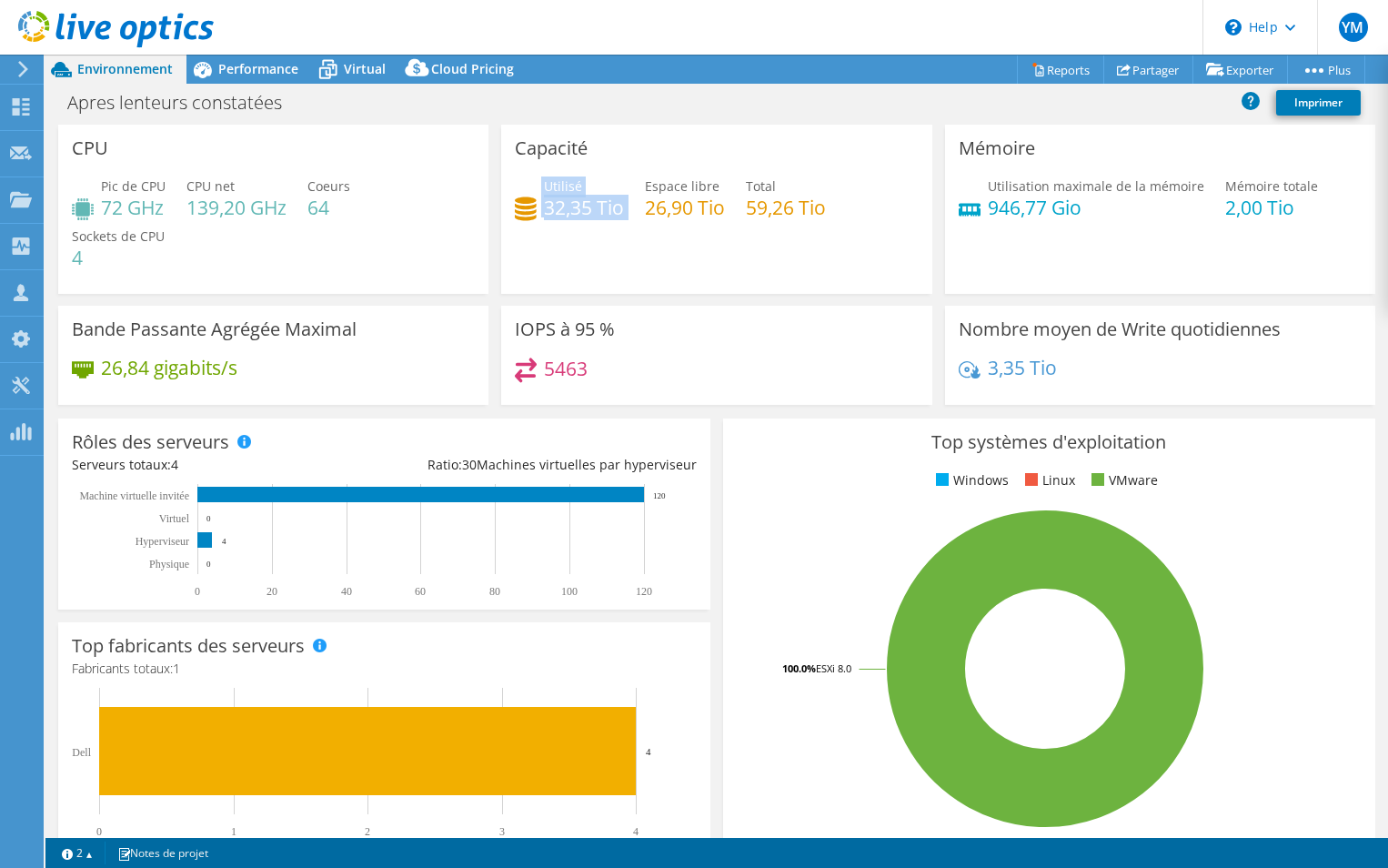
drag, startPoint x: 535, startPoint y: 205, endPoint x: 613, endPoint y: 238, distance: 84.7
click at [613, 238] on div "Capacité Utilisé 32,35 Tio Espace libre 26,90 Tio Total 59,26 Tio" at bounding box center [716, 209] width 430 height 169
click at [556, 177] on div "Utilisé 32,35 Tio" at bounding box center [584, 197] width 80 height 41
drag, startPoint x: 539, startPoint y: 180, endPoint x: 618, endPoint y: 204, distance: 82.6
click at [618, 204] on div "Utilisé 32,35 Tio" at bounding box center [584, 197] width 80 height 41
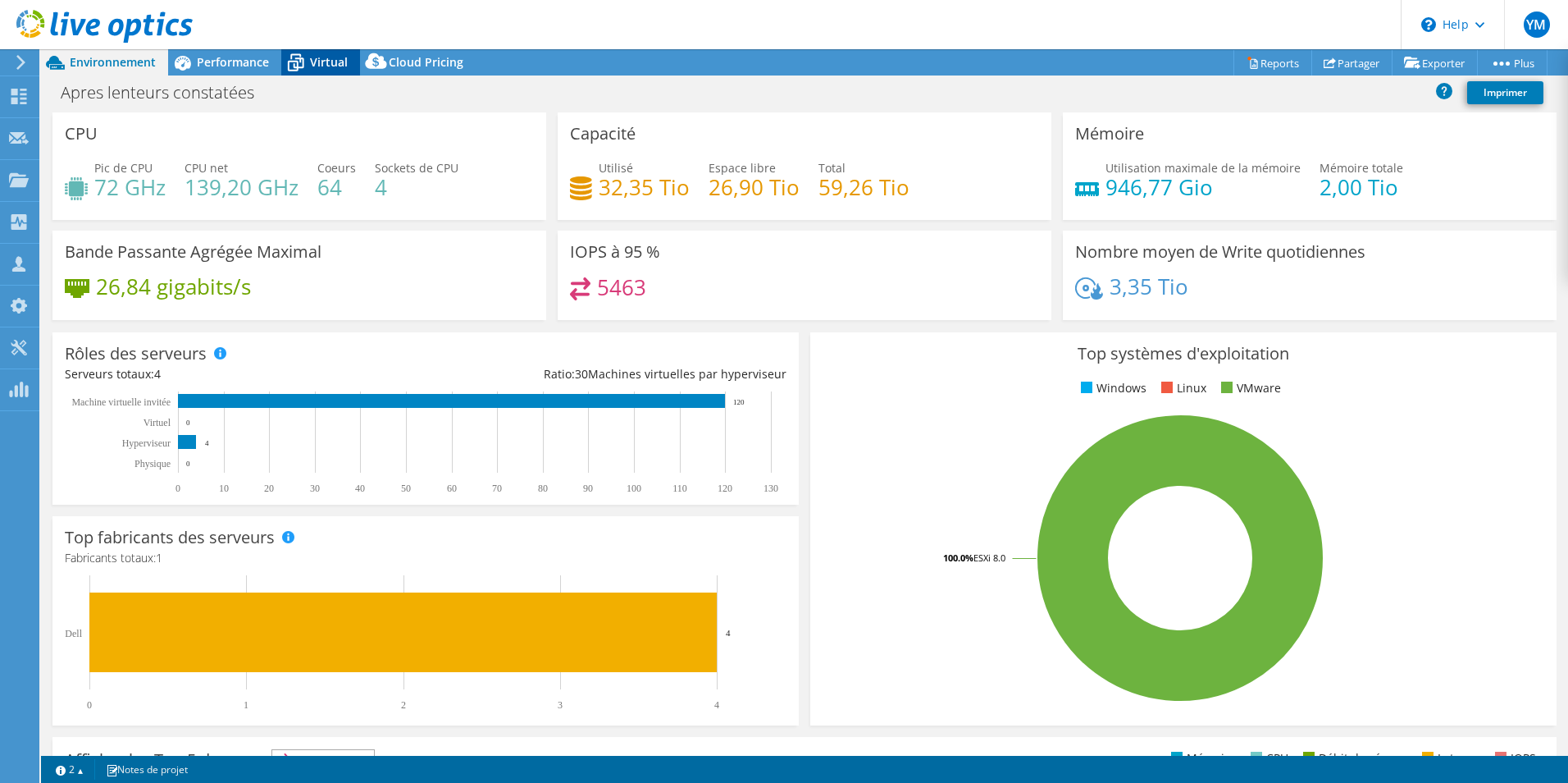
click at [313, 63] on span "Virtual" at bounding box center [328, 62] width 38 height 16
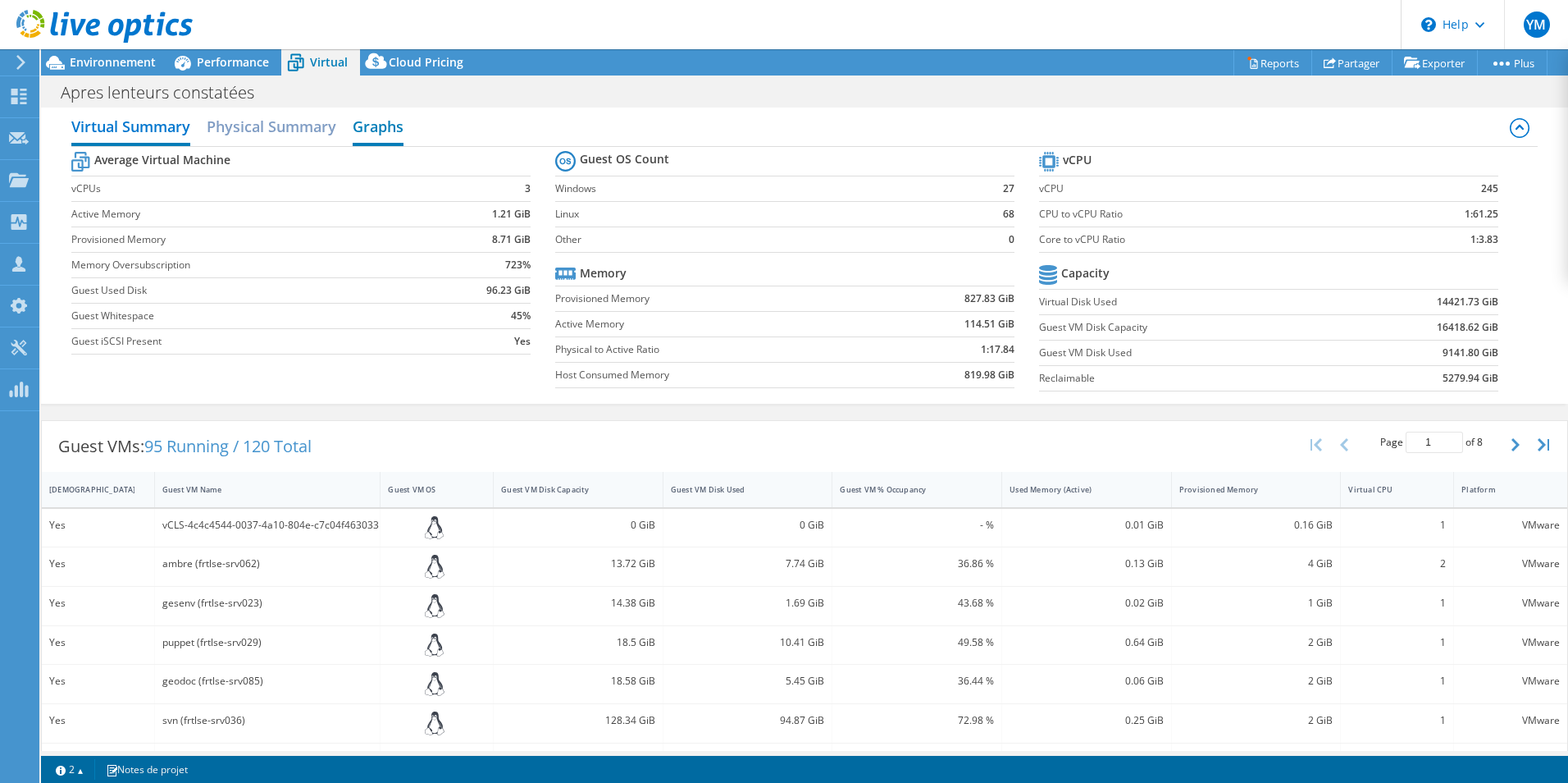
scroll to position [0, 0]
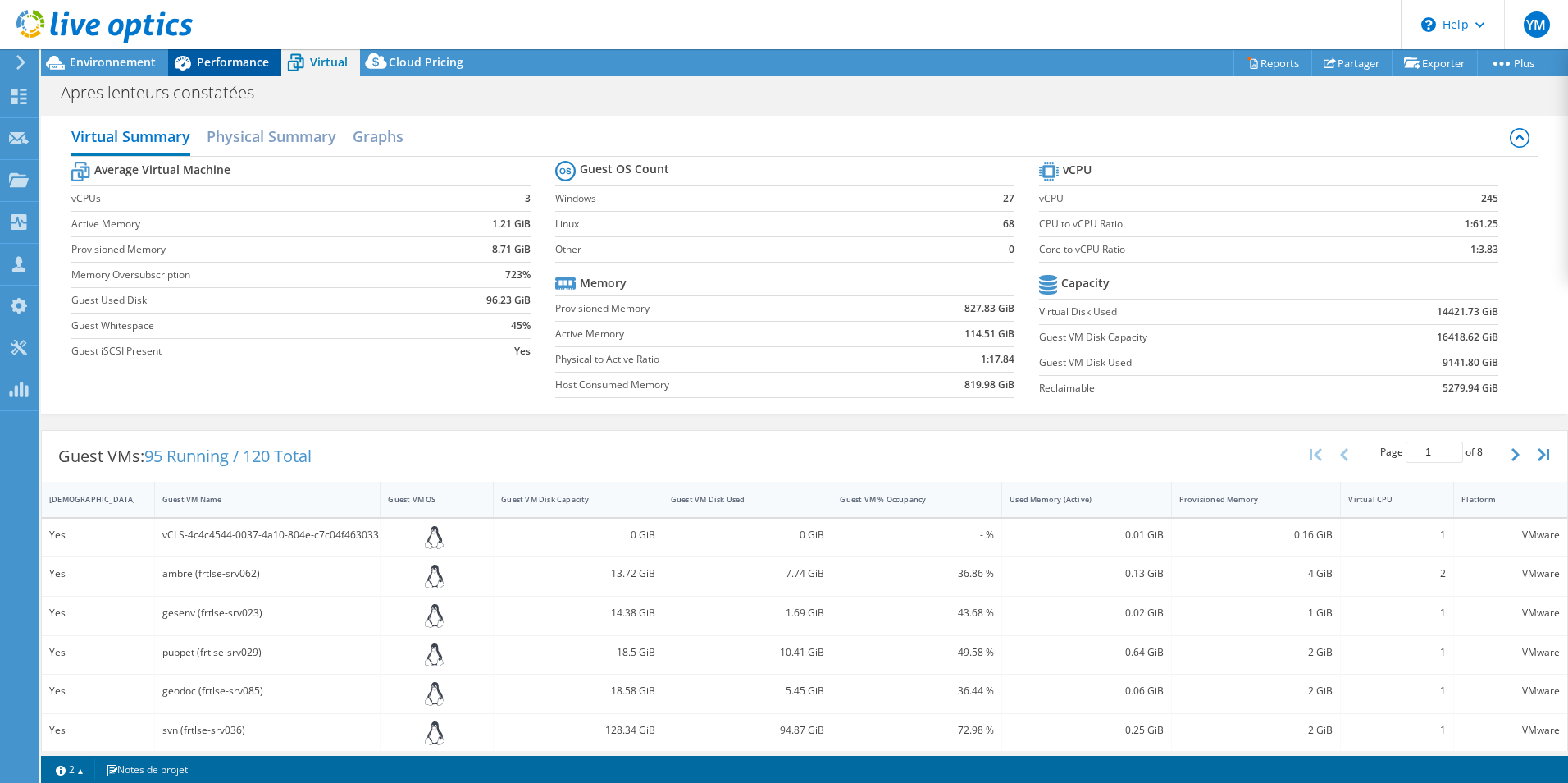
click at [275, 62] on div "Performance" at bounding box center [224, 62] width 113 height 26
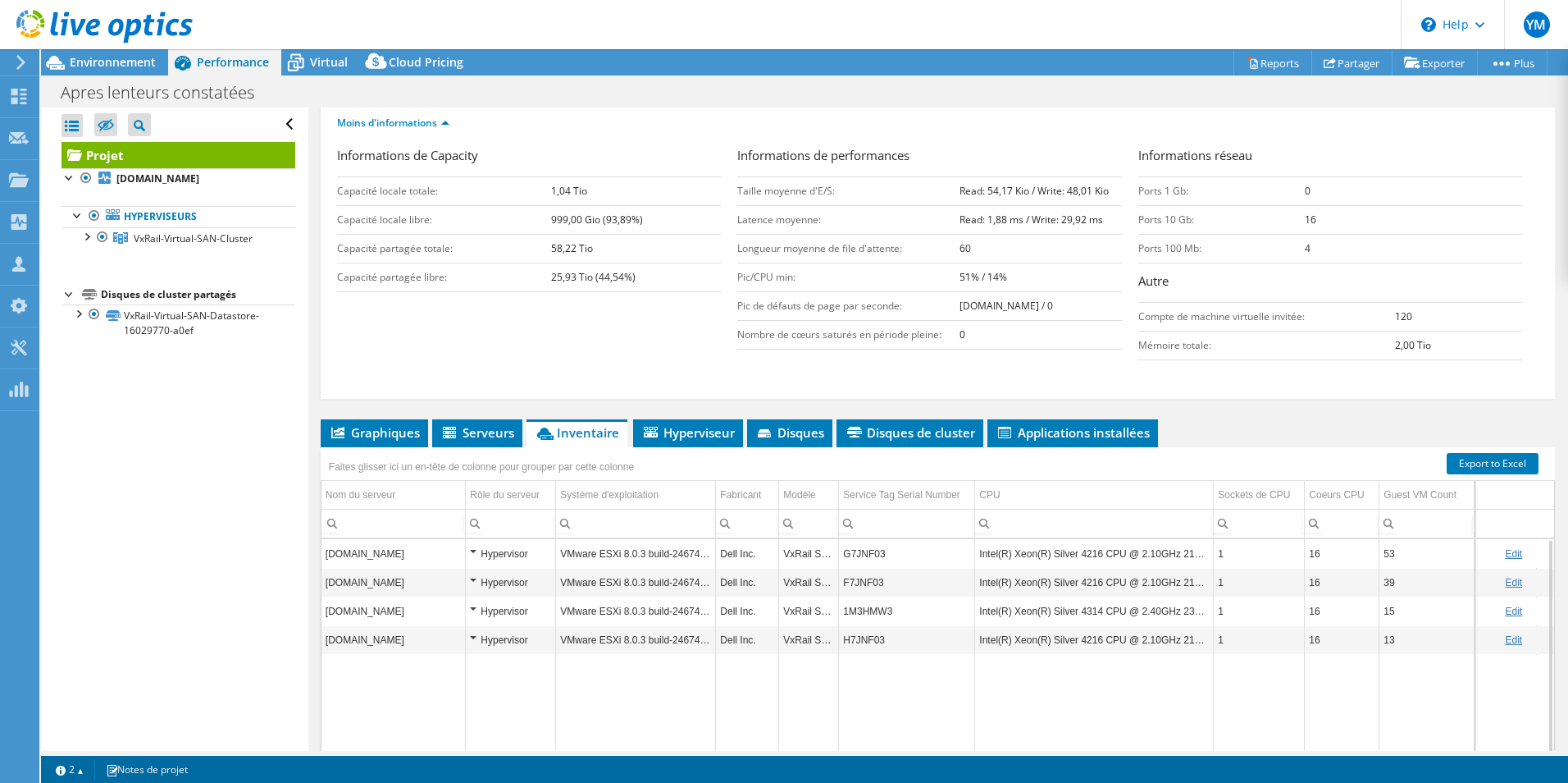
scroll to position [336, 0]
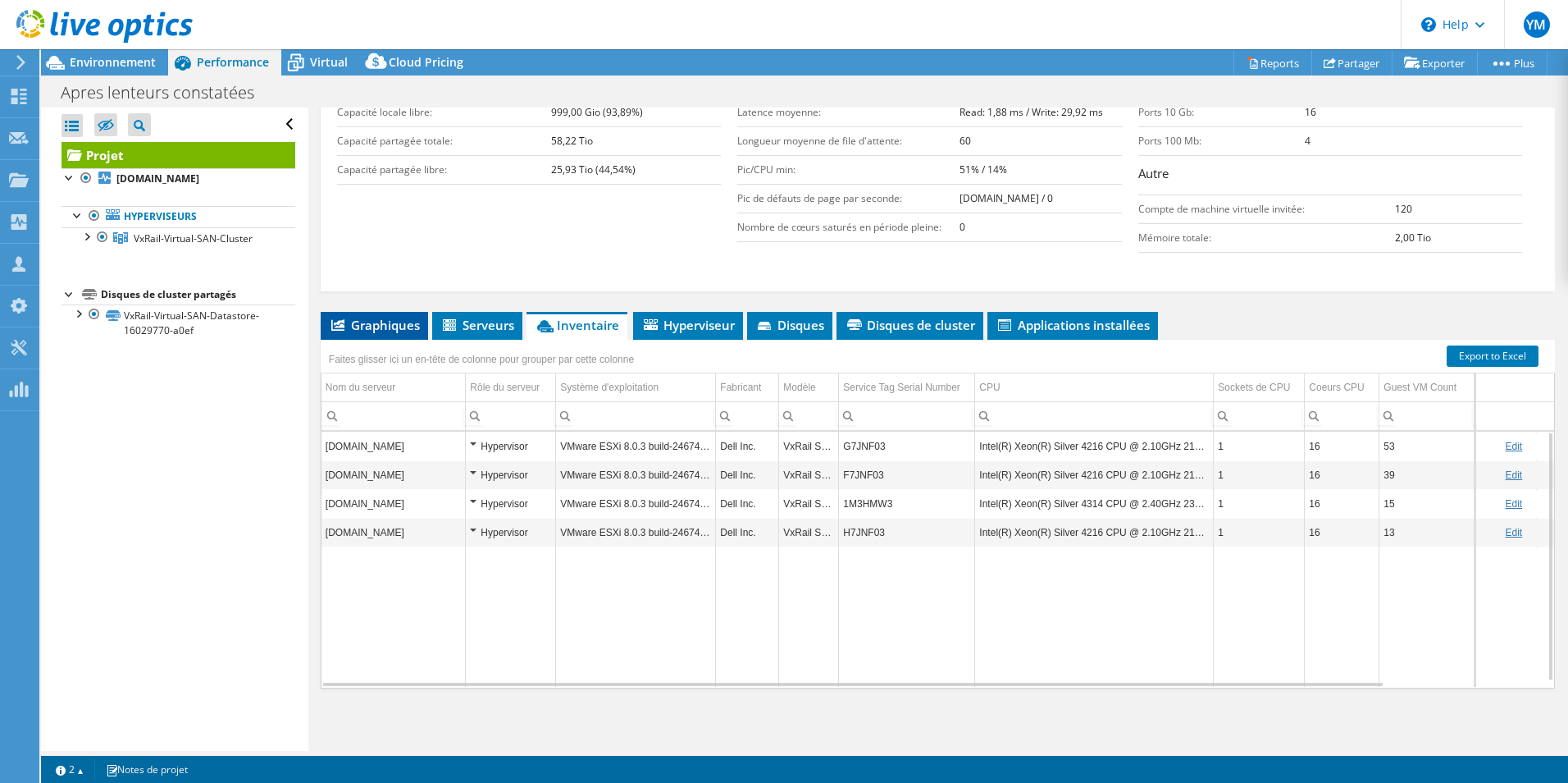
click at [406, 321] on span "Graphiques" at bounding box center [374, 325] width 91 height 17
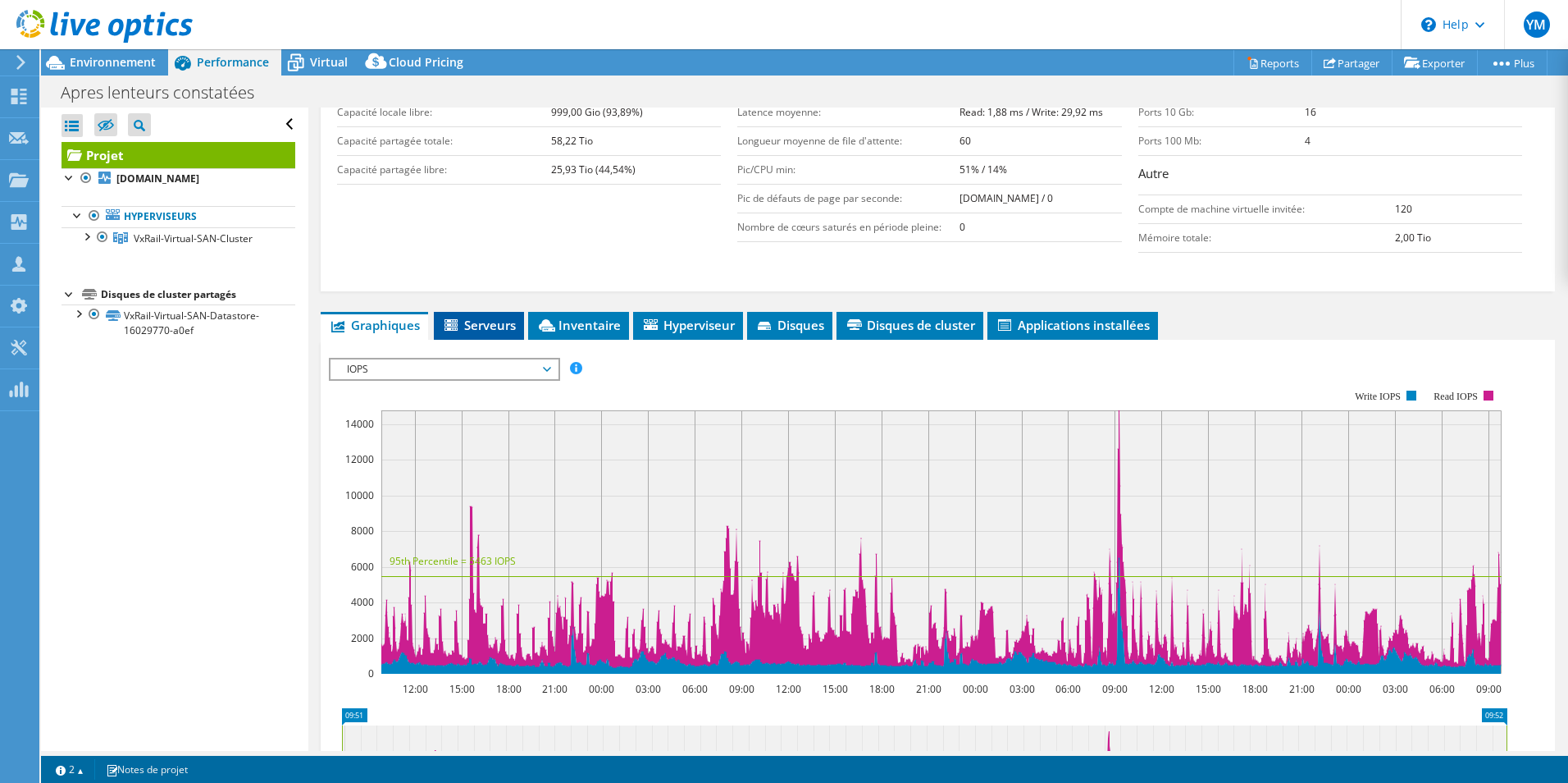
click at [456, 320] on icon at bounding box center [453, 326] width 17 height 14
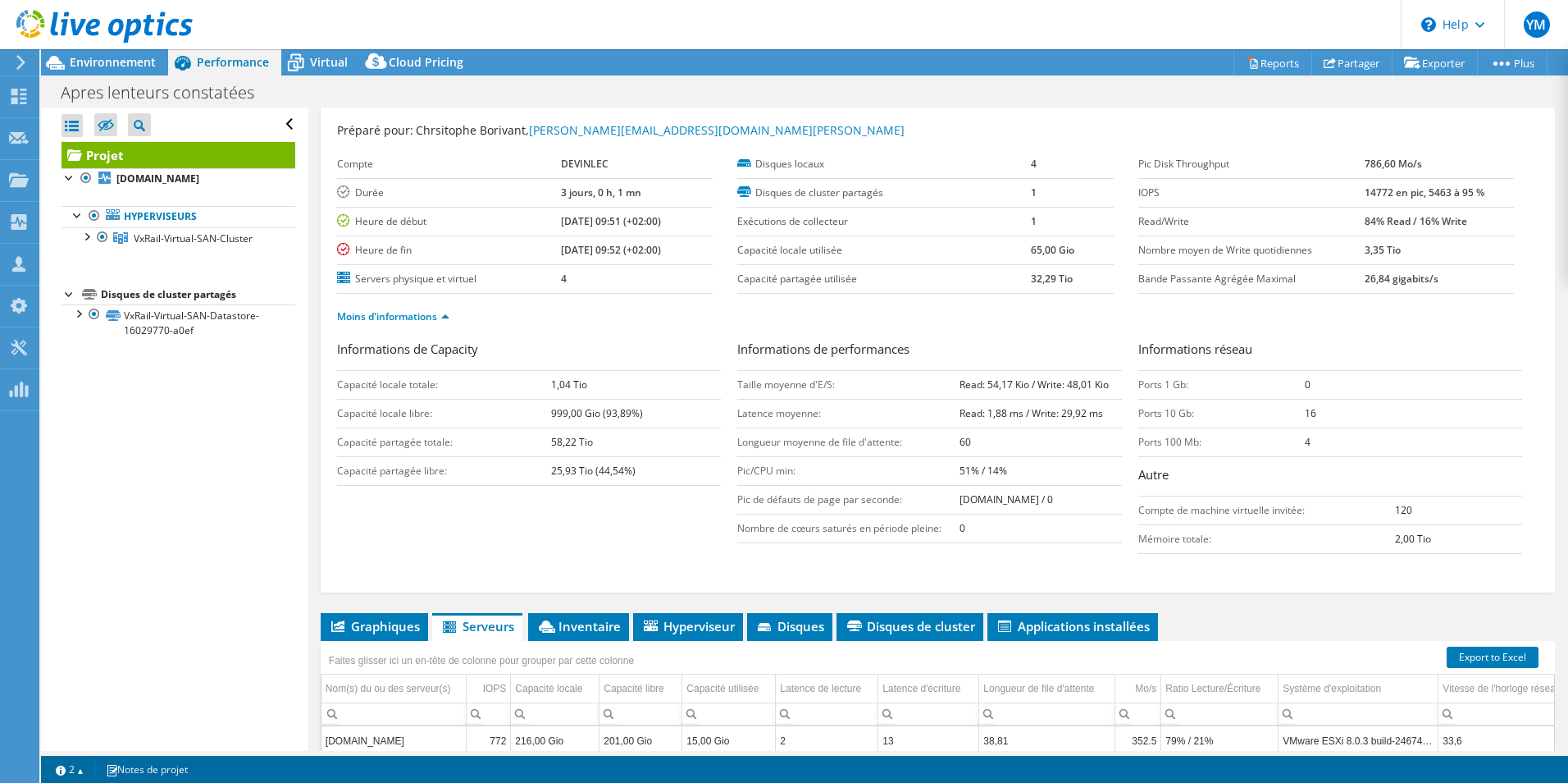
scroll to position [8, 0]
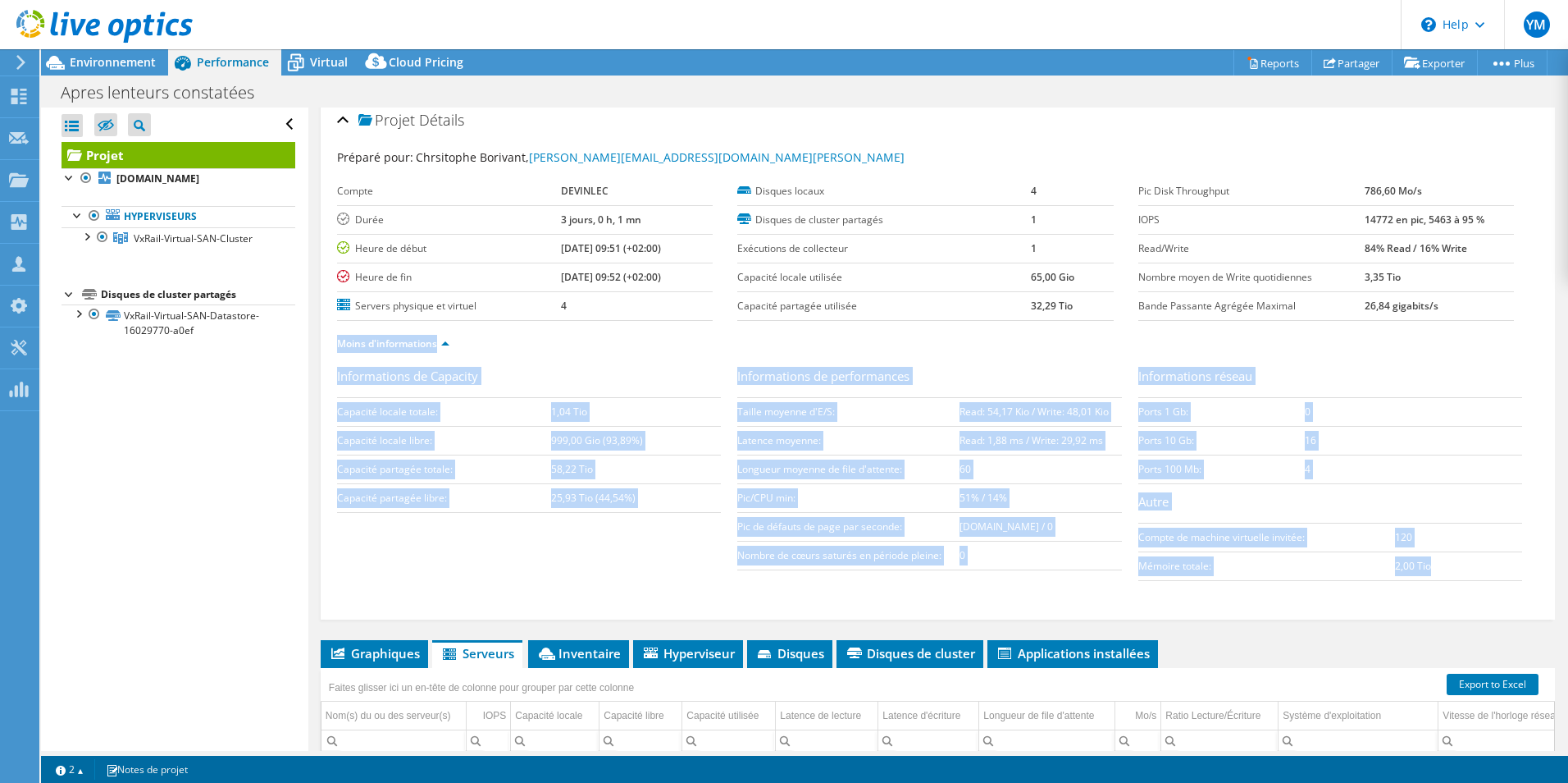
drag, startPoint x: 1427, startPoint y: 568, endPoint x: 413, endPoint y: 175, distance: 1087.5
click at [413, 175] on div "Préparé pour: Chrsitophe Borivant, christophe.borivant@devinlec.leclerc Compte …" at bounding box center [938, 376] width 1202 height 477
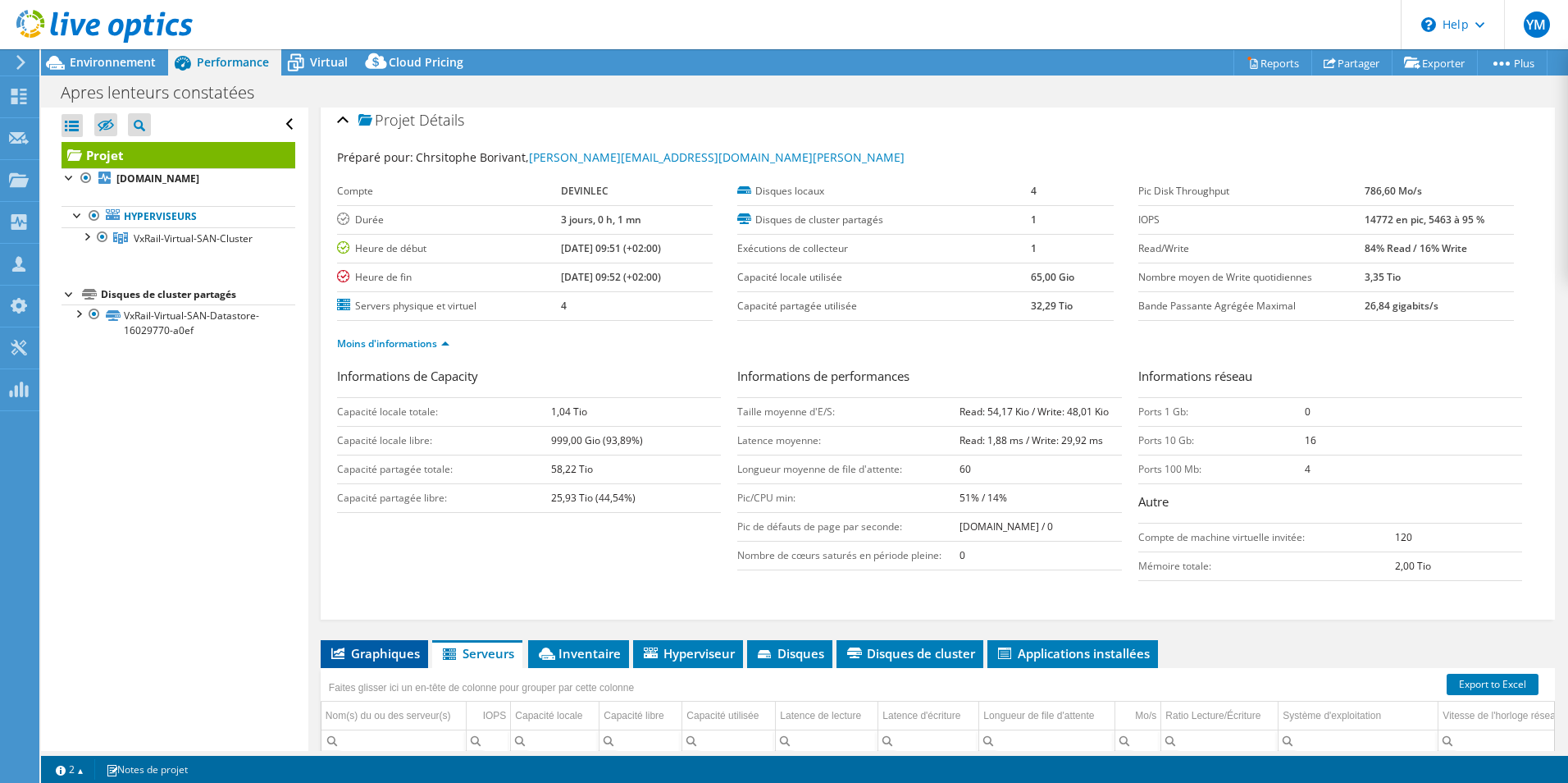
click at [365, 644] on li "Graphiques" at bounding box center [374, 654] width 108 height 28
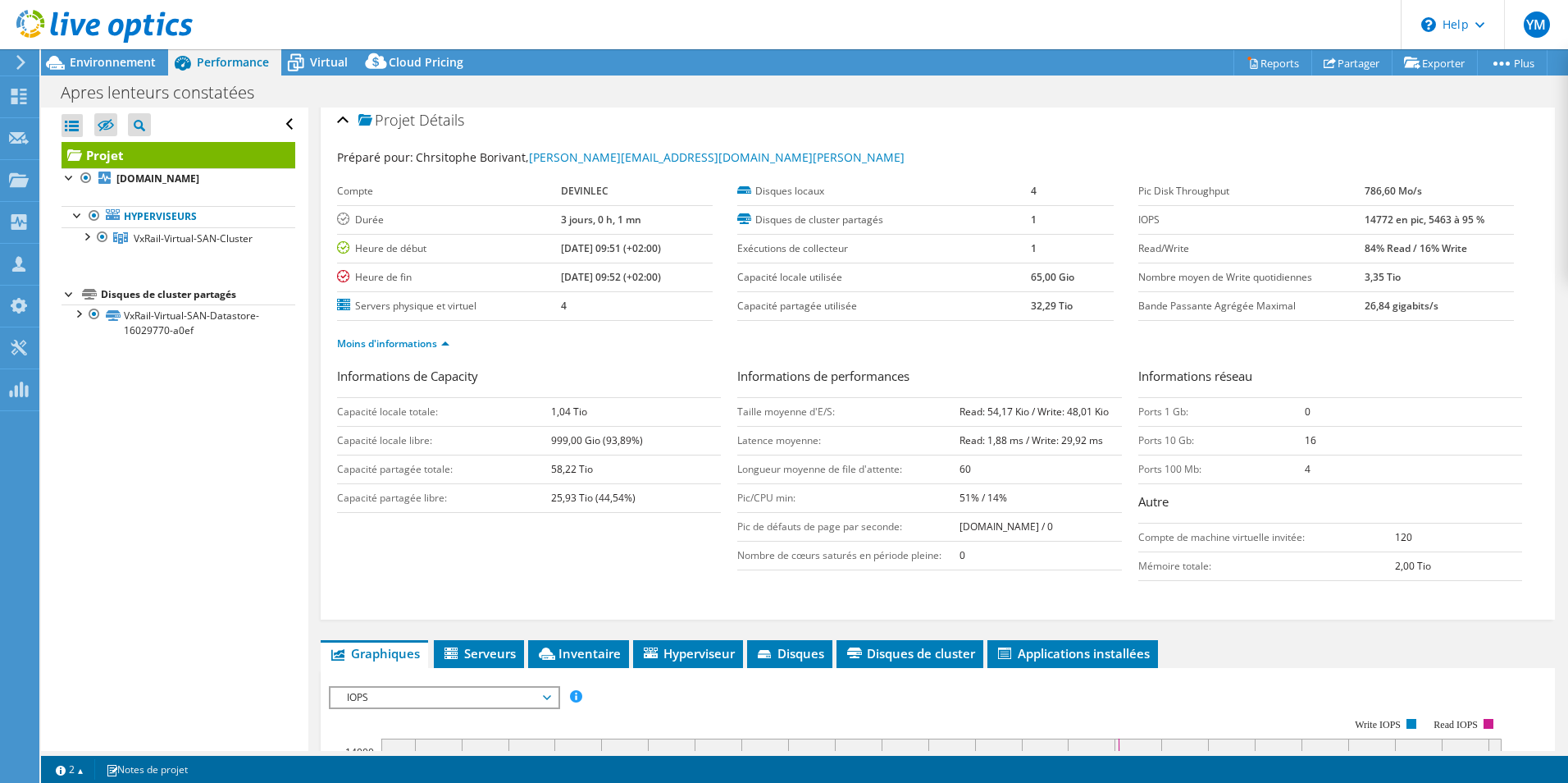
scroll to position [0, 0]
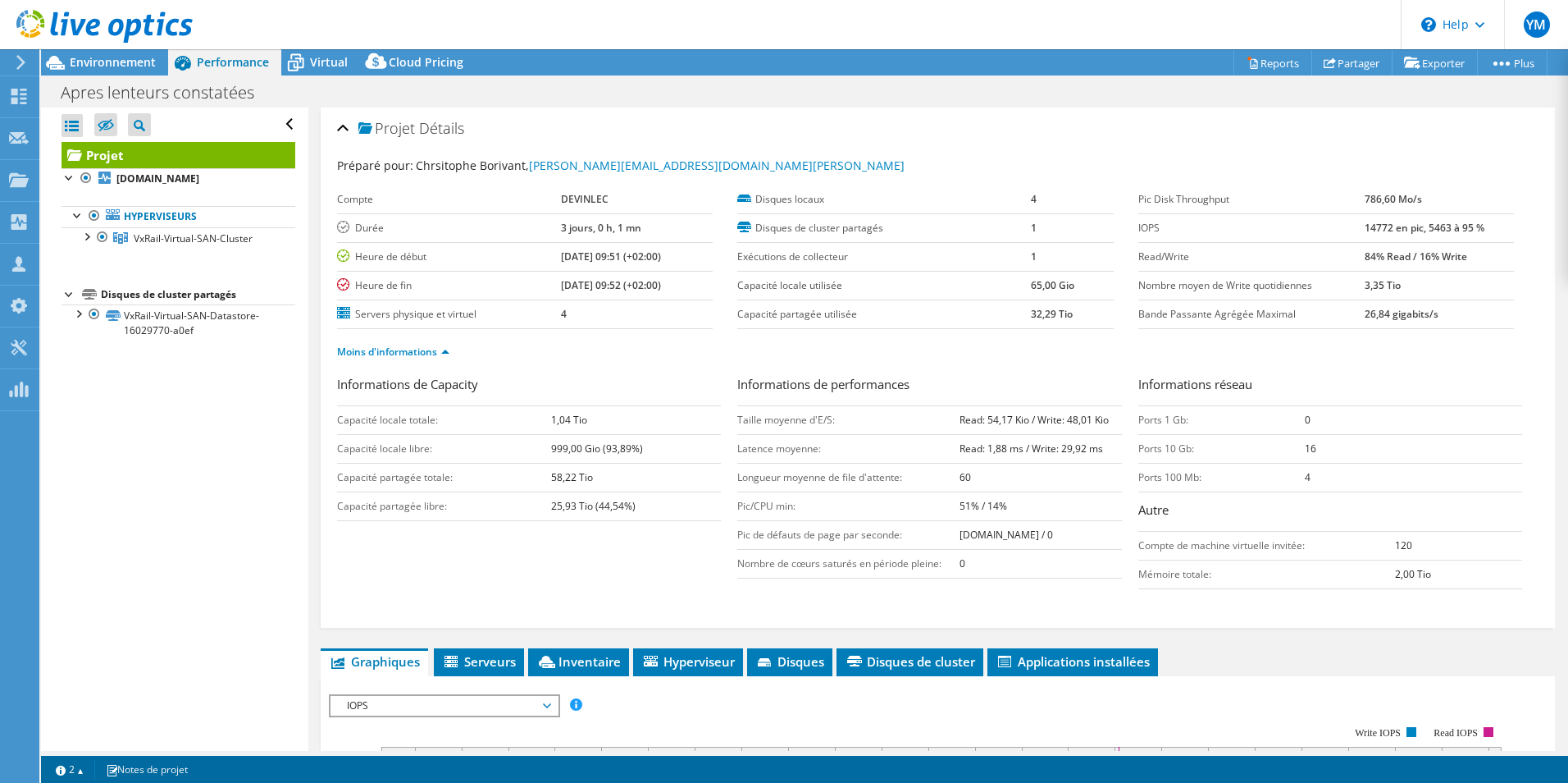
drag, startPoint x: 1437, startPoint y: 561, endPoint x: 337, endPoint y: 120, distance: 1185.1
click at [337, 120] on div "Projet Détails Préparé pour: Chrsitophe Borivant, christophe.borivant@devinlec.…" at bounding box center [937, 367] width 1234 height 520
click at [648, 347] on ul "Moins d'informations" at bounding box center [938, 350] width 1202 height 23
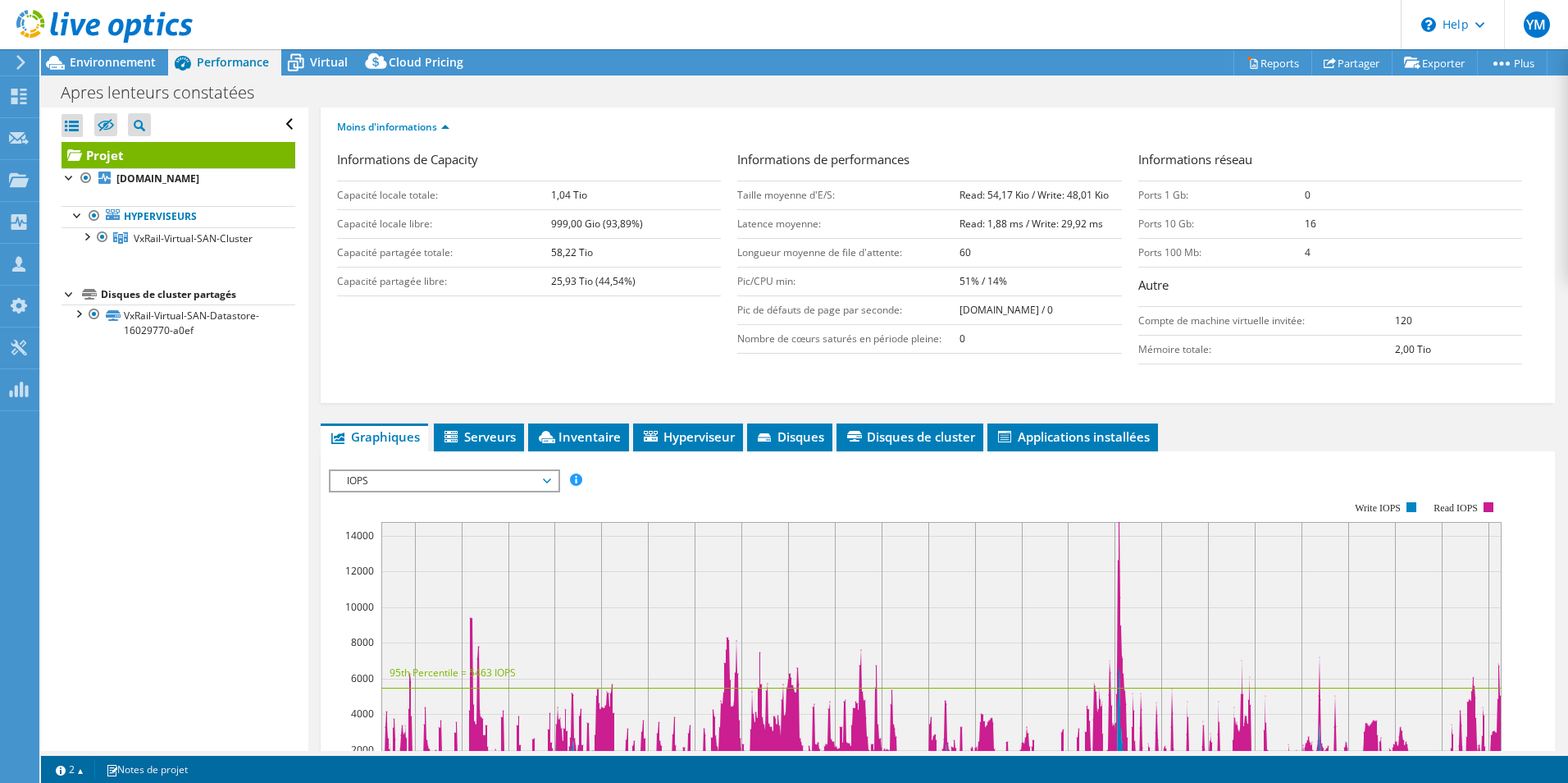
scroll to position [82, 0]
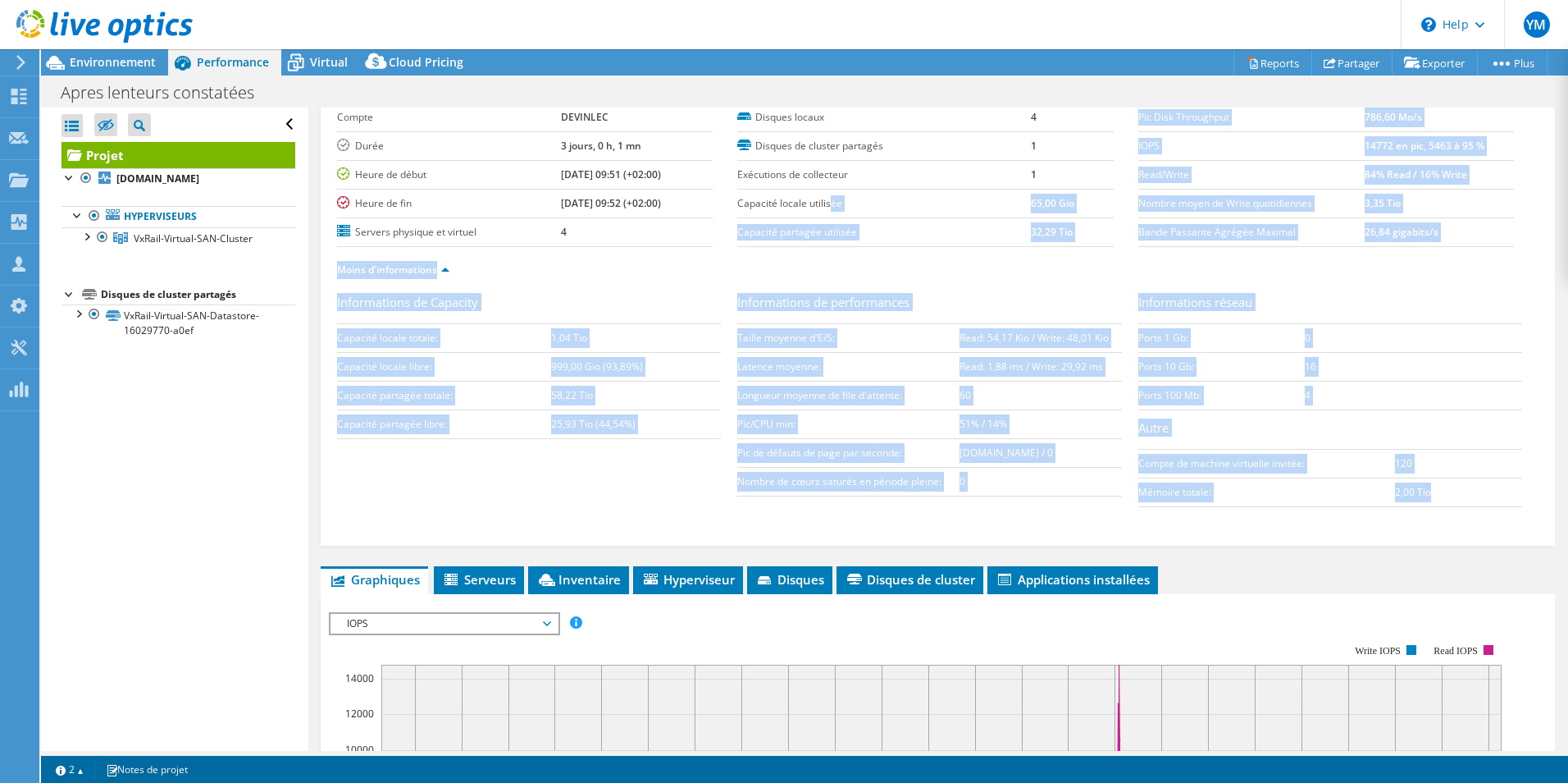
drag, startPoint x: 1467, startPoint y: 493, endPoint x: 824, endPoint y: 198, distance: 707.4
click at [824, 198] on div "Préparé pour: Chrsitophe Borivant, christophe.borivant@devinlec.leclerc Compte …" at bounding box center [938, 303] width 1202 height 477
drag, startPoint x: 824, startPoint y: 198, endPoint x: 919, endPoint y: 256, distance: 111.3
click at [919, 257] on ul "Moins d'informations" at bounding box center [938, 268] width 1202 height 23
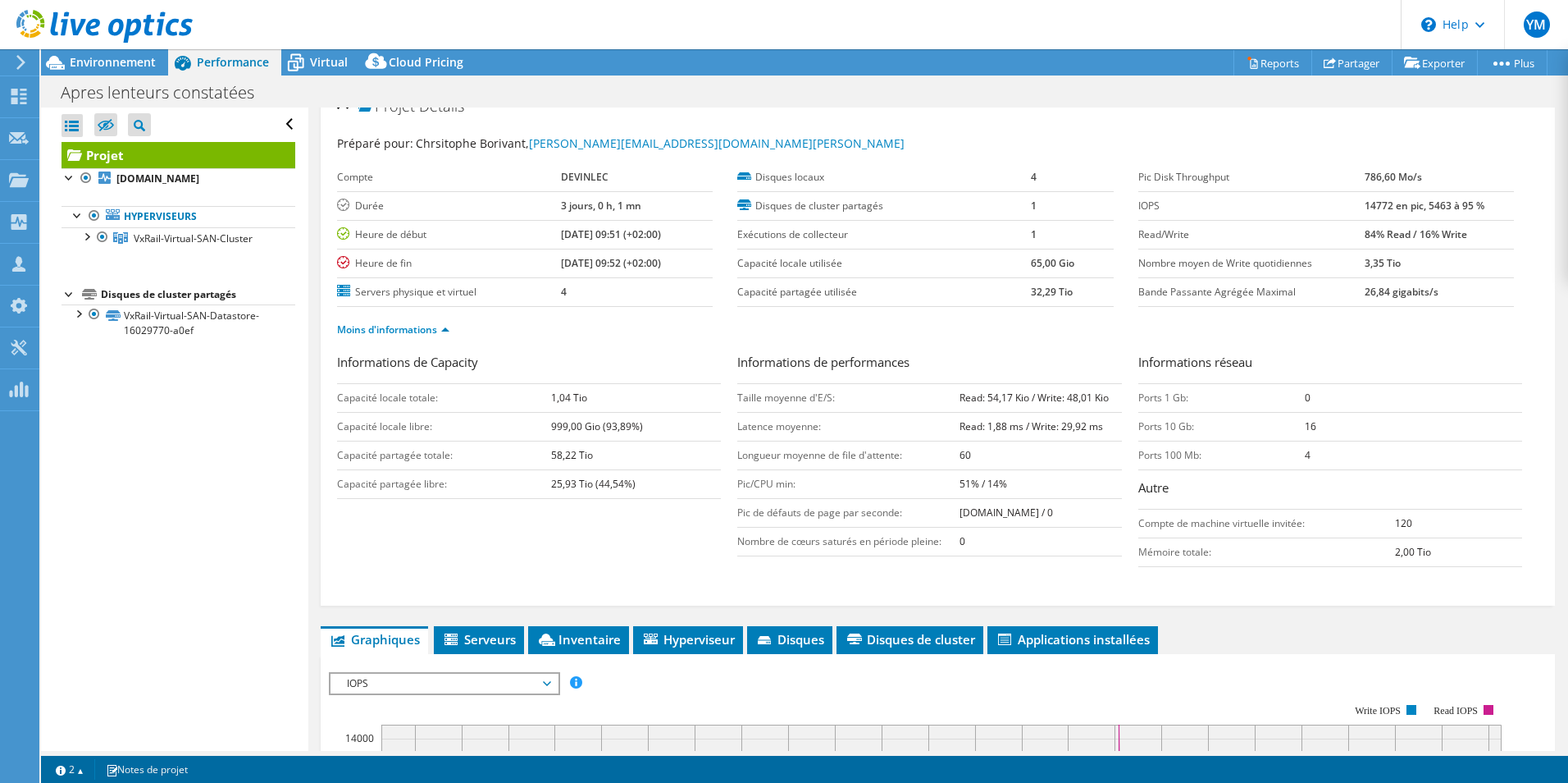
scroll to position [0, 0]
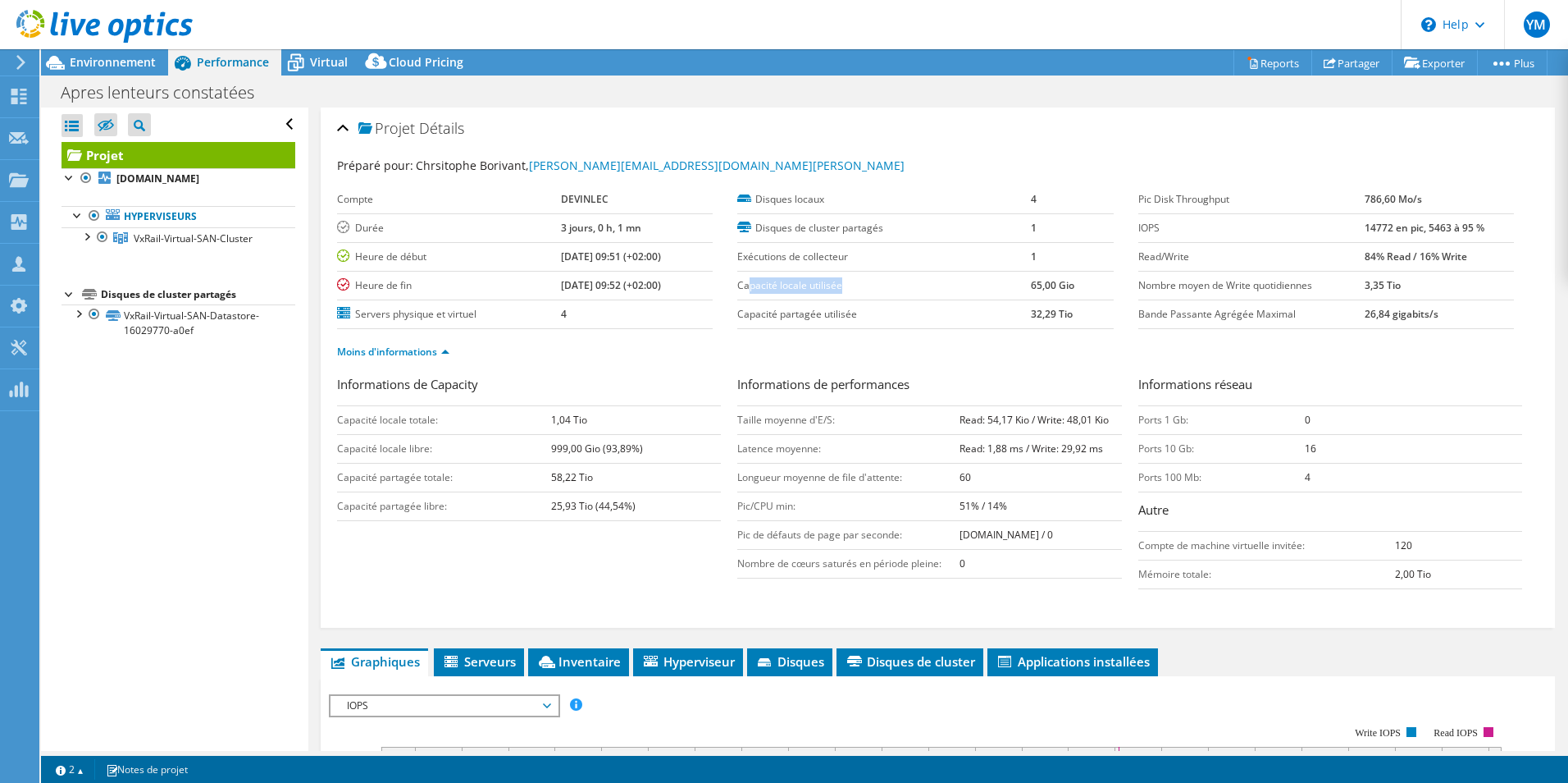
drag, startPoint x: 746, startPoint y: 281, endPoint x: 885, endPoint y: 282, distance: 139.0
click at [885, 282] on label "Capacité locale utilisée" at bounding box center [885, 285] width 294 height 17
drag, startPoint x: 885, startPoint y: 282, endPoint x: 1085, endPoint y: 310, distance: 202.0
click at [1087, 310] on tr "Capacité partagée utilisée 32,29 Tio" at bounding box center [925, 314] width 376 height 28
drag, startPoint x: 544, startPoint y: 473, endPoint x: 666, endPoint y: 476, distance: 122.0
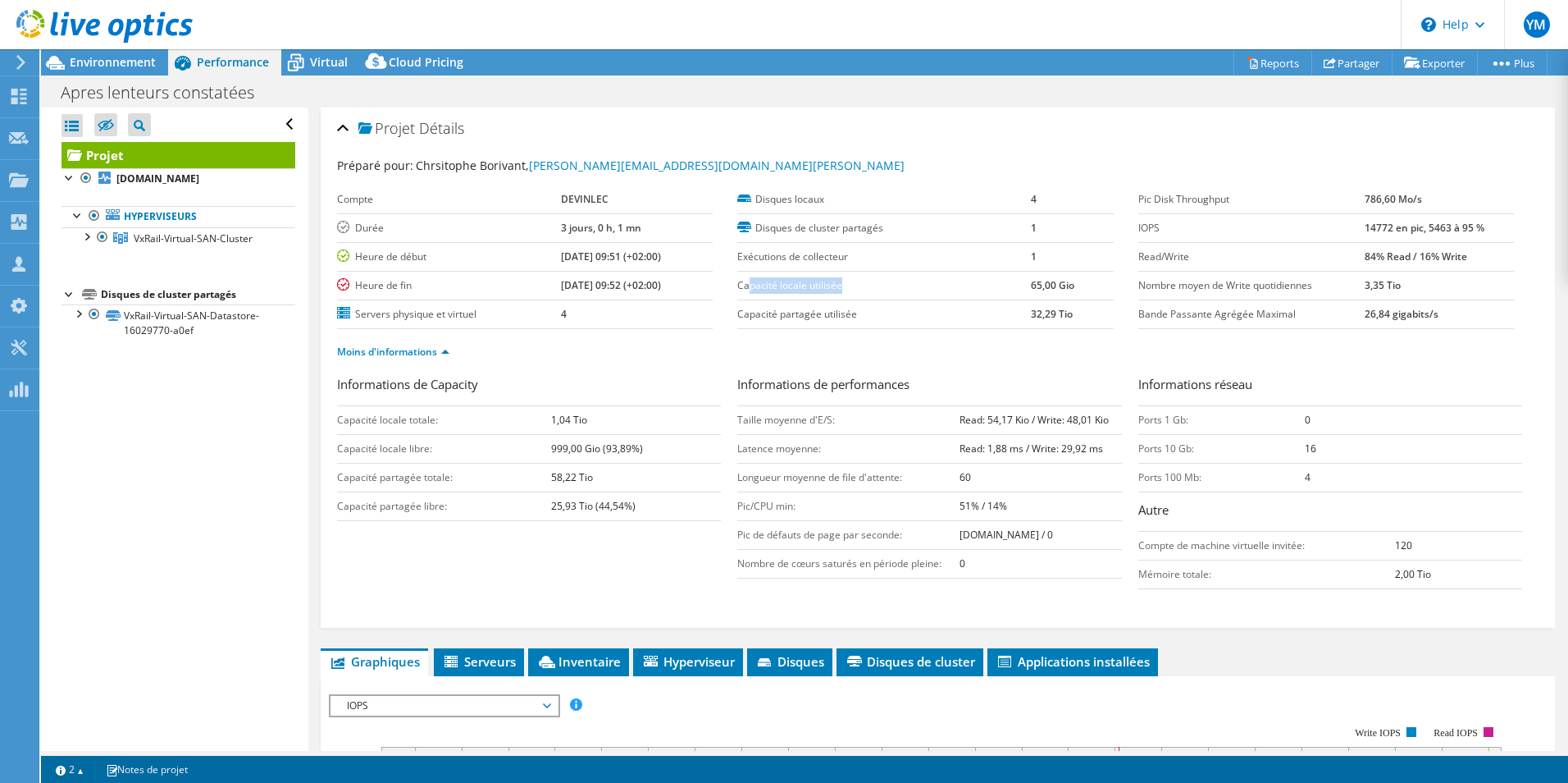
click at [666, 476] on tr "Capacité partagée totale: 58,22 Tio" at bounding box center [529, 477] width 384 height 28
click at [789, 657] on span "Disques" at bounding box center [789, 661] width 69 height 17
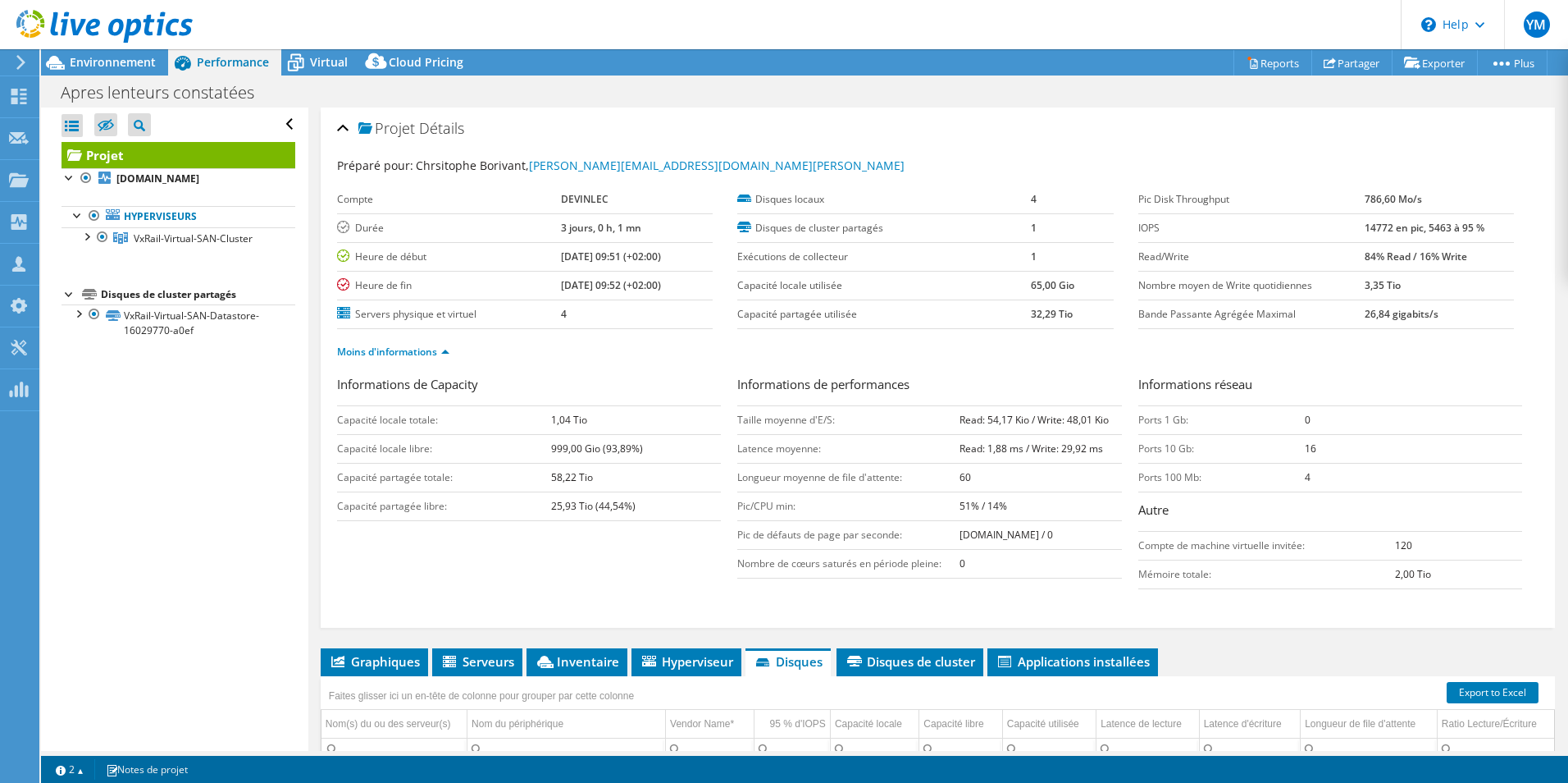
click at [131, 52] on div at bounding box center [96, 28] width 193 height 55
click at [135, 62] on span "Environnement" at bounding box center [113, 62] width 86 height 16
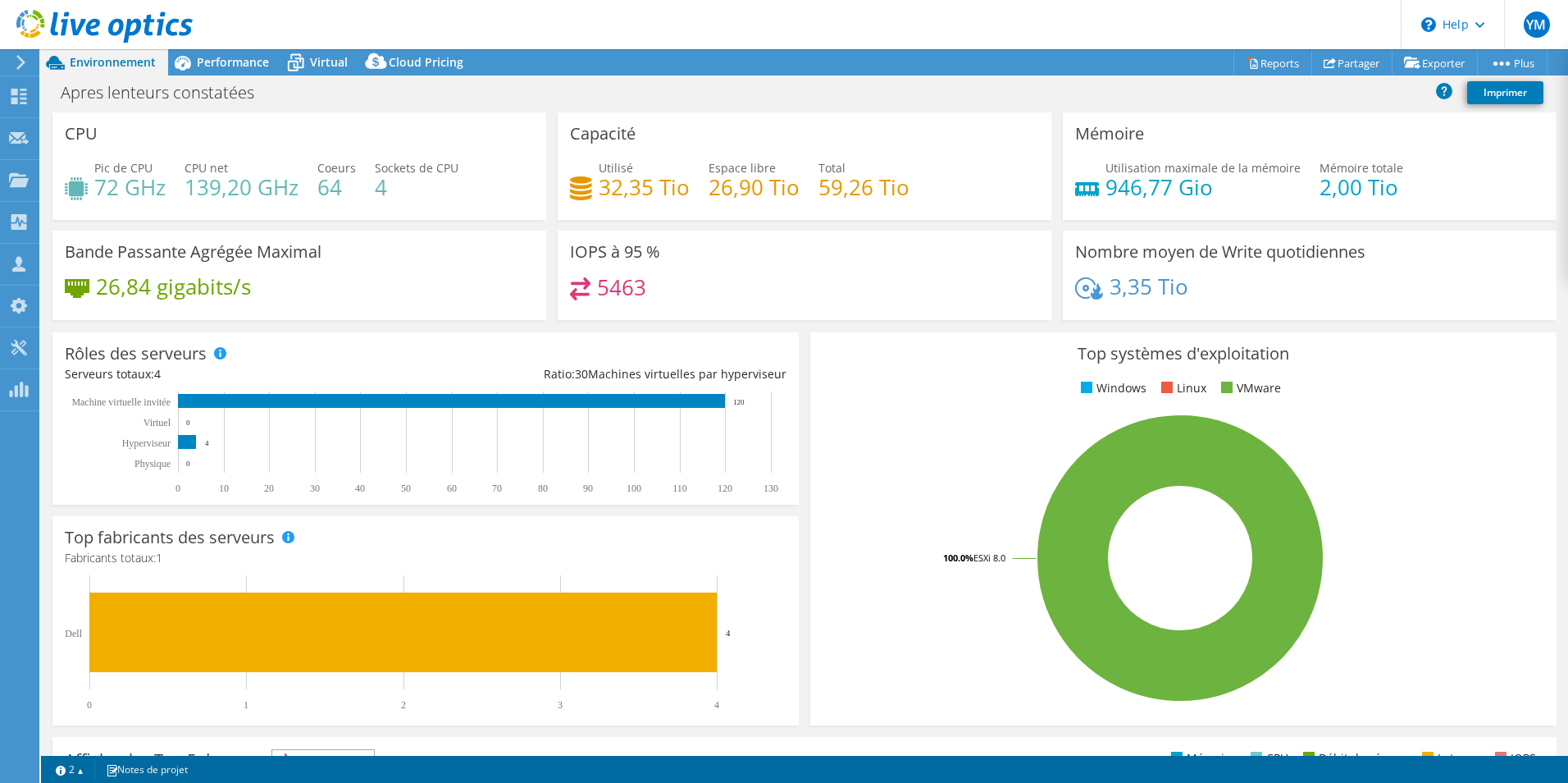
click at [819, 194] on h4 "59,26 Tio" at bounding box center [864, 187] width 91 height 18
click at [822, 188] on h4 "59,26 Tio" at bounding box center [864, 187] width 91 height 18
click at [822, 183] on h4 "59,26 Tio" at bounding box center [864, 187] width 91 height 18
click at [330, 62] on span "Virtual" at bounding box center [328, 62] width 38 height 16
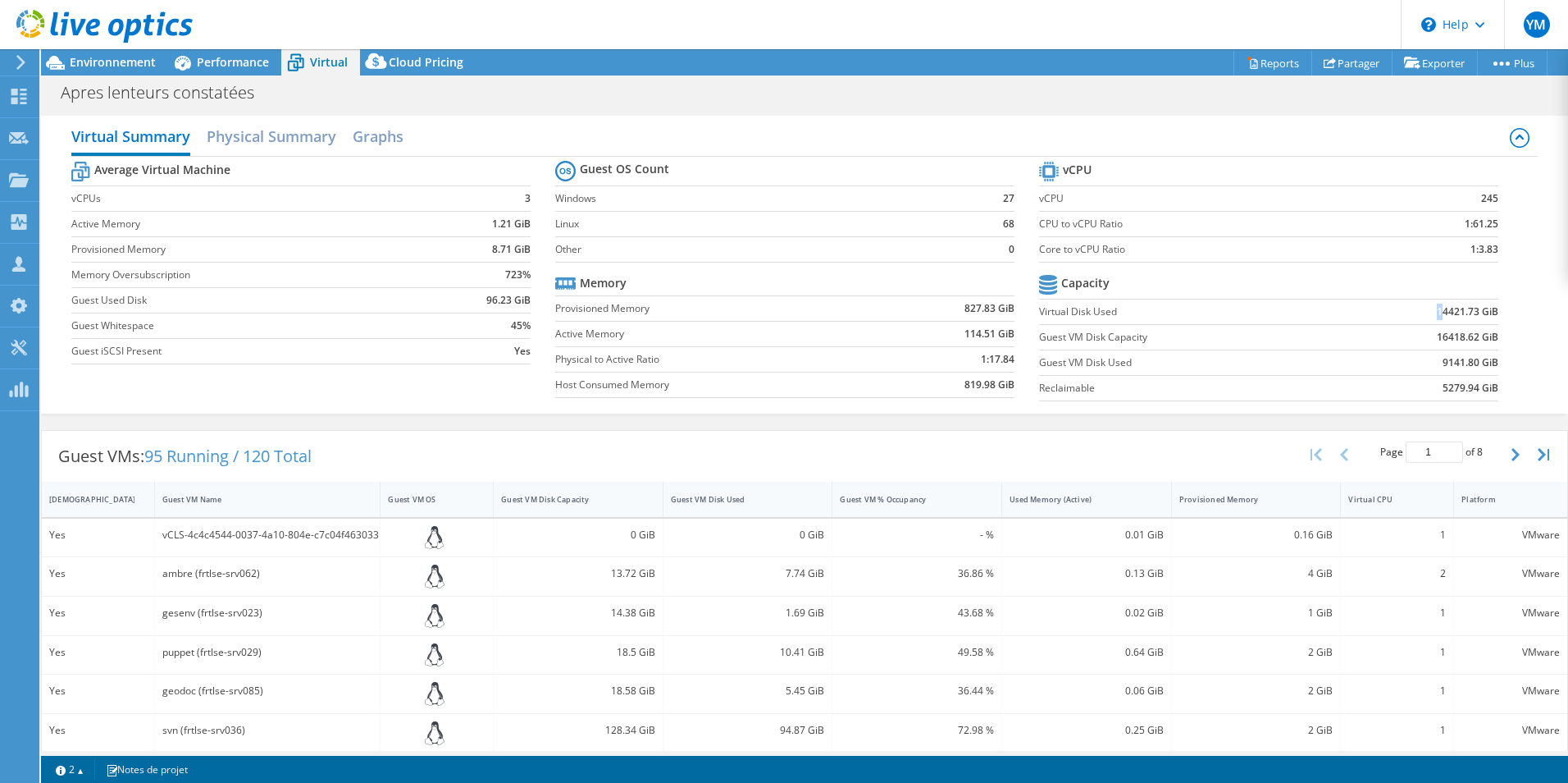
drag, startPoint x: 1403, startPoint y: 301, endPoint x: 1432, endPoint y: 305, distance: 29.3
click at [1432, 305] on td "14421.73 GiB" at bounding box center [1419, 311] width 159 height 25
click at [301, 136] on h2 "Physical Summary" at bounding box center [271, 137] width 129 height 36
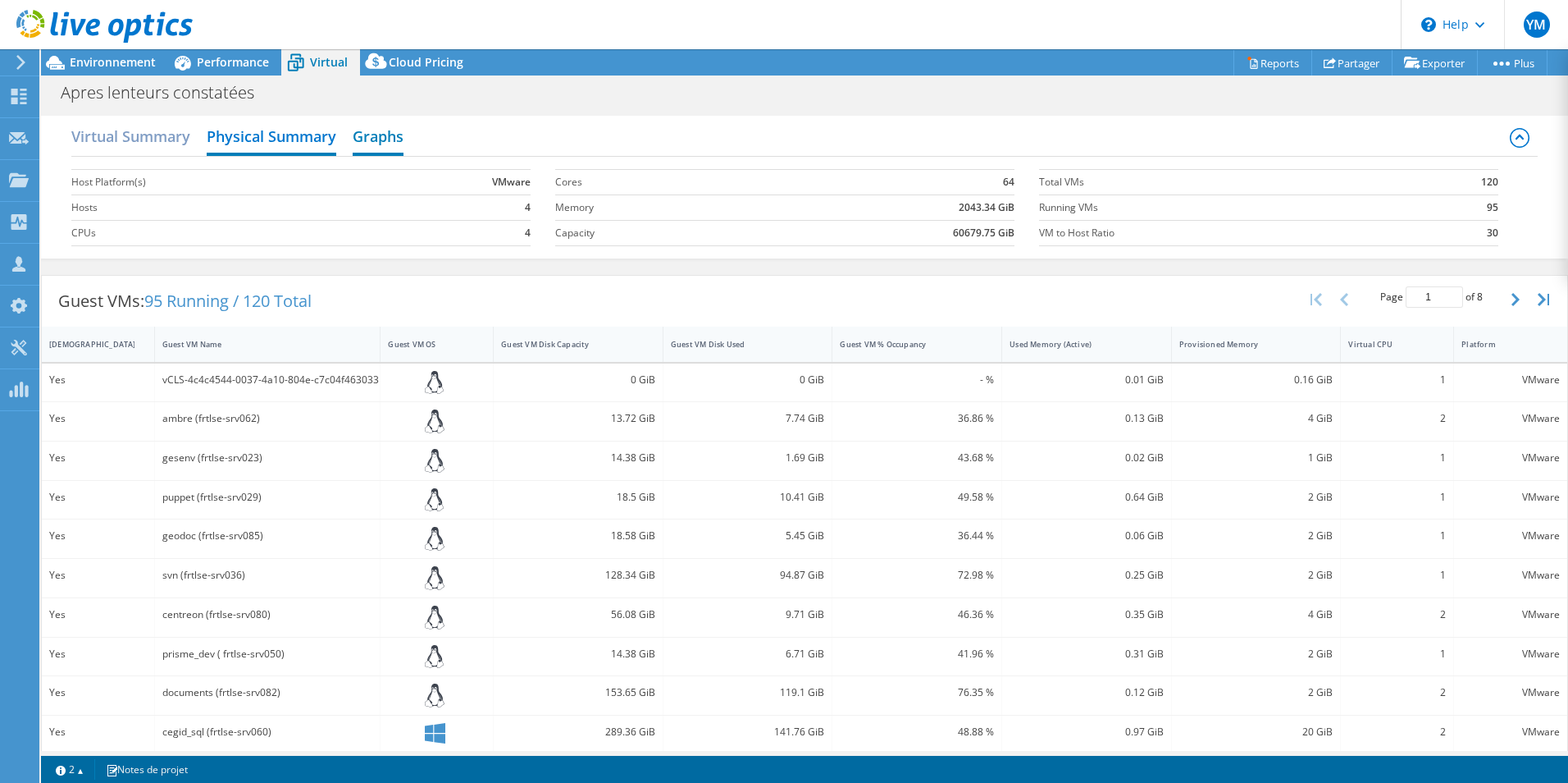
click at [403, 142] on h2 "Graphs" at bounding box center [378, 137] width 51 height 36
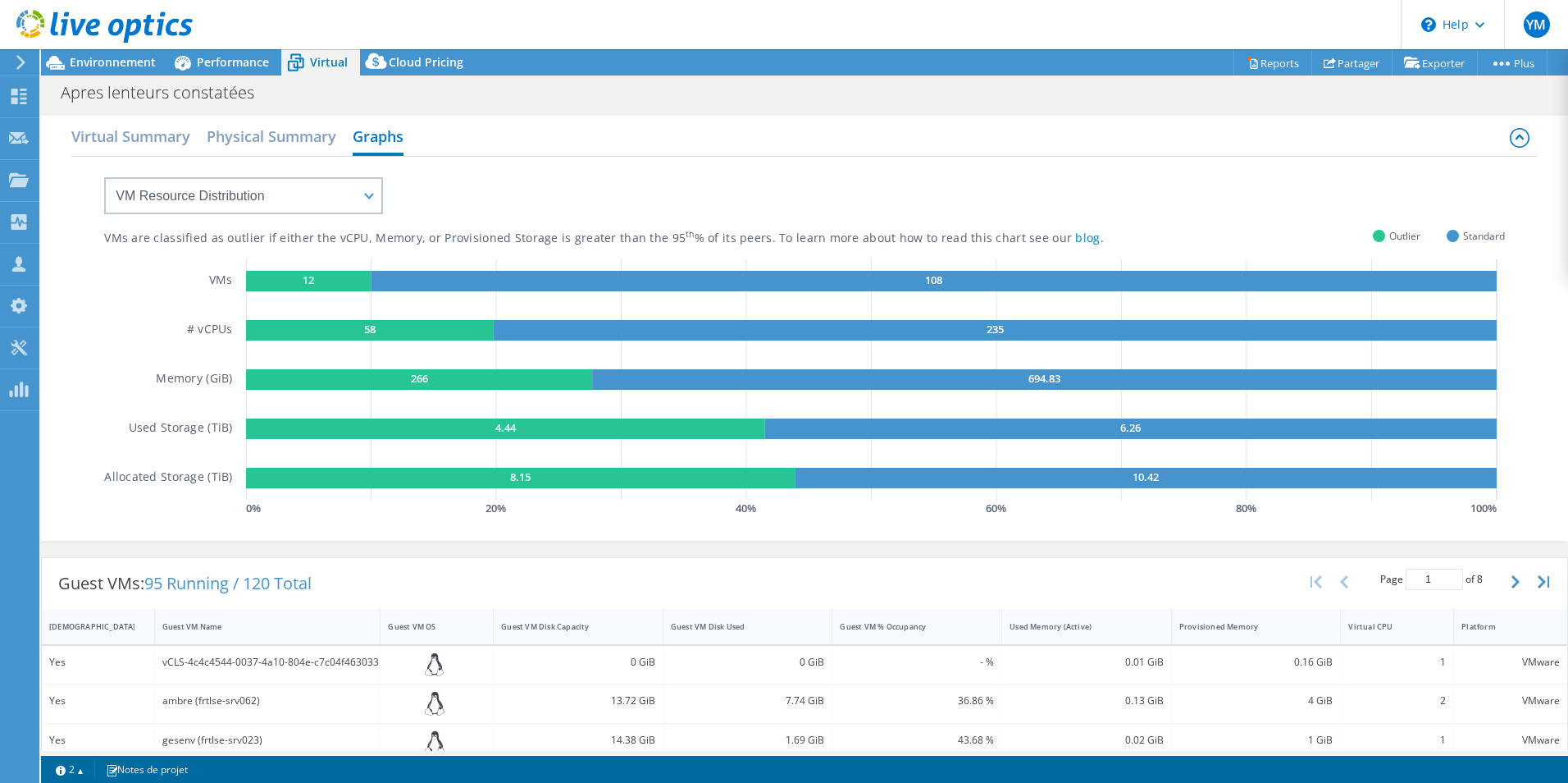
click at [620, 429] on rect at bounding box center [506, 428] width 519 height 21
click at [723, 487] on rect at bounding box center [520, 477] width 548 height 21
click at [302, 125] on h2 "Physical Summary" at bounding box center [271, 137] width 129 height 36
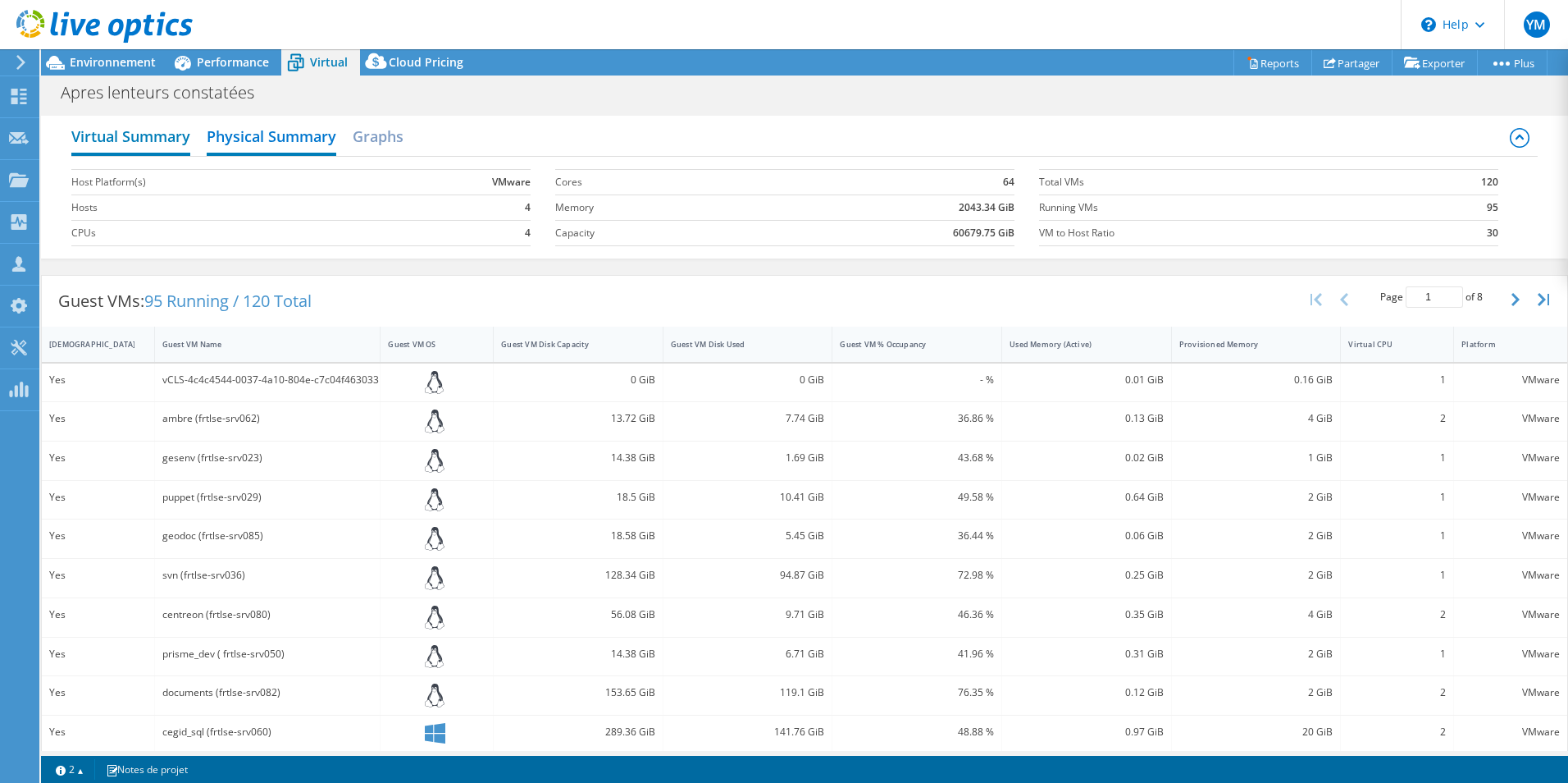
click at [162, 139] on h2 "Virtual Summary" at bounding box center [131, 137] width 119 height 36
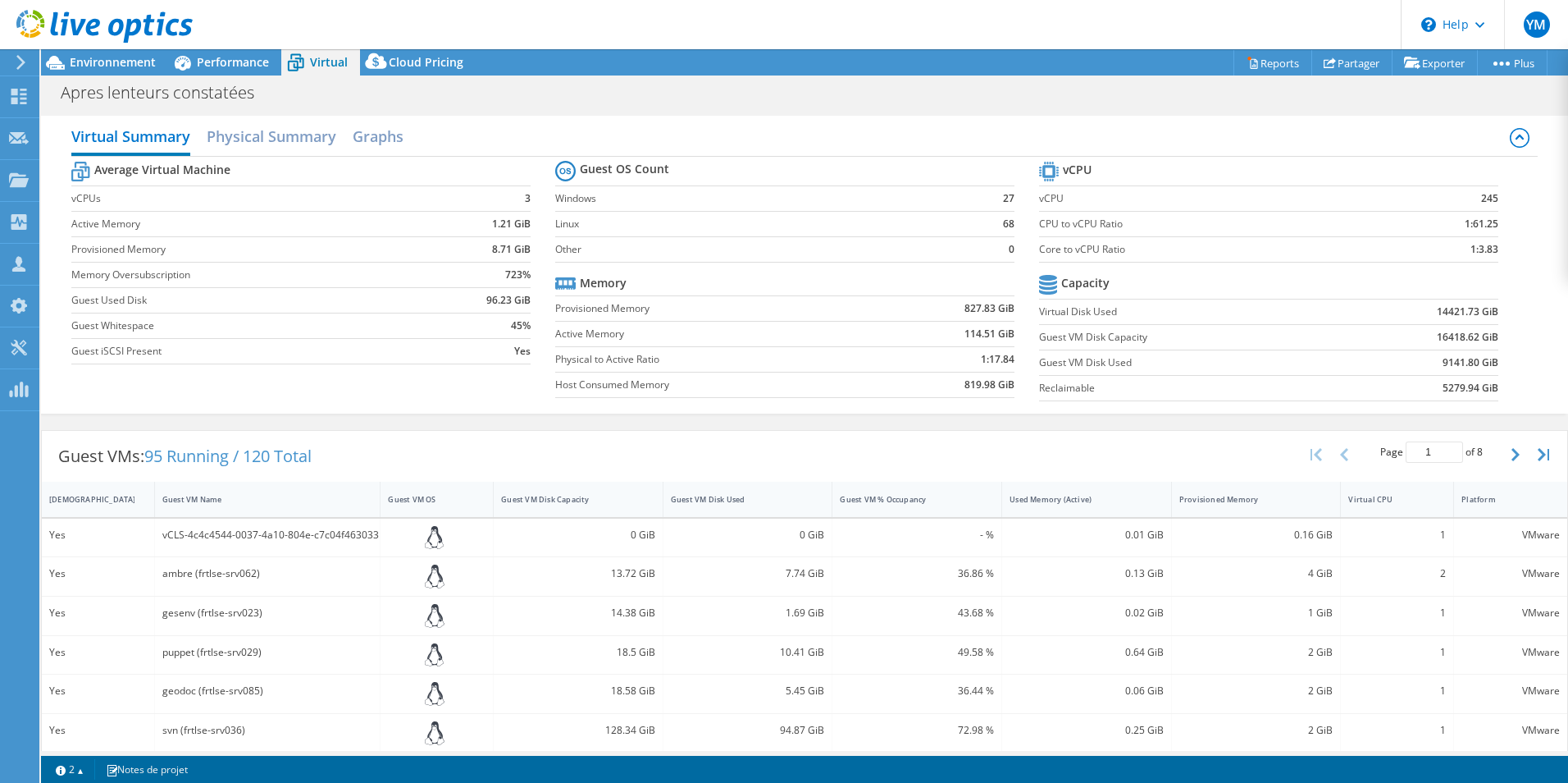
click at [801, 454] on div "Guest VMs: 95 Running / 120 Total Page 1 of 8 5 rows 10 rows 20 rows 25 rows 50…" at bounding box center [804, 456] width 1525 height 51
click at [108, 57] on span "Environnement" at bounding box center [113, 62] width 86 height 16
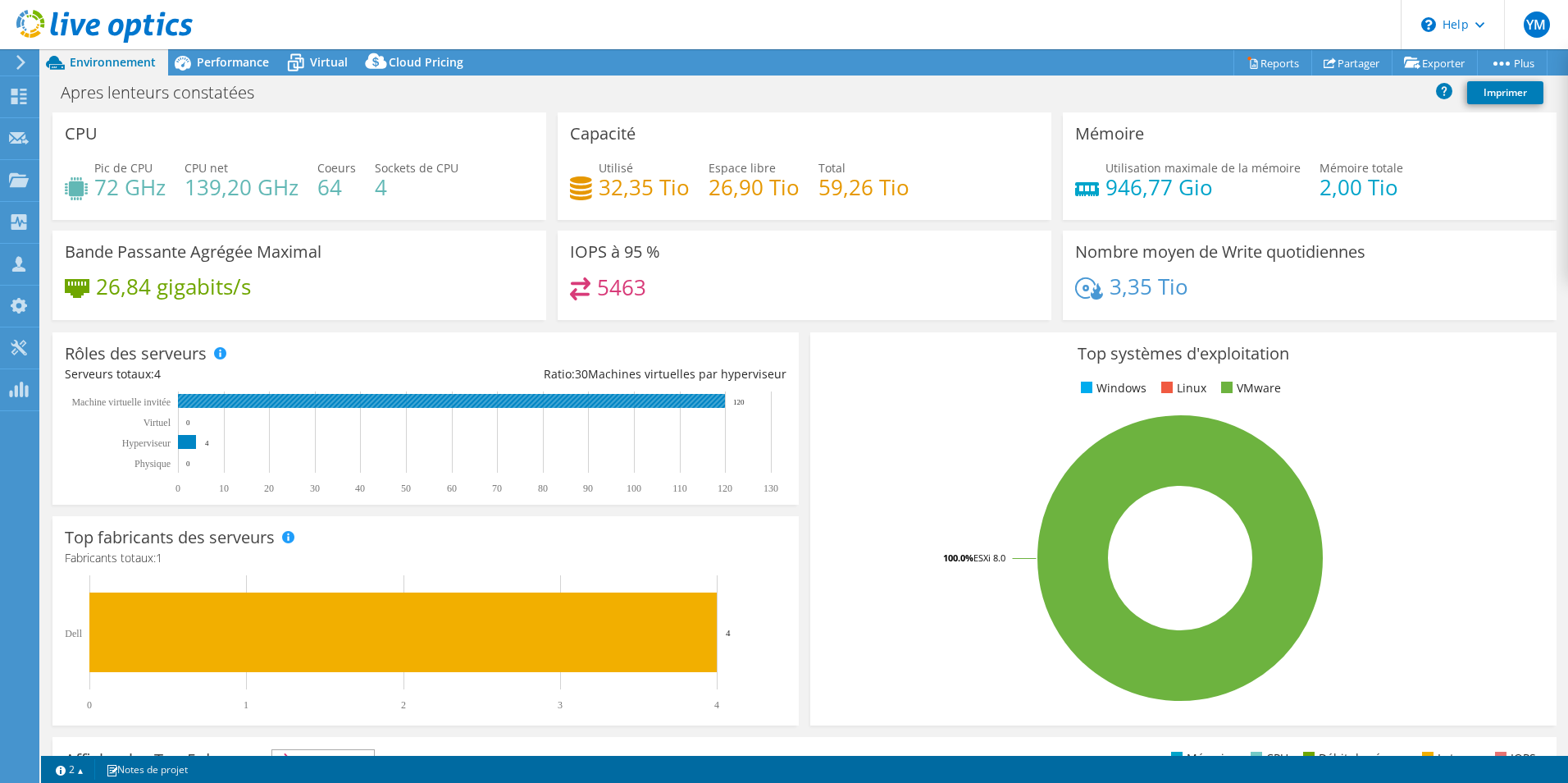
click at [224, 398] on rect at bounding box center [451, 401] width 547 height 14
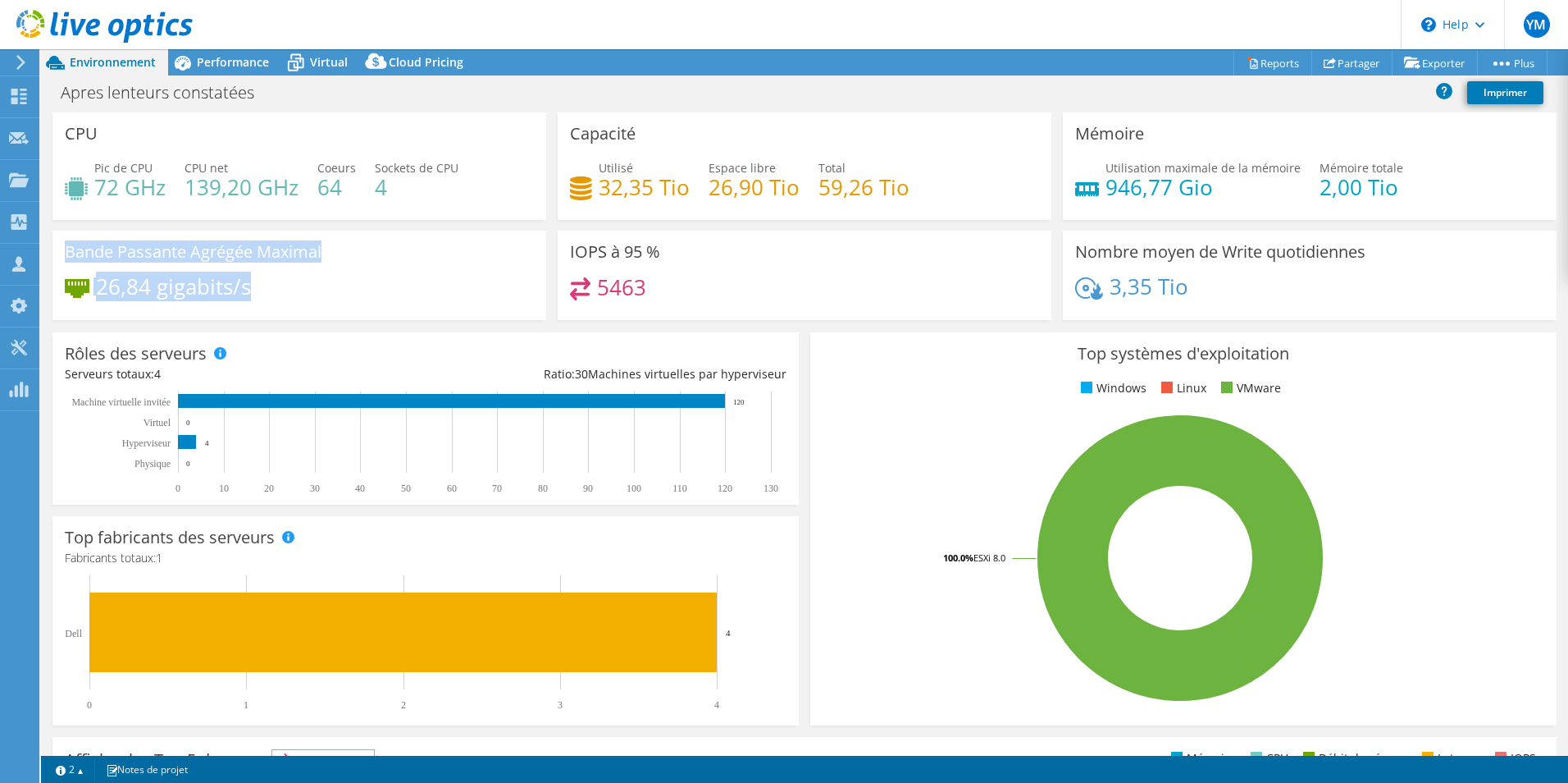
drag, startPoint x: 319, startPoint y: 295, endPoint x: 67, endPoint y: 235, distance: 259.0
click at [67, 235] on div "Bande Passante Agrégée Maximal 26,84 gigabits/s" at bounding box center [300, 275] width 494 height 89
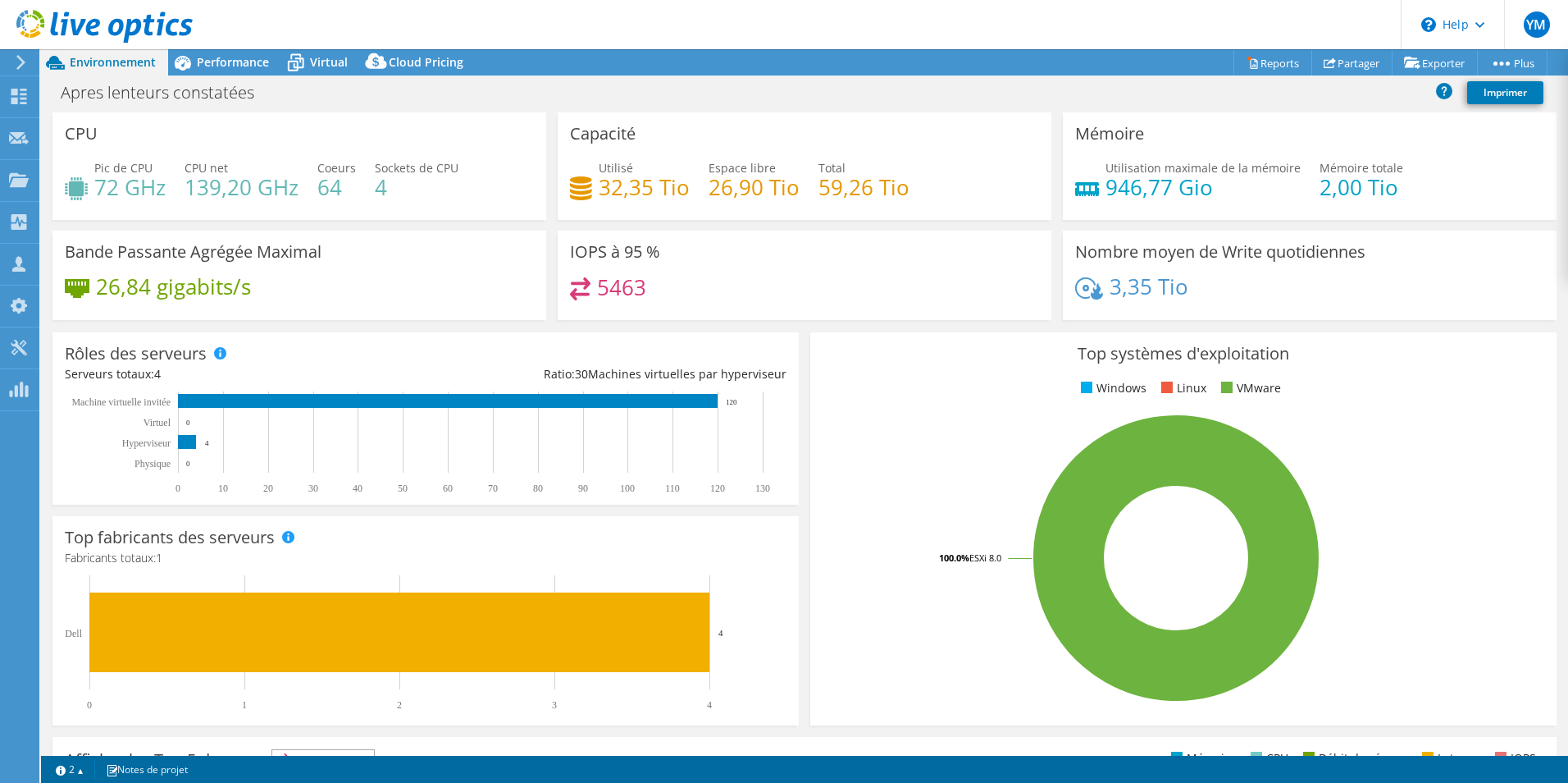
select select "EUFrankfurt"
select select "EUR"
click at [242, 57] on span "Performance" at bounding box center [233, 62] width 72 height 16
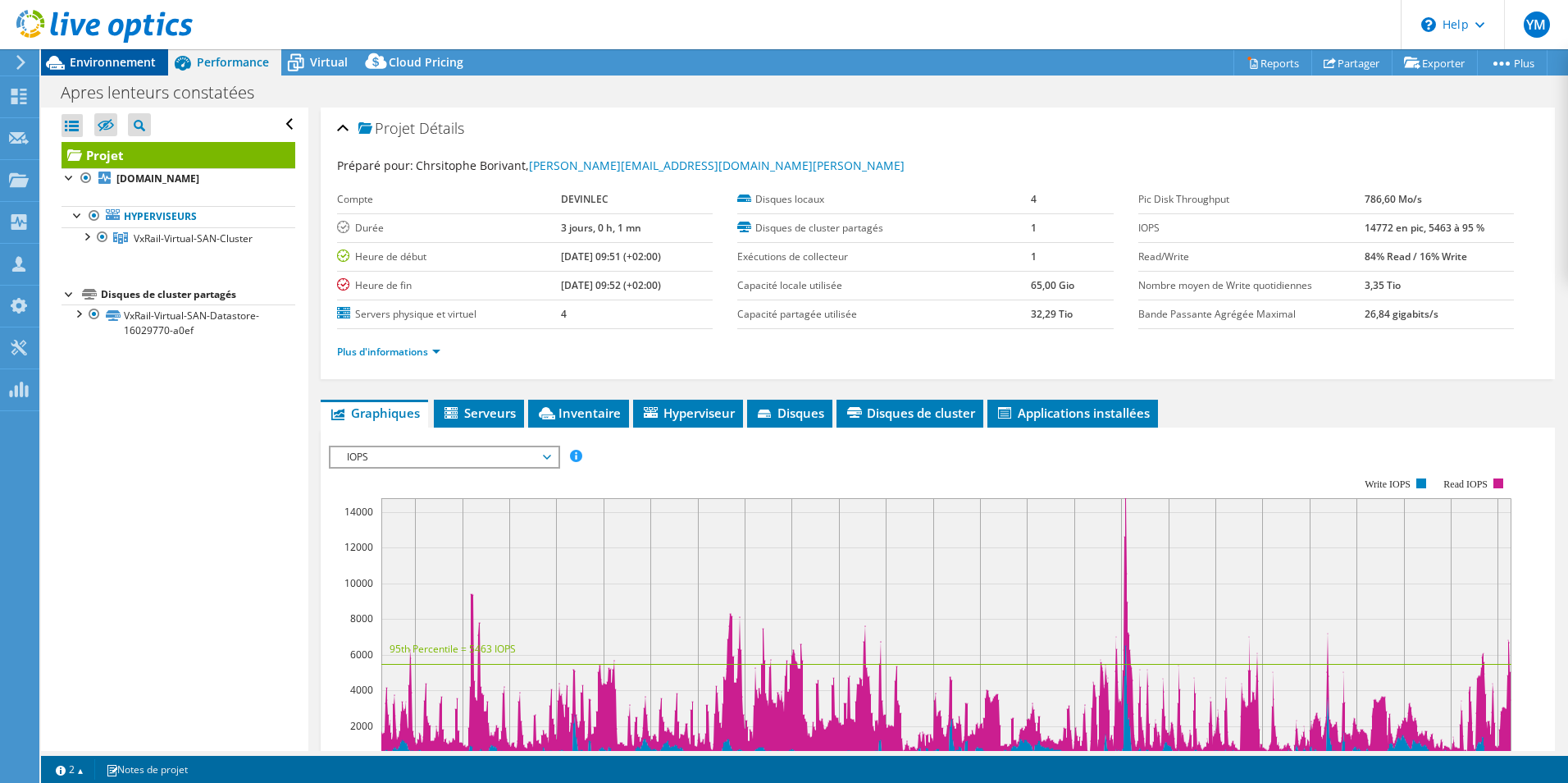
click at [129, 63] on span "Environnement" at bounding box center [113, 62] width 86 height 16
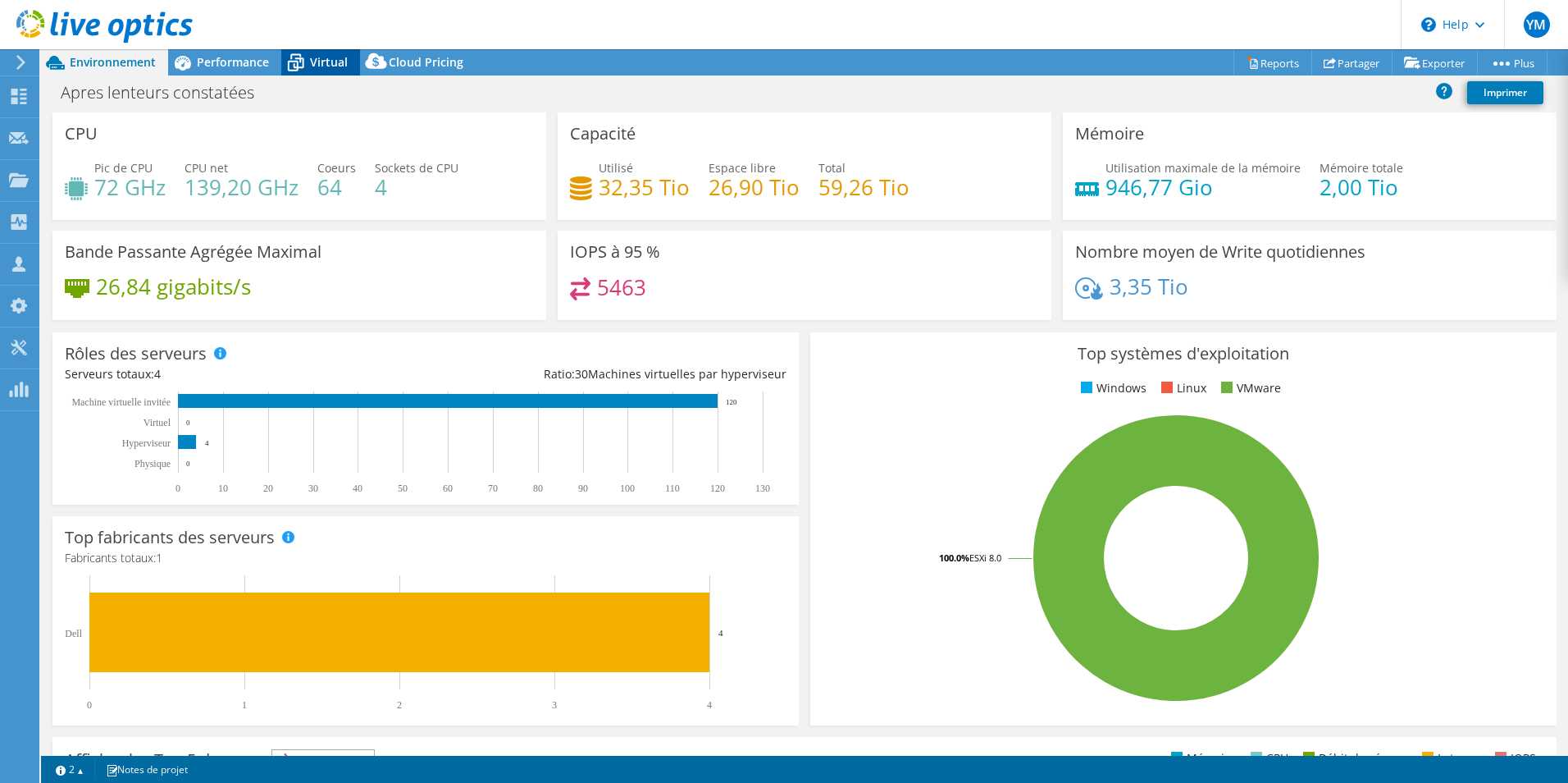
click at [315, 55] on span "Virtual" at bounding box center [328, 62] width 38 height 16
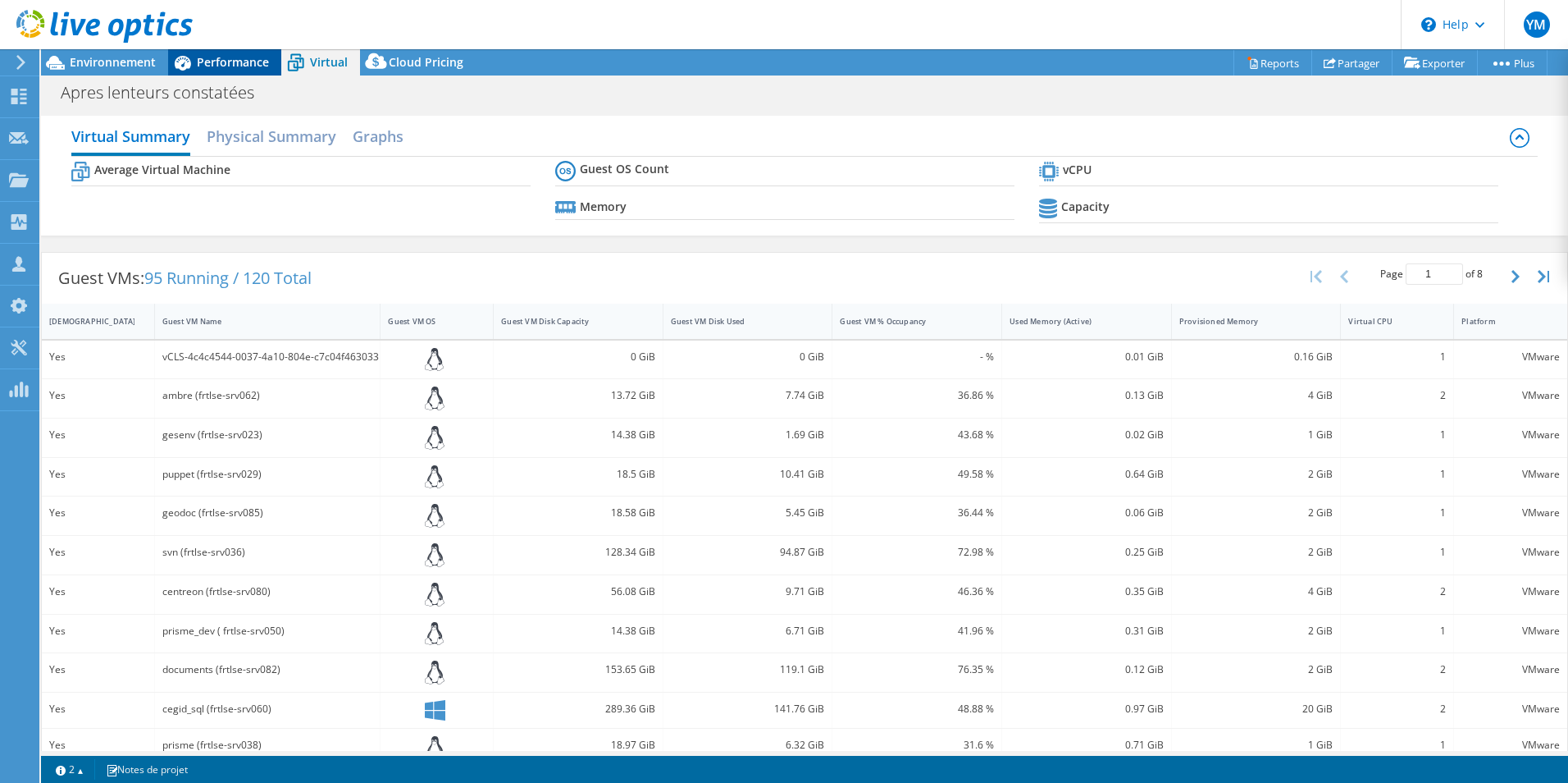
click at [217, 58] on span "Performance" at bounding box center [233, 62] width 72 height 16
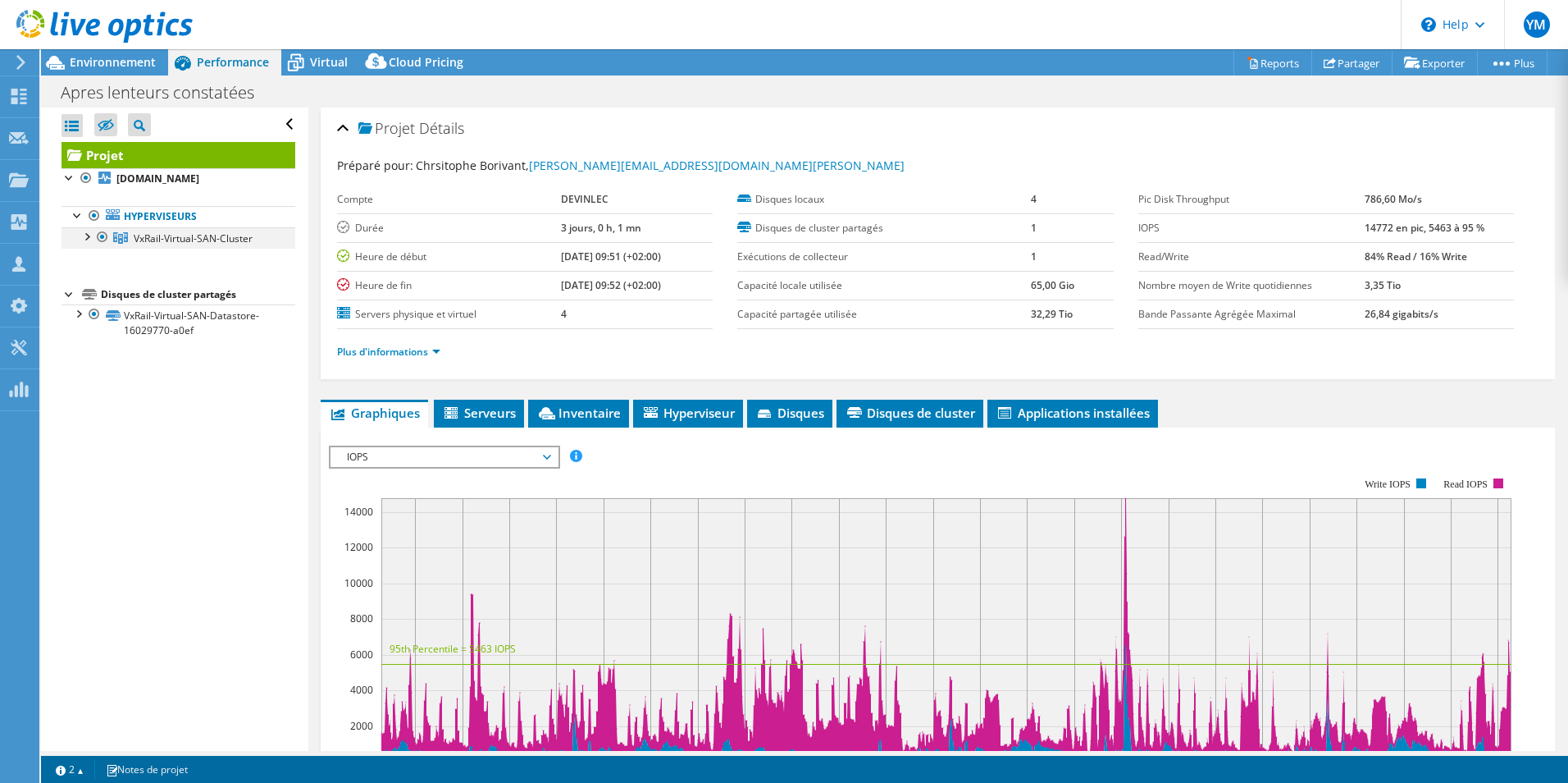
click at [86, 244] on div at bounding box center [86, 235] width 17 height 17
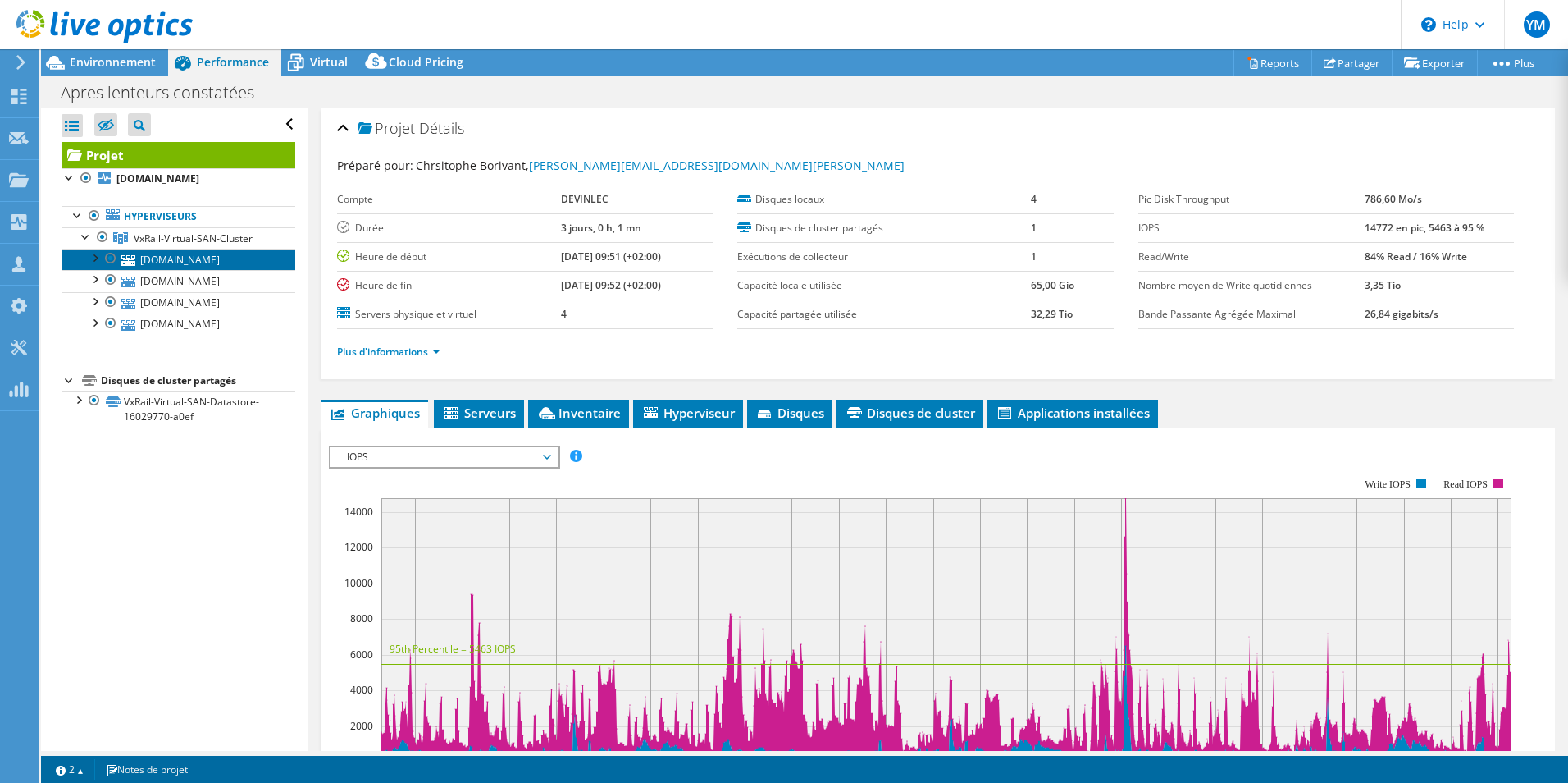
click at [169, 270] on link "[DOMAIN_NAME]" at bounding box center [179, 260] width 234 height 22
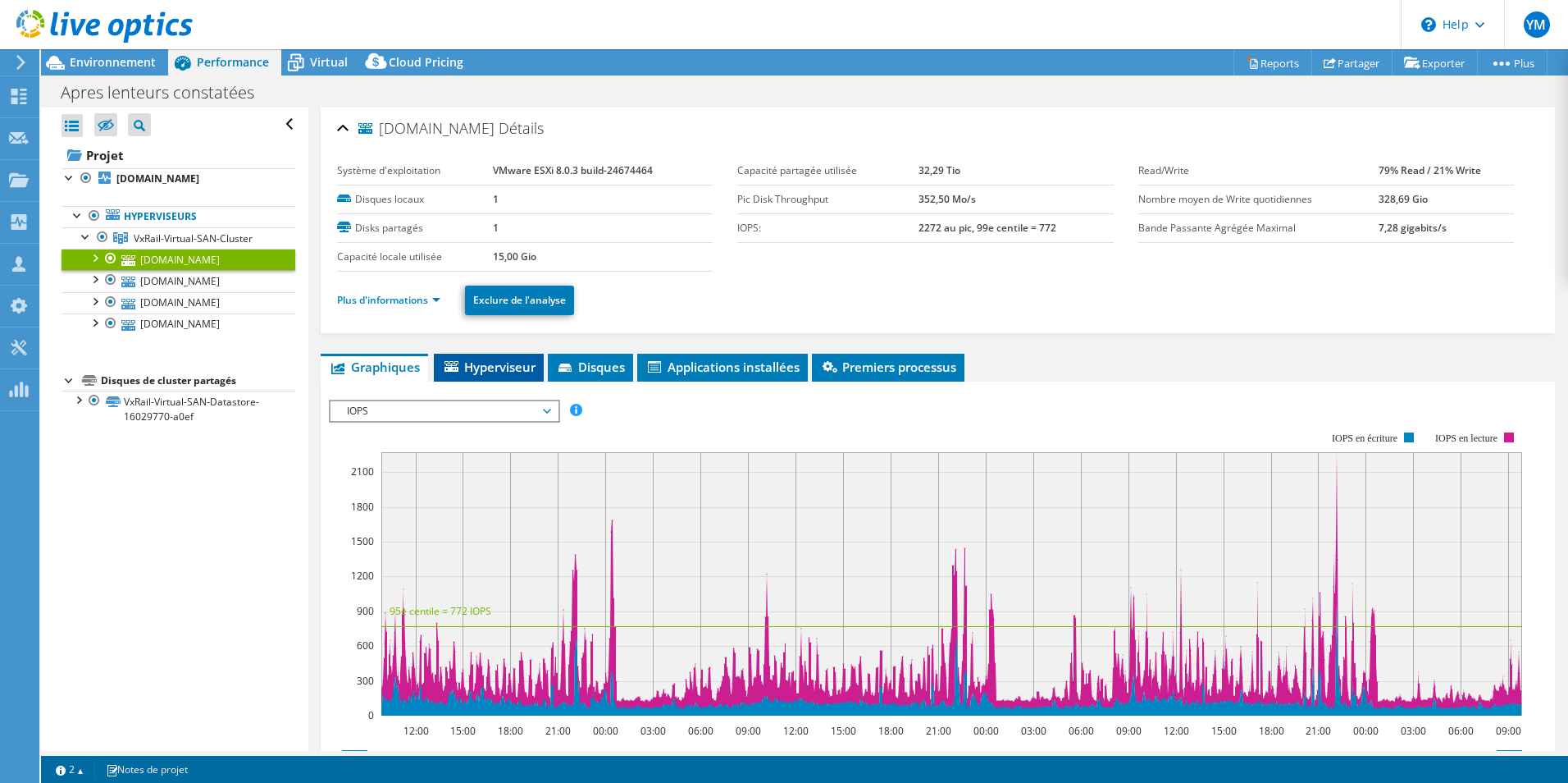
click at [483, 364] on span "Hyperviseur" at bounding box center [489, 366] width 93 height 17
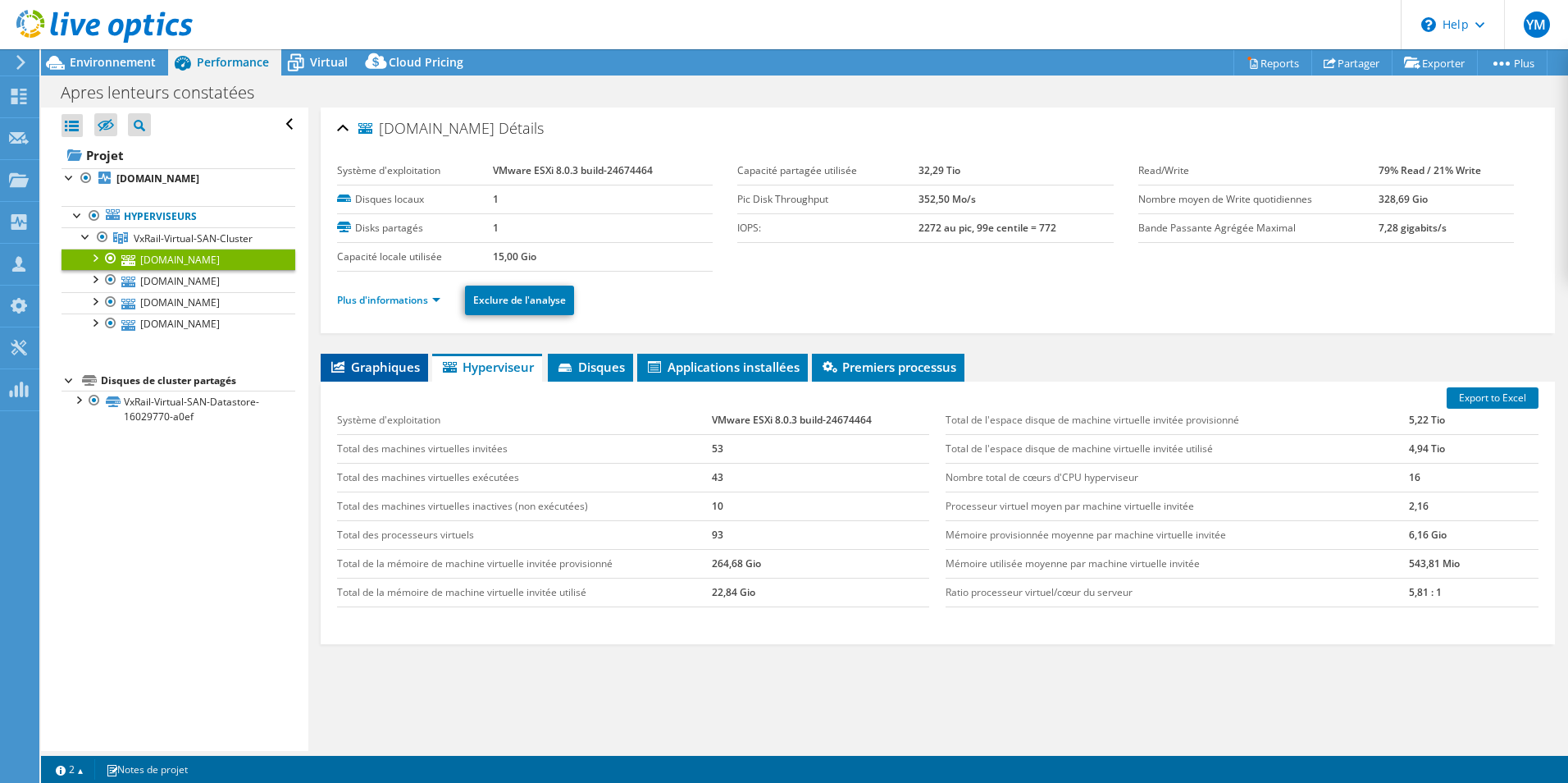
click at [392, 371] on span "Graphiques" at bounding box center [374, 366] width 91 height 17
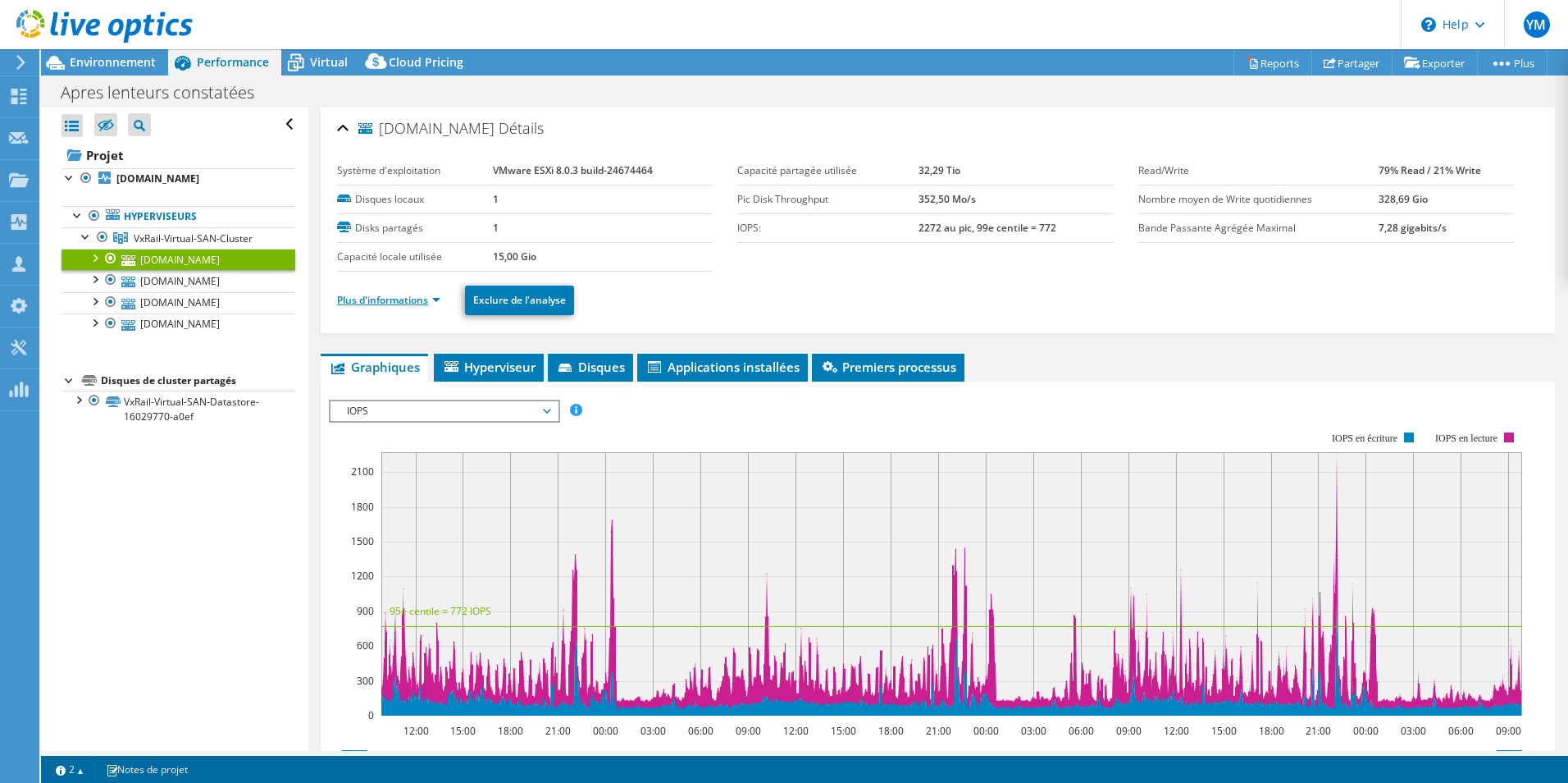
click at [421, 302] on link "Plus d'informations" at bounding box center [389, 300] width 103 height 14
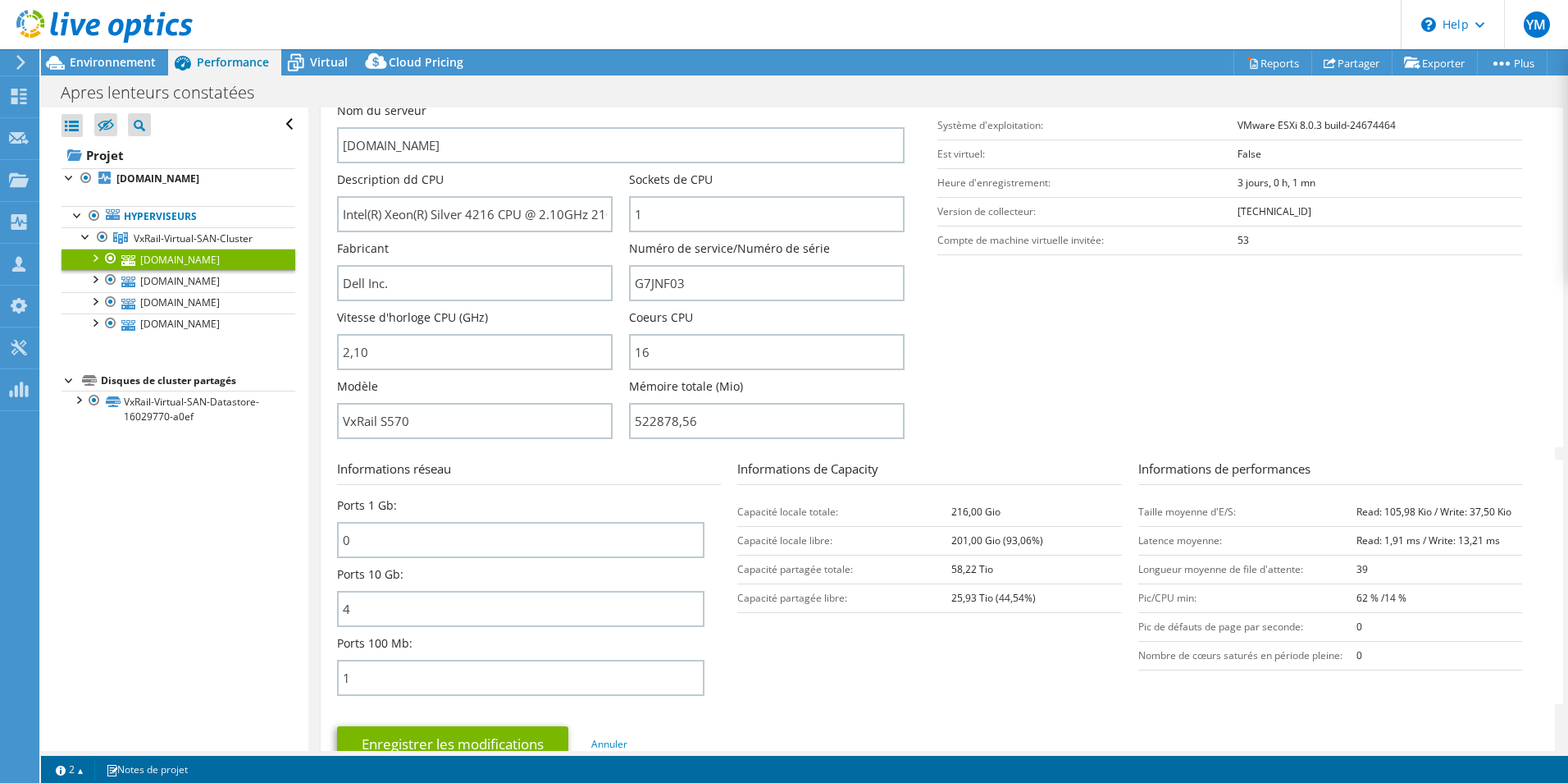
scroll to position [328, 0]
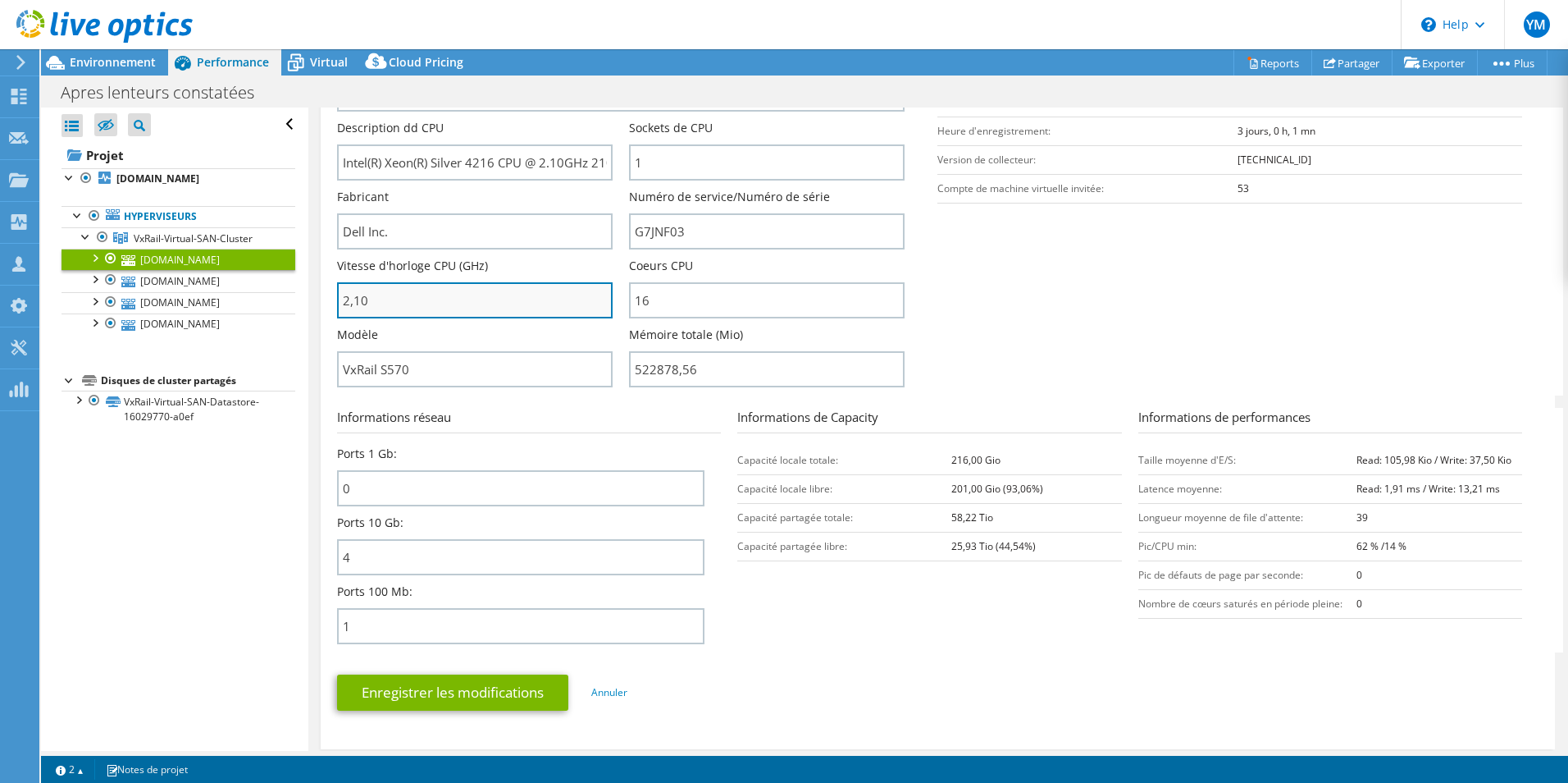
click at [552, 299] on input "2,10" at bounding box center [475, 300] width 275 height 36
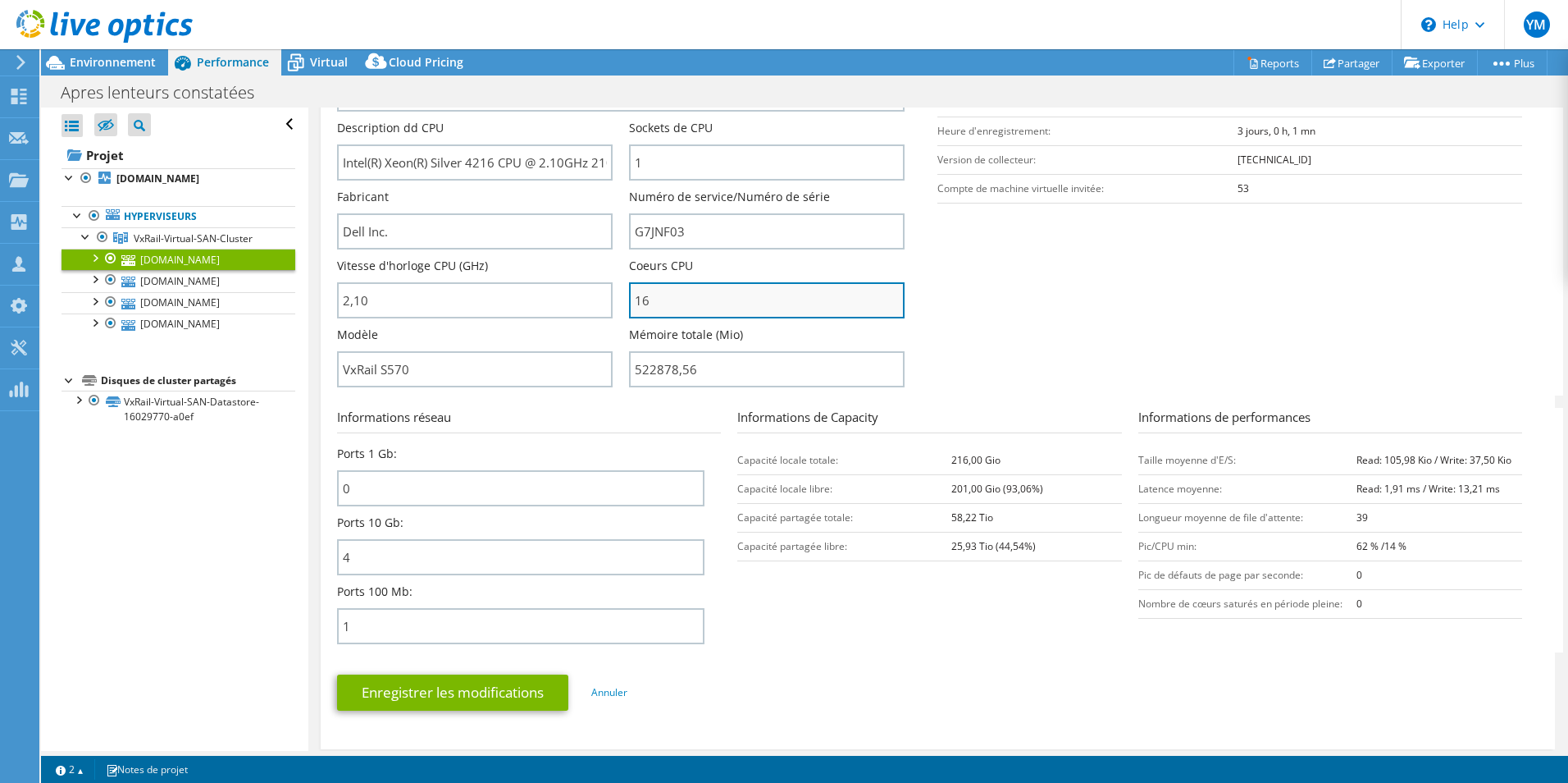
type input "210"
click at [663, 304] on input "16" at bounding box center [767, 300] width 275 height 36
click at [661, 304] on input "16" at bounding box center [767, 300] width 275 height 36
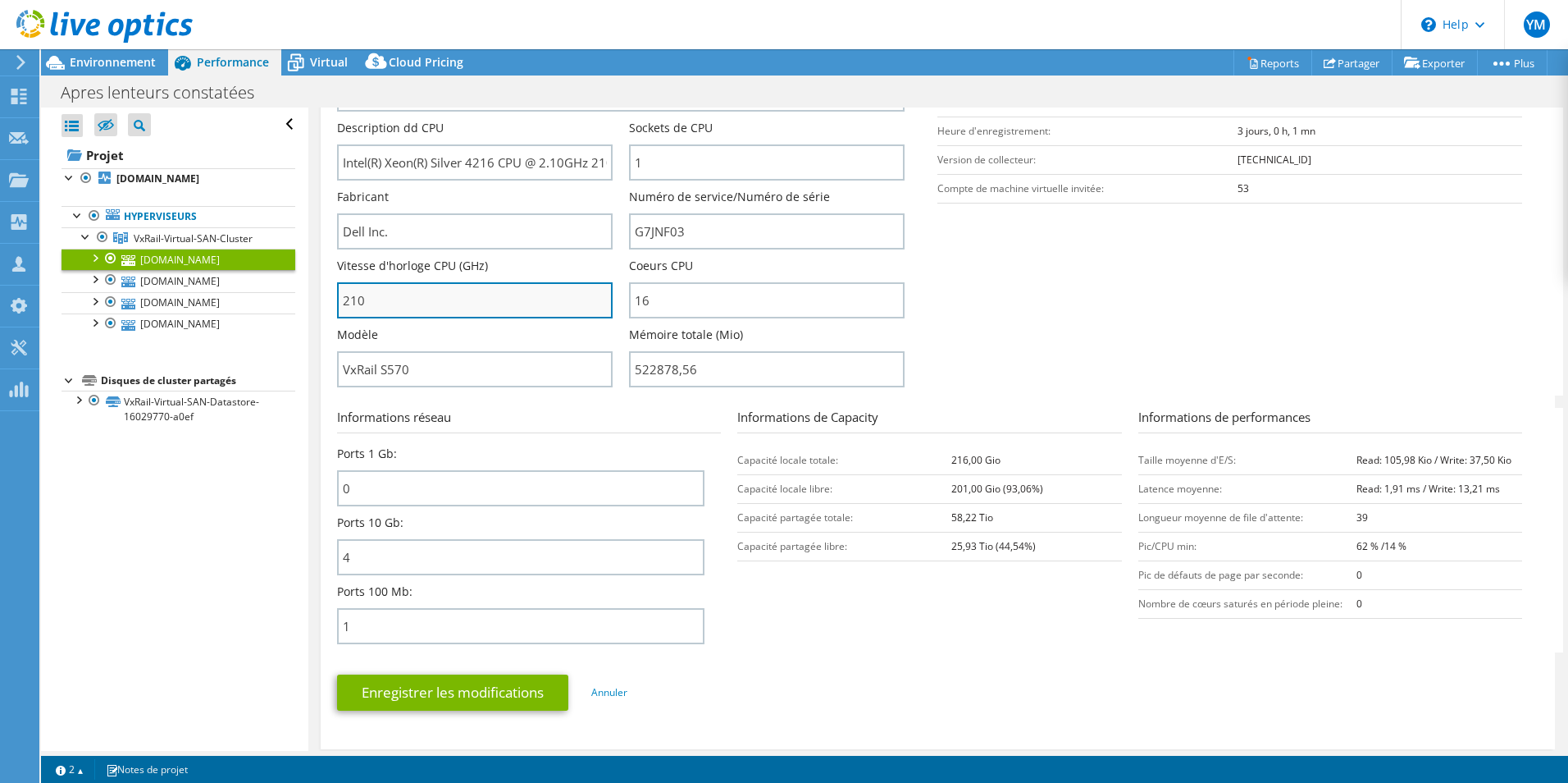
click at [501, 303] on input "210" at bounding box center [475, 300] width 275 height 36
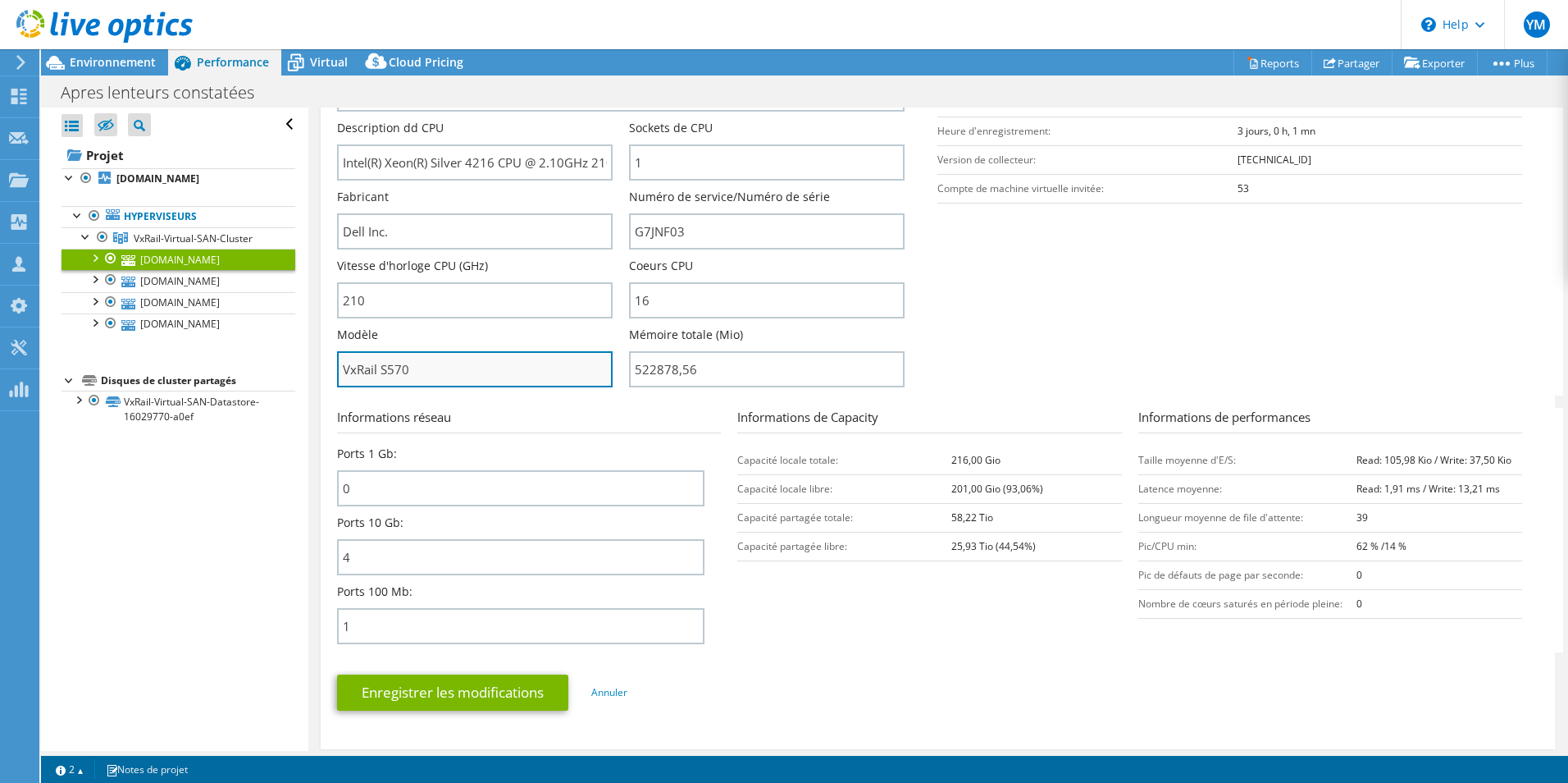
click at [509, 381] on input "VxRail S570" at bounding box center [475, 369] width 275 height 36
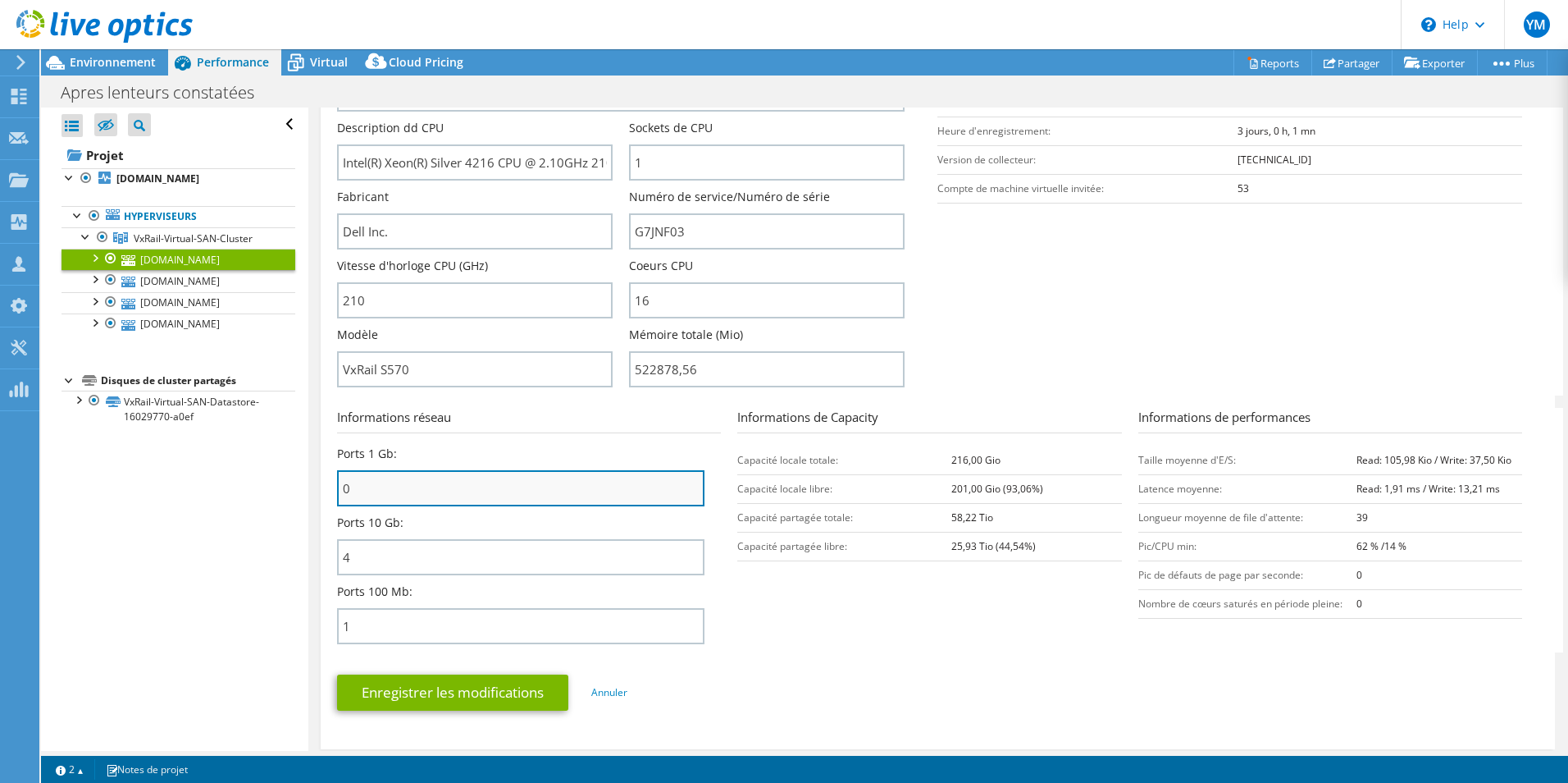
click at [514, 484] on input "0" at bounding box center [521, 487] width 367 height 36
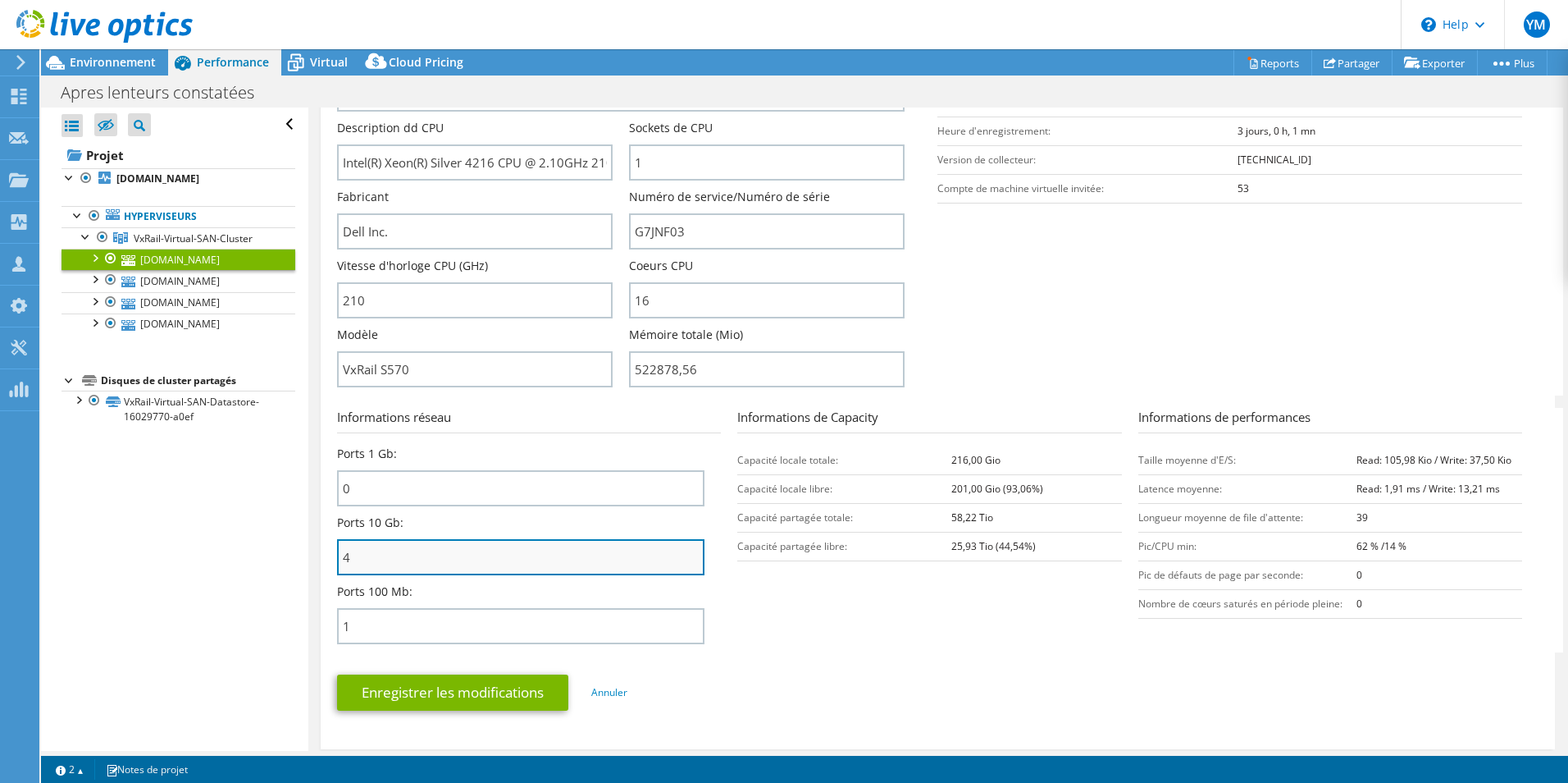
click at [559, 558] on input "4" at bounding box center [521, 557] width 367 height 36
